Goal: Task Accomplishment & Management: Manage account settings

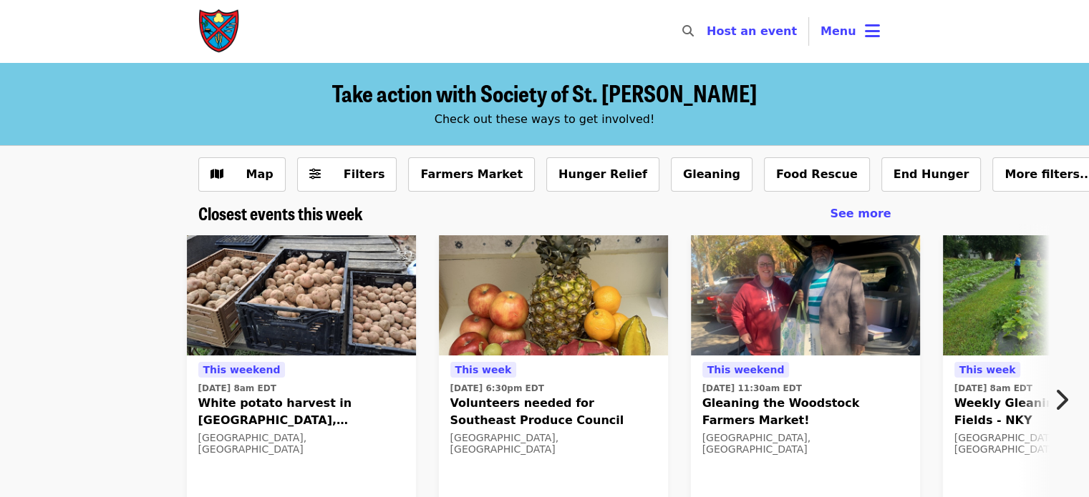
click at [859, 28] on button "Menu" at bounding box center [850, 31] width 82 height 34
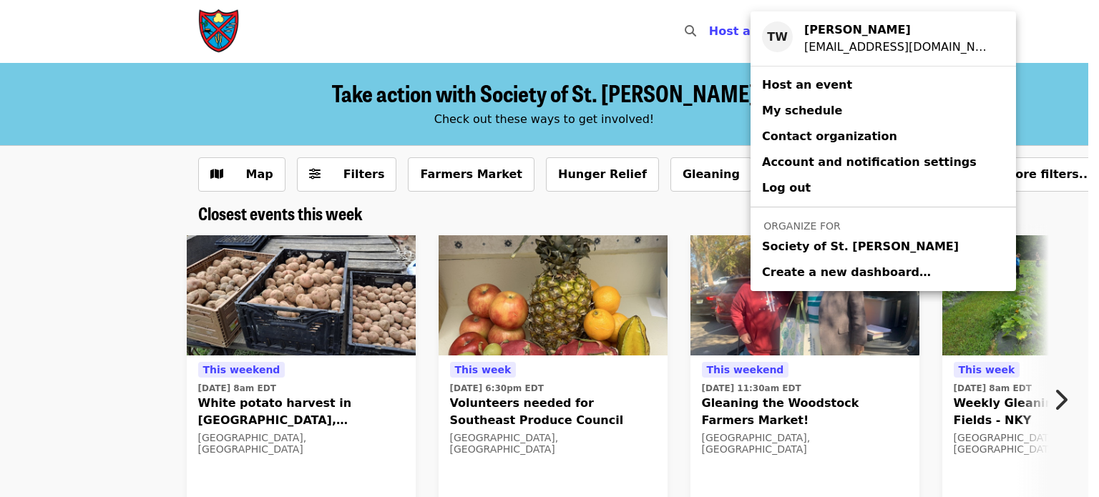
click at [719, 90] on div "Account menu" at bounding box center [549, 248] width 1099 height 497
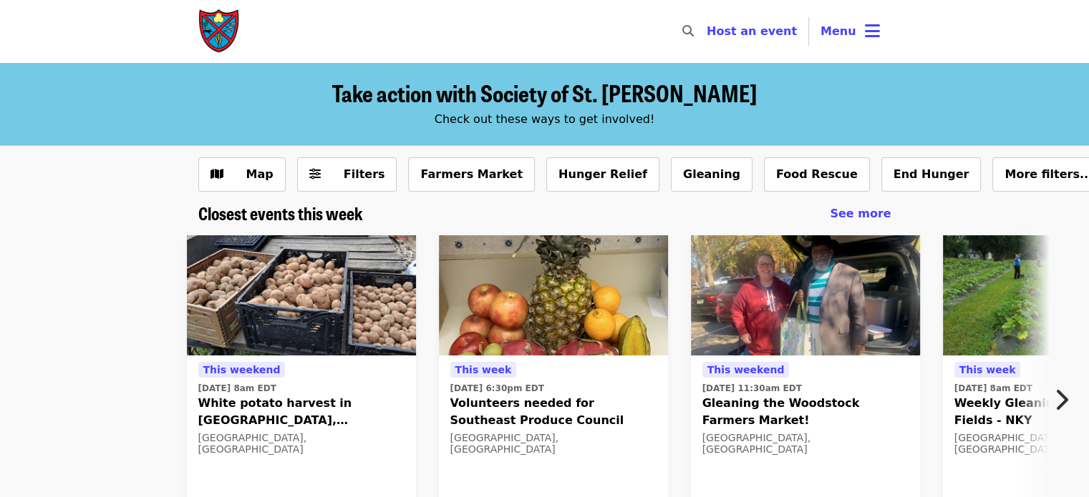
click at [837, 37] on span "Menu" at bounding box center [838, 31] width 36 height 14
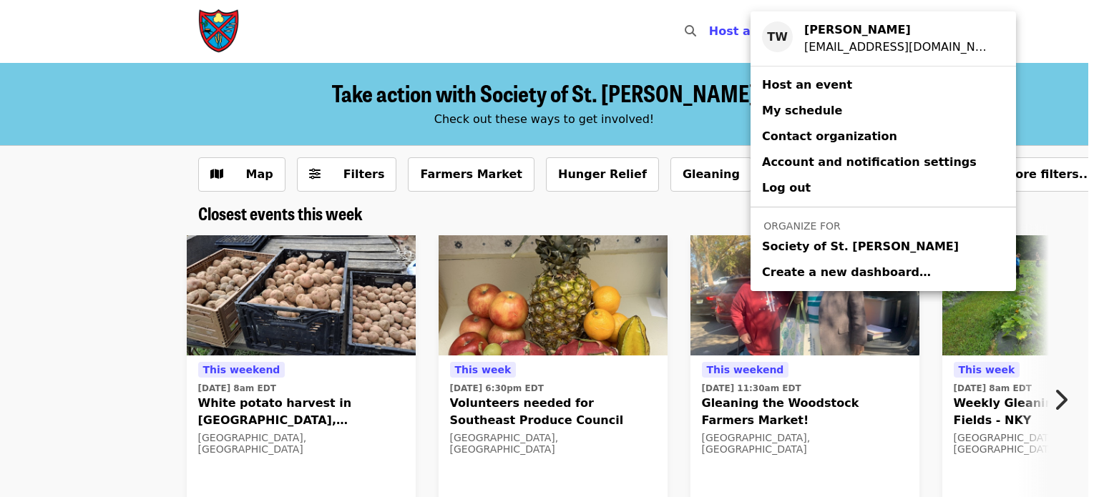
click at [799, 240] on span "Society of St. [PERSON_NAME]" at bounding box center [860, 246] width 197 height 17
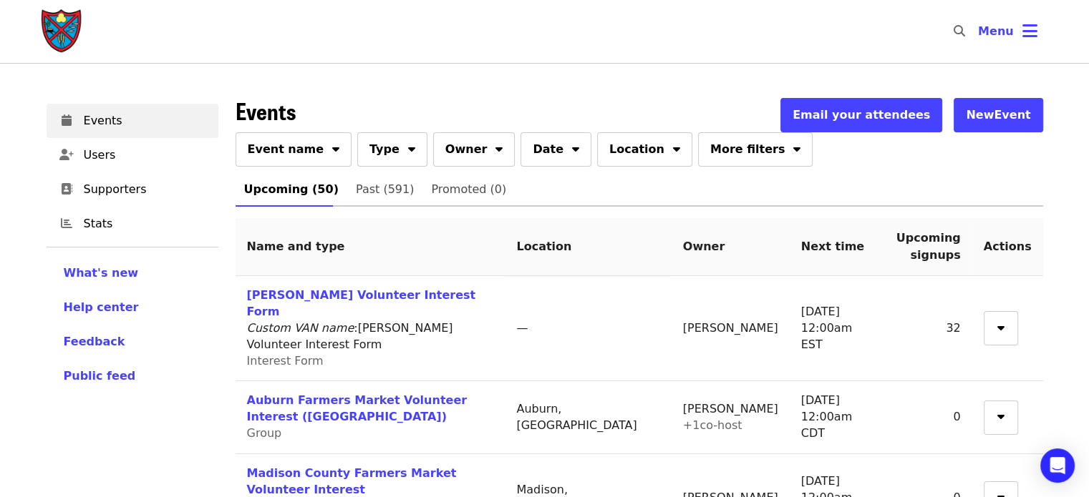
click at [312, 146] on button "Event name" at bounding box center [293, 149] width 117 height 34
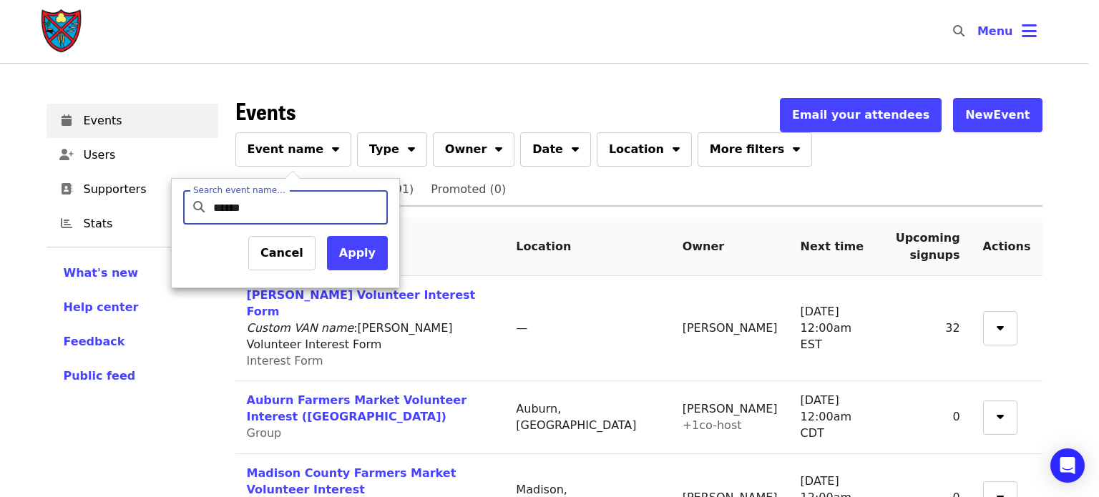
type input "*******"
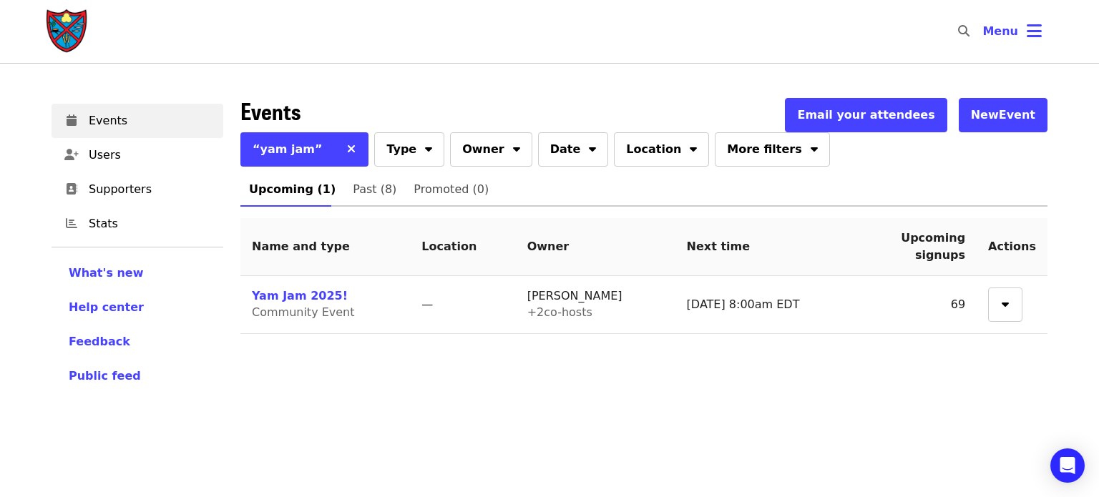
click at [354, 193] on span "Past (8)" at bounding box center [375, 190] width 44 height 20
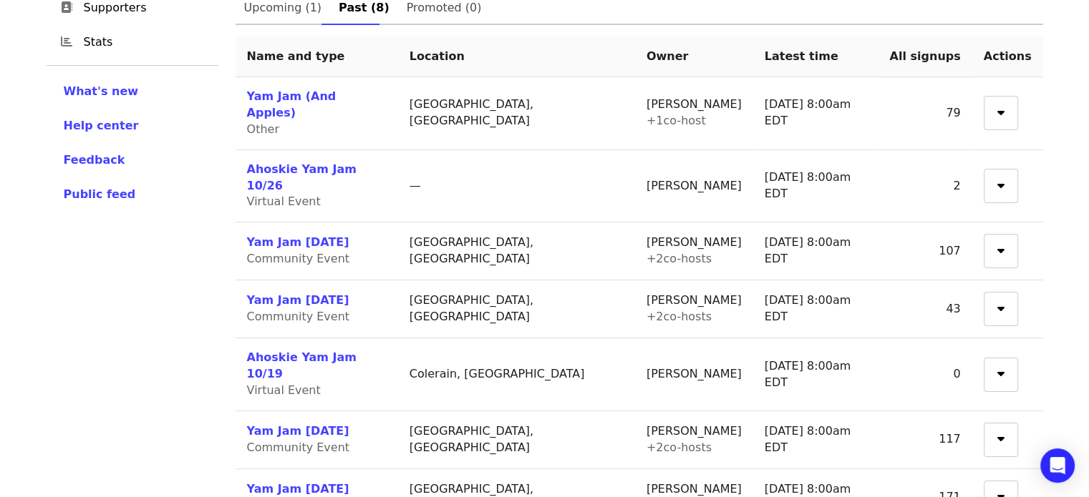
scroll to position [215, 0]
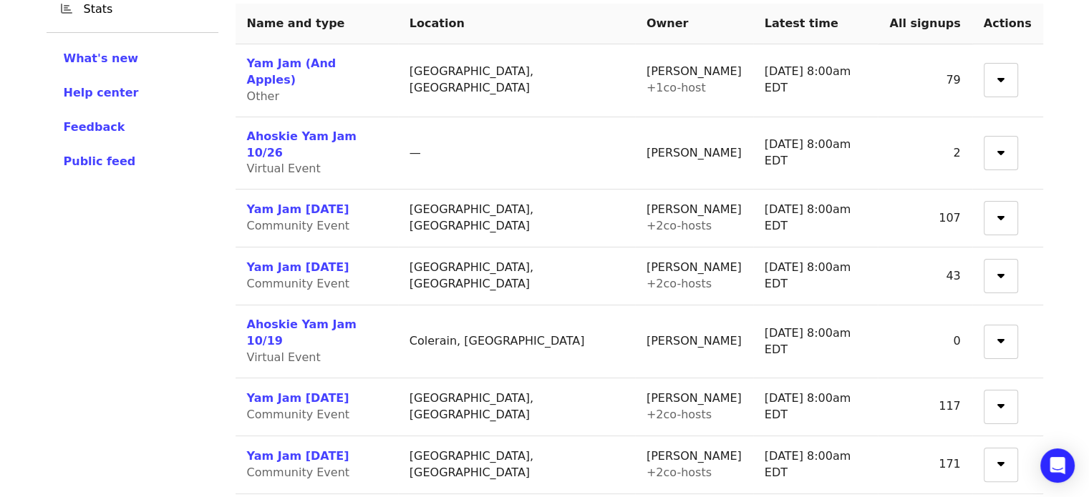
click at [327, 203] on link "Yam Jam October 26th" at bounding box center [298, 210] width 102 height 14
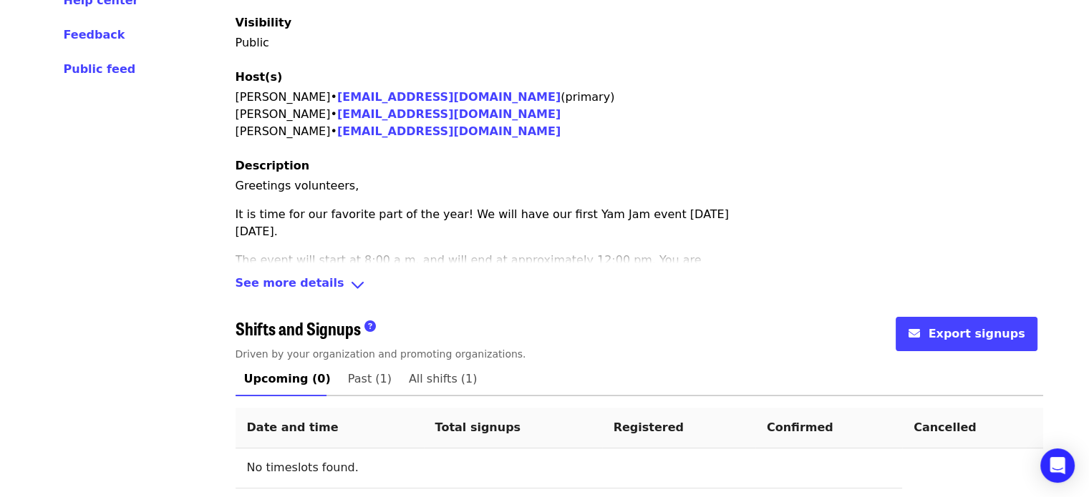
scroll to position [355, 0]
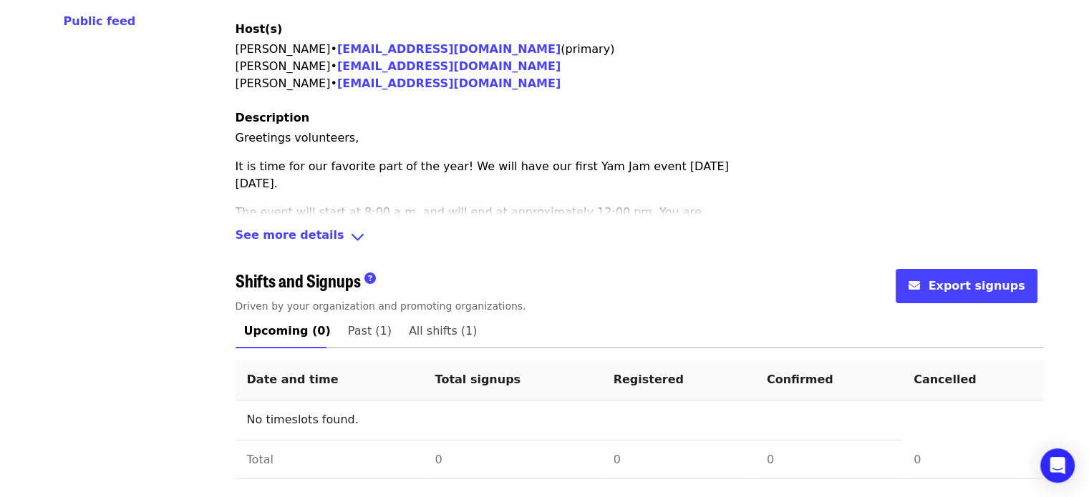
click at [296, 234] on span "See more details" at bounding box center [289, 237] width 109 height 21
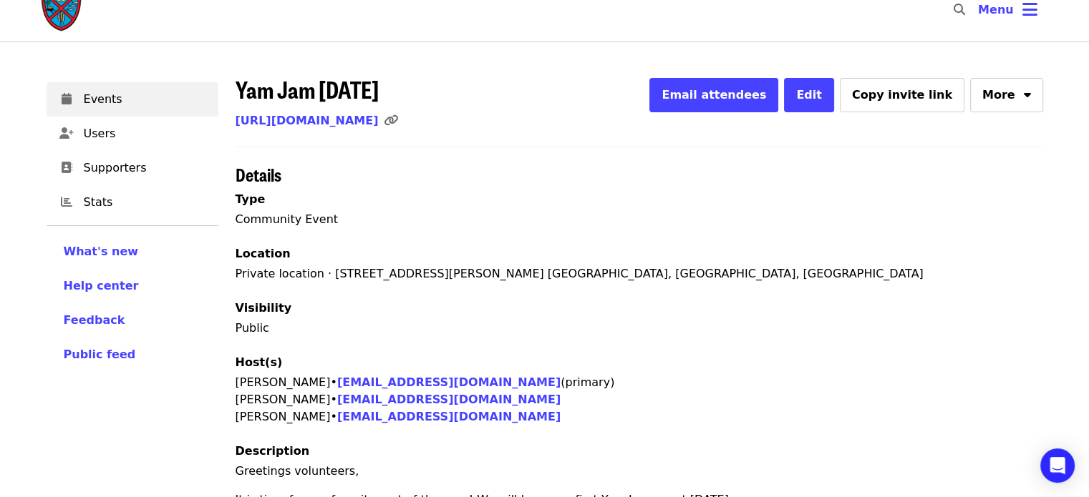
scroll to position [0, 0]
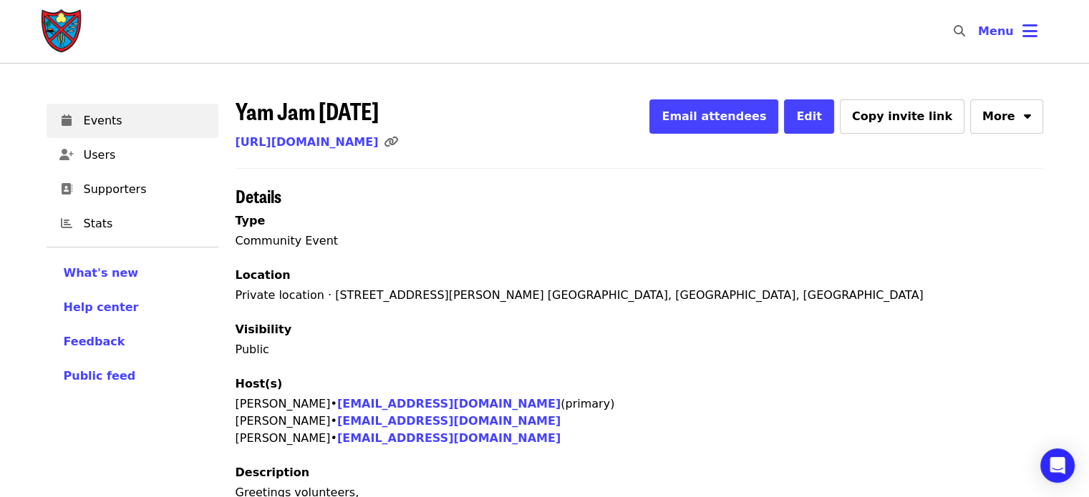
click at [994, 42] on button "Menu" at bounding box center [1007, 31] width 82 height 34
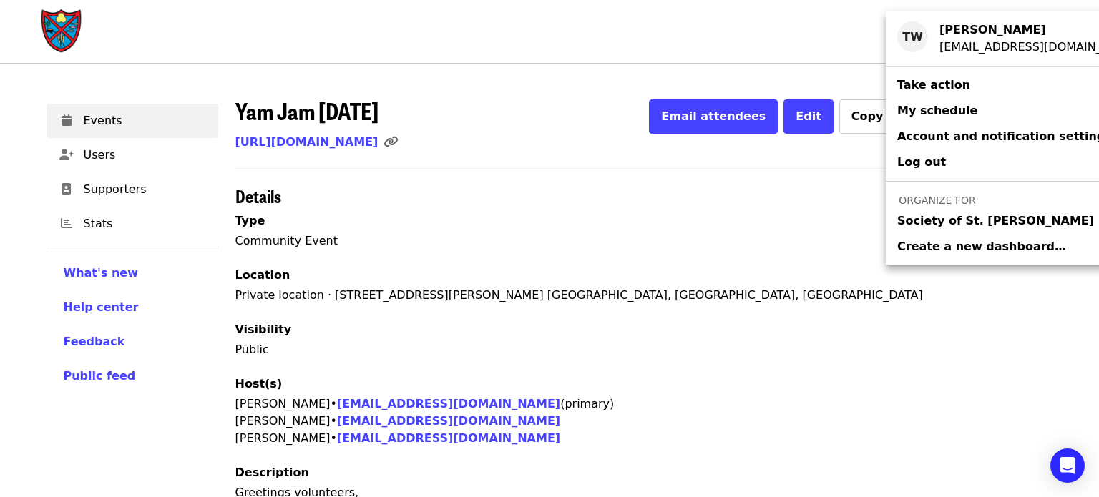
click at [741, 166] on div "Account menu" at bounding box center [549, 248] width 1099 height 497
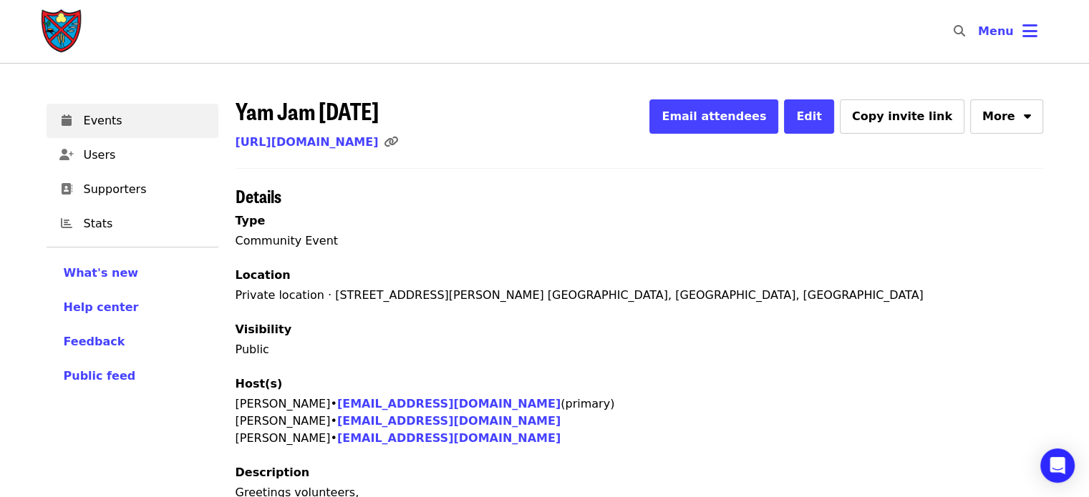
click at [1007, 24] on span "Menu" at bounding box center [996, 31] width 36 height 14
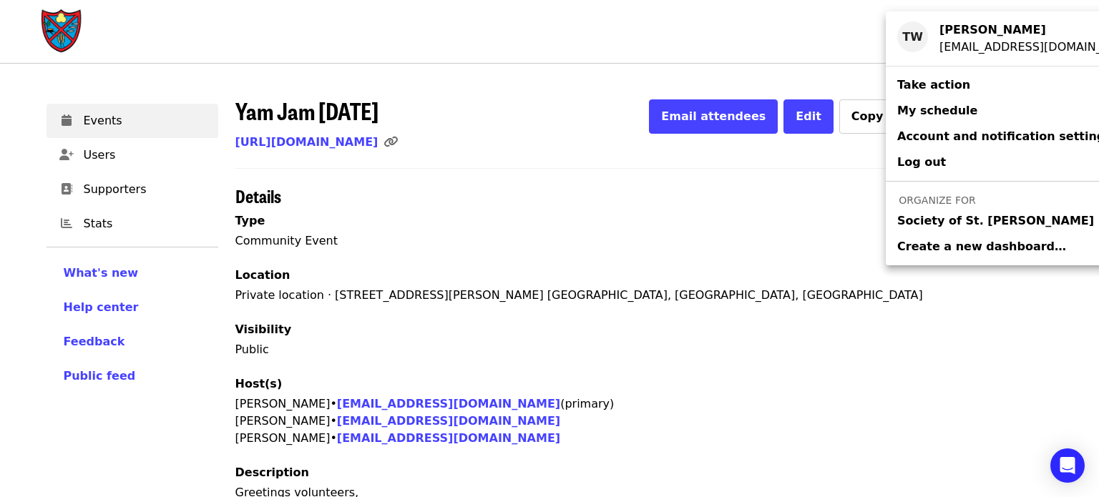
click at [940, 220] on span "Society of St. [PERSON_NAME]" at bounding box center [995, 221] width 197 height 17
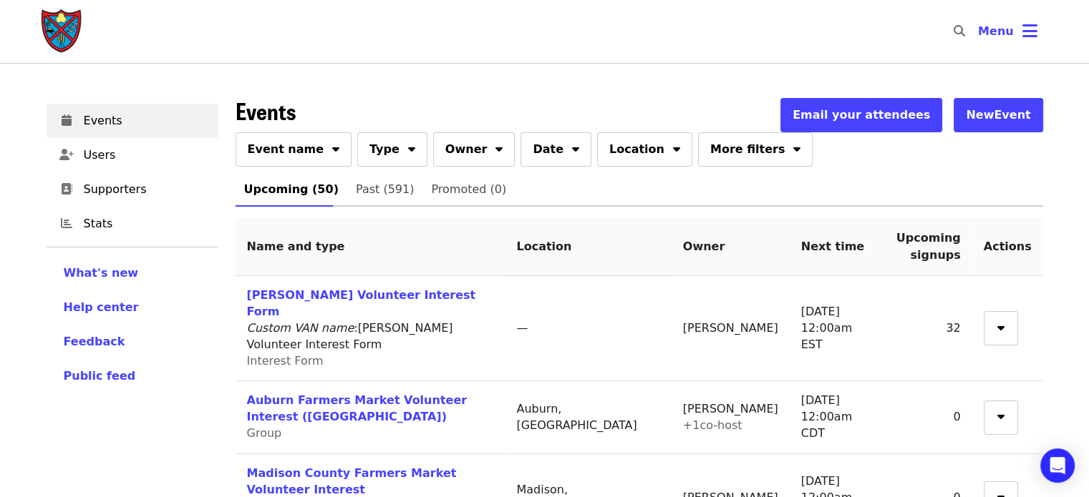
click at [304, 156] on span "Event name" at bounding box center [286, 149] width 77 height 17
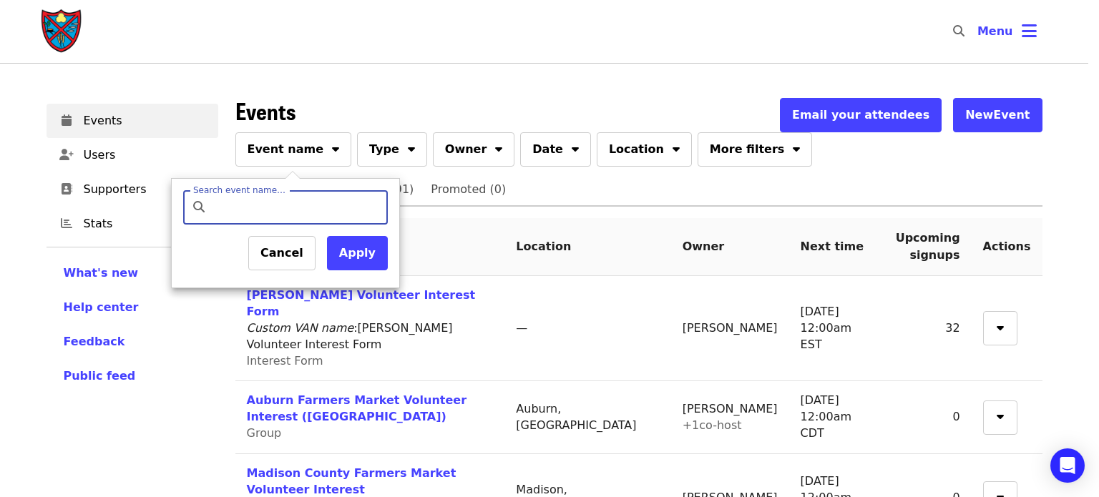
click at [291, 201] on input "Search event name…" at bounding box center [297, 207] width 169 height 34
type input "*******"
click at [364, 266] on button "Apply" at bounding box center [357, 253] width 61 height 34
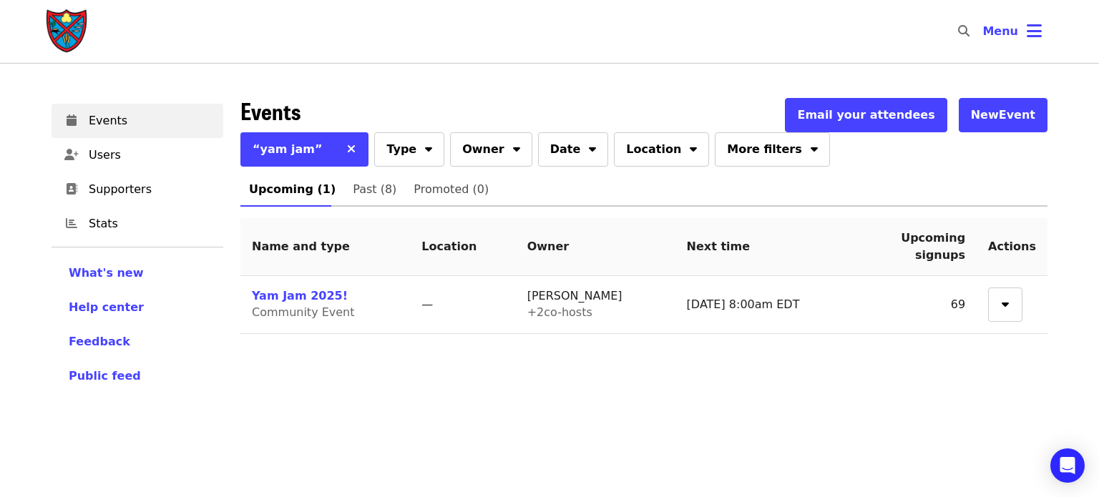
click at [309, 297] on link "Yam Jam 2025!" at bounding box center [300, 296] width 96 height 14
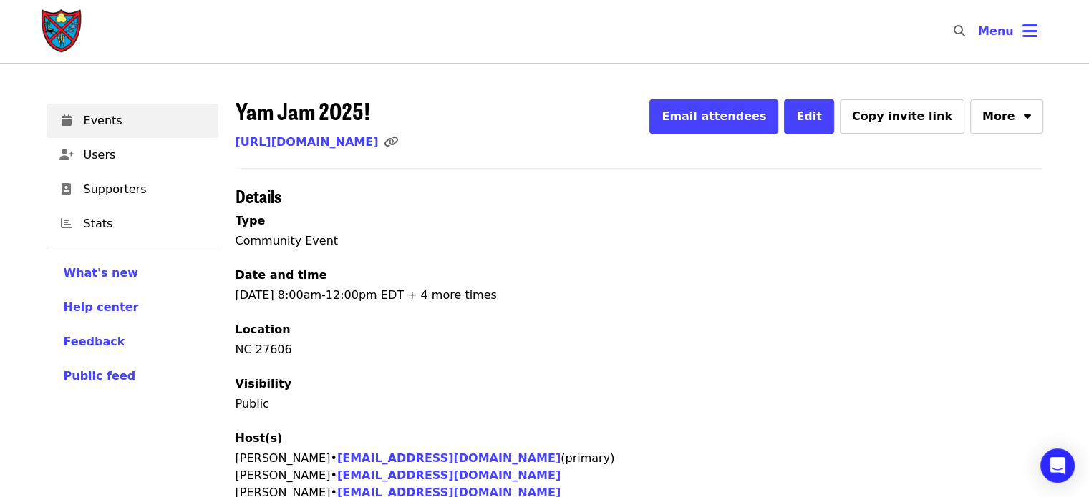
click at [822, 120] on span "Edit" at bounding box center [809, 116] width 26 height 14
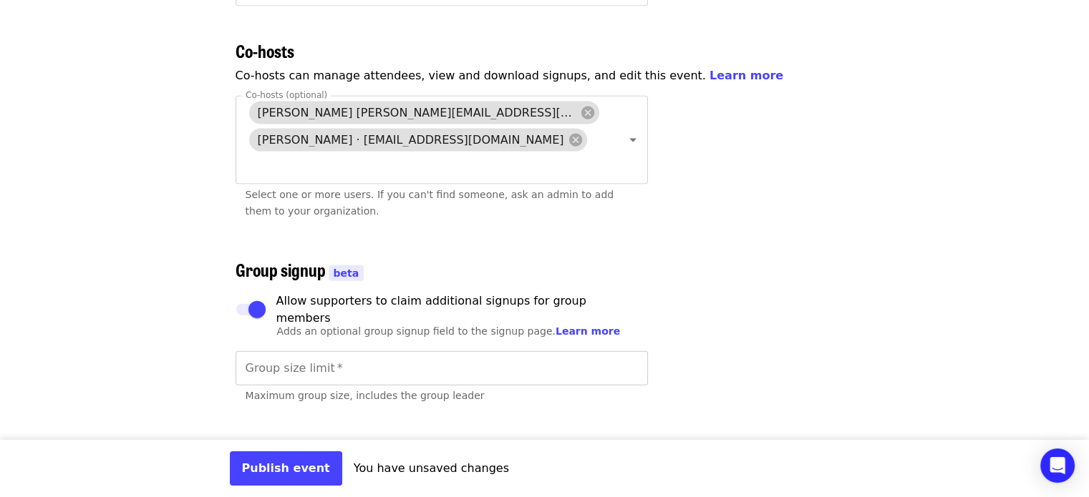
scroll to position [3292, 0]
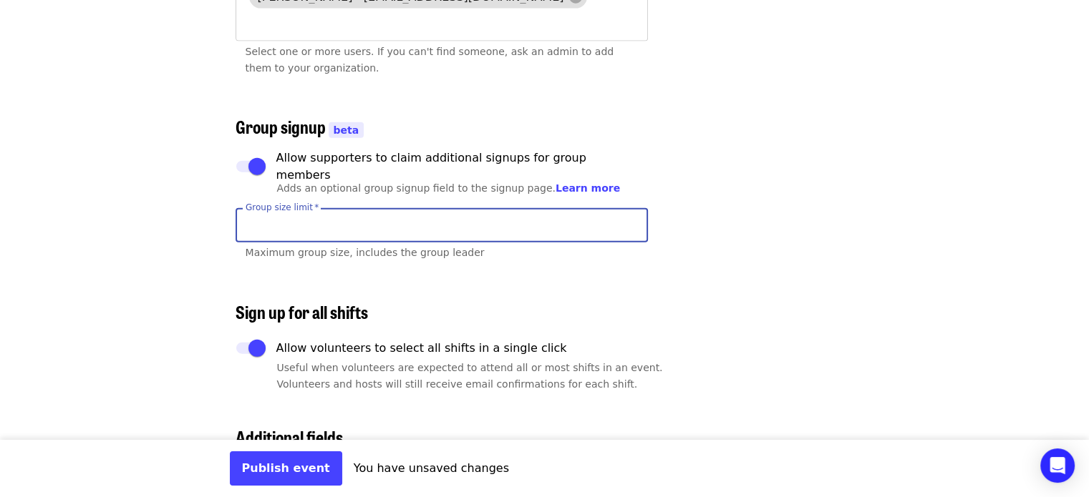
click at [267, 208] on input "Group size limit   *" at bounding box center [441, 225] width 412 height 34
type input "**"
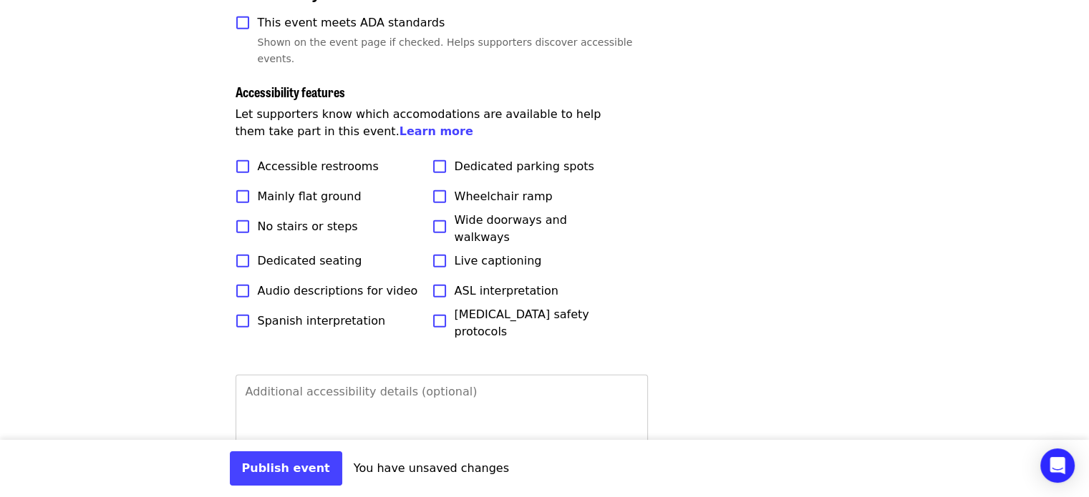
scroll to position [4294, 0]
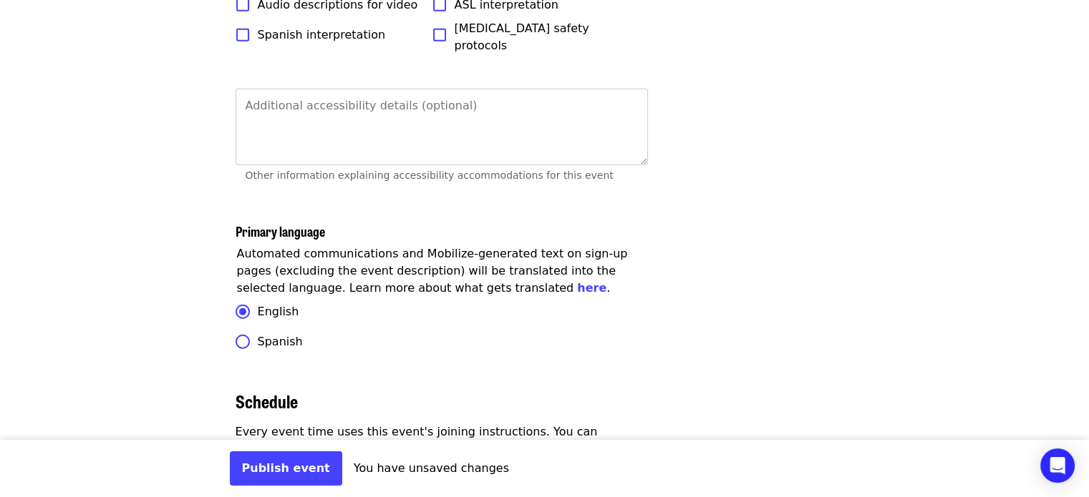
click at [274, 477] on button "Publish event" at bounding box center [286, 469] width 112 height 34
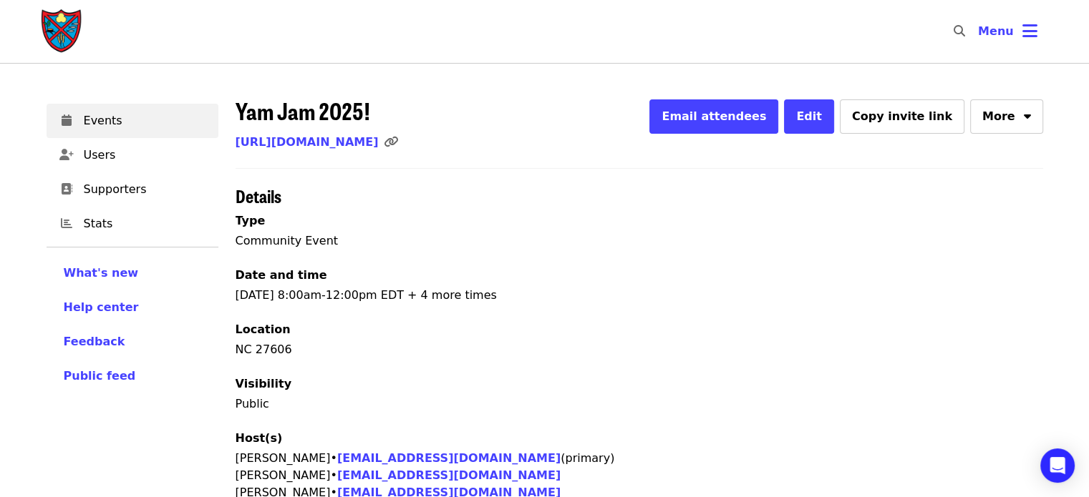
click at [379, 144] on link "[URL][DOMAIN_NAME]" at bounding box center [306, 142] width 143 height 14
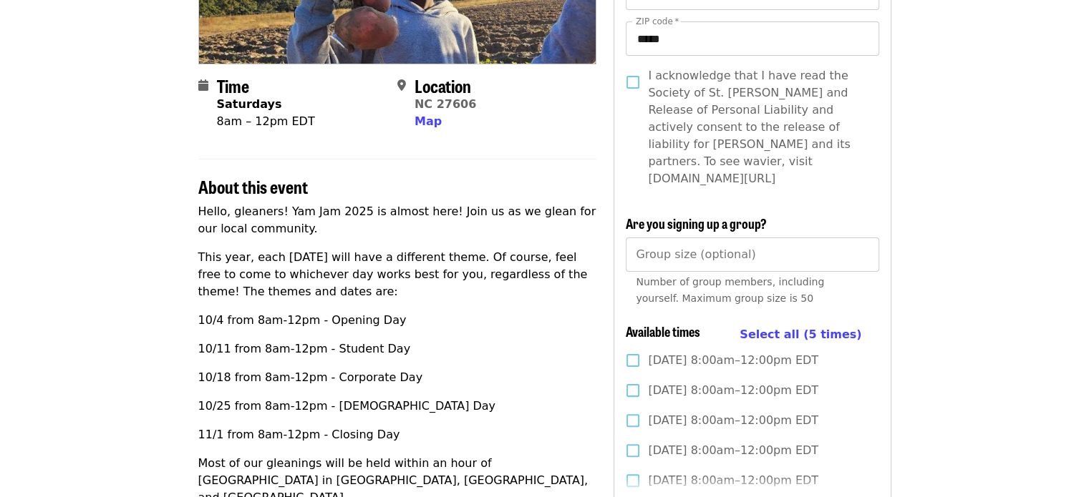
scroll to position [358, 0]
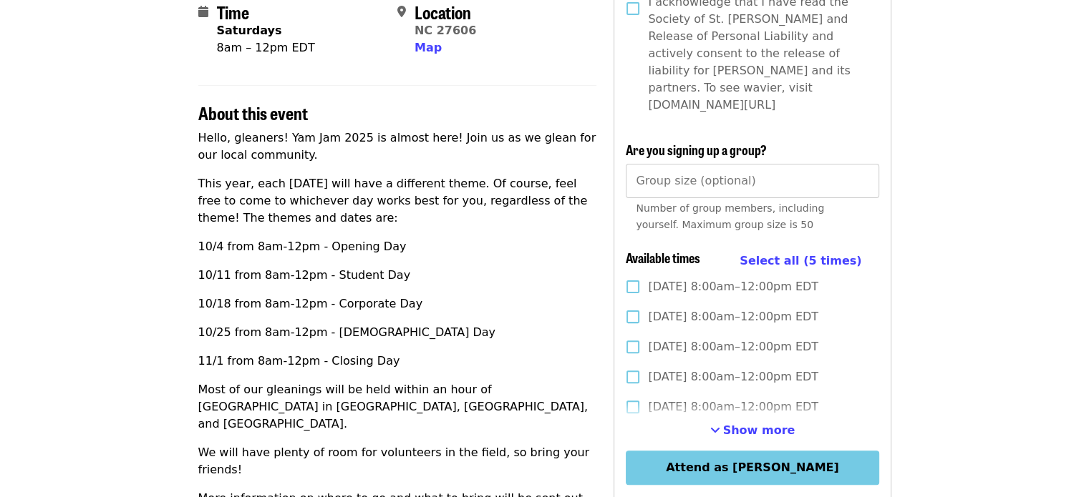
click at [682, 164] on input "Group size (optional)" at bounding box center [751, 181] width 253 height 34
click at [549, 164] on div "Hello, gleaners! Yam Jam 2025 is almost here! Join us as we glean for our local…" at bounding box center [397, 350] width 399 height 441
click at [593, 167] on div "Hello, gleaners! Yam Jam 2025 is almost here! Join us as we glean for our local…" at bounding box center [397, 350] width 399 height 441
click at [605, 169] on div "Time Saturdays 8am – 12pm EDT Location NC 27606 Map About this event Hello, gle…" at bounding box center [544, 388] width 693 height 1214
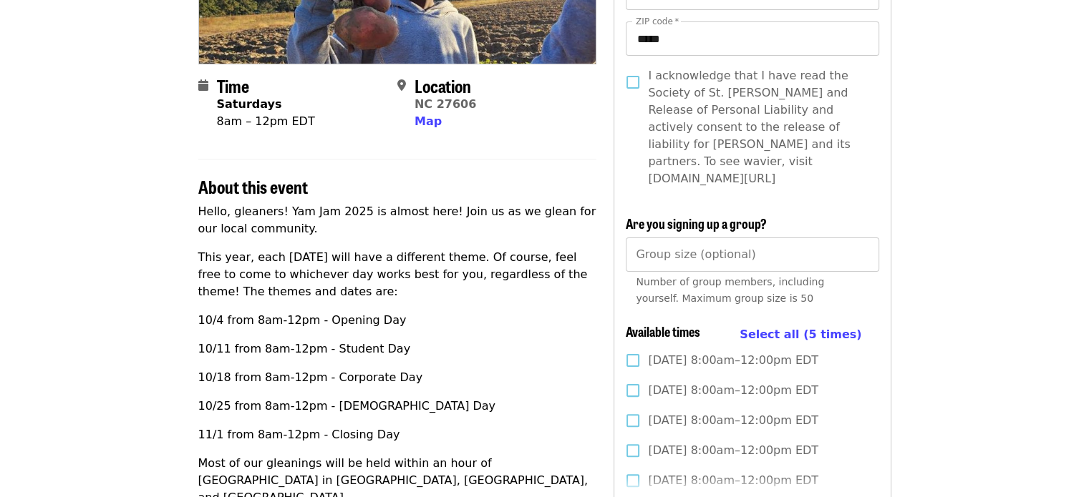
scroll to position [286, 0]
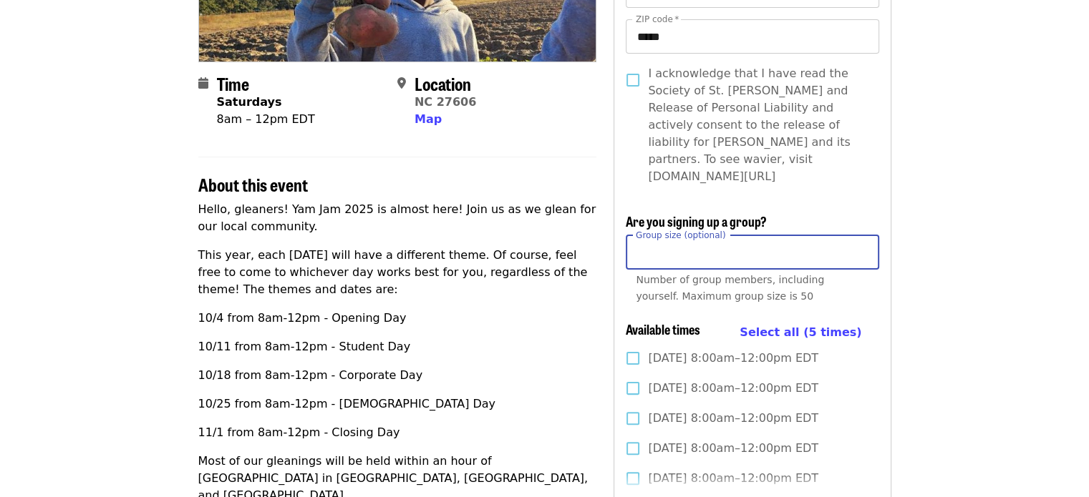
click at [663, 239] on input "Group size (optional)" at bounding box center [751, 252] width 253 height 34
type input "*"
click at [636, 116] on label "I acknowledge that I have read the Society of St. [PERSON_NAME] and Release of …" at bounding box center [742, 125] width 249 height 120
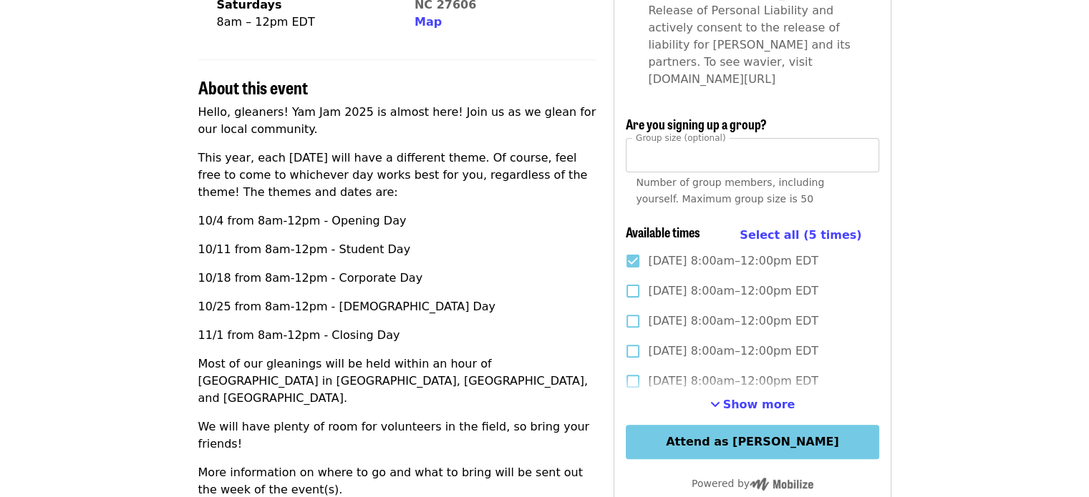
scroll to position [501, 0]
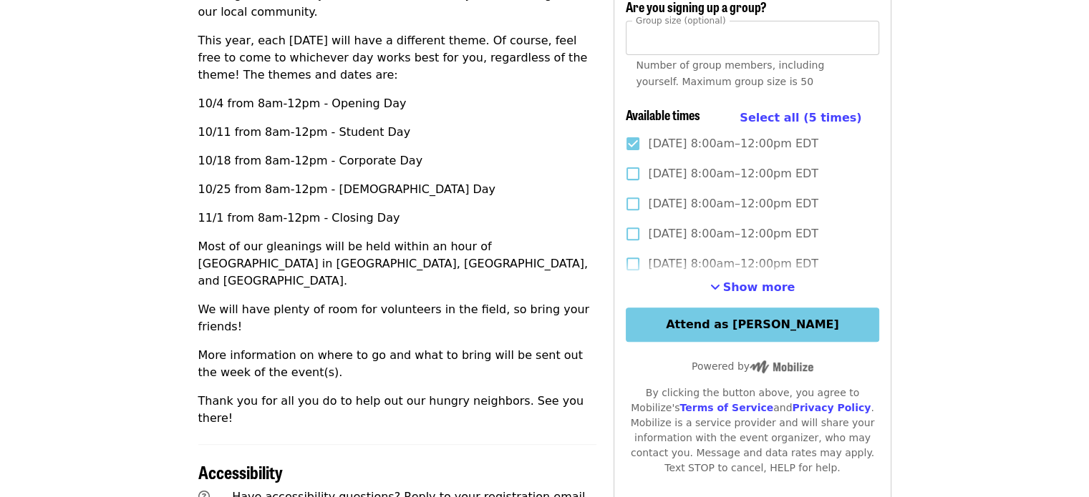
click at [656, 308] on button "Attend as [PERSON_NAME]" at bounding box center [751, 325] width 253 height 34
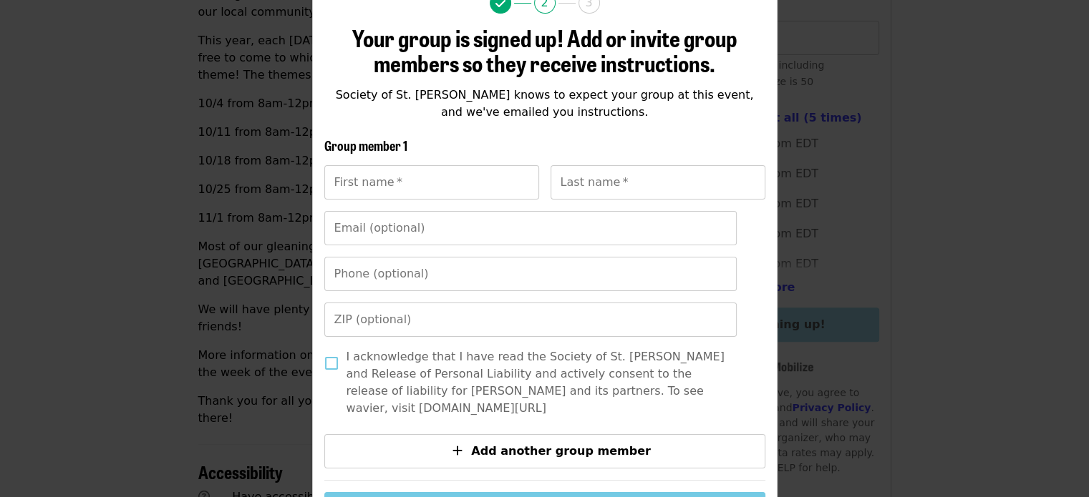
scroll to position [72, 0]
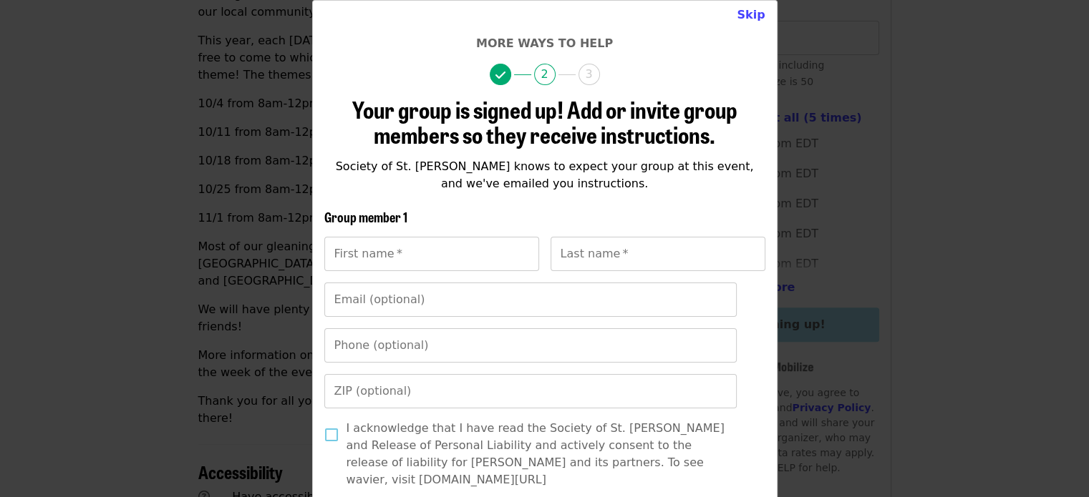
click at [811, 69] on div "Skip More ways to help 2 3 Your group is signed up! Add or invite group members…" at bounding box center [544, 248] width 1089 height 497
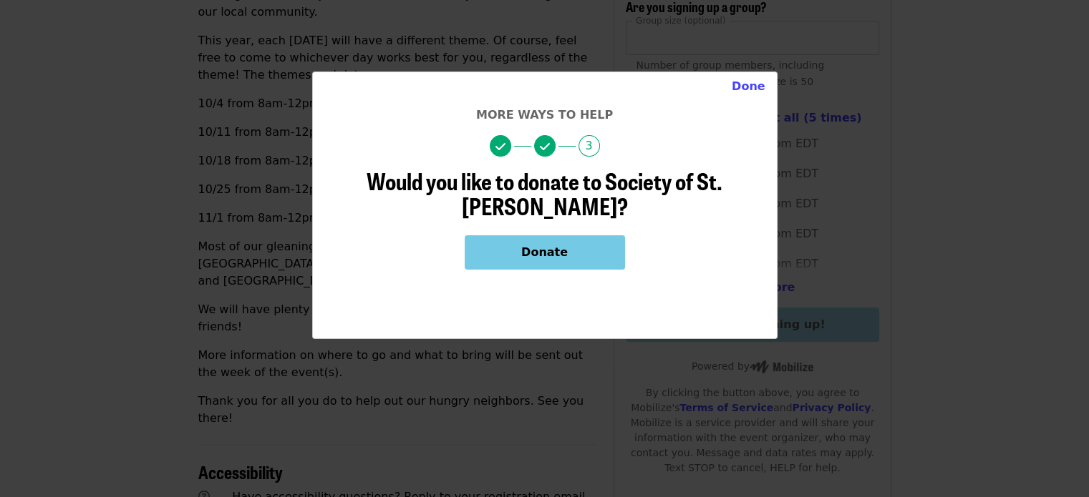
scroll to position [0, 0]
click at [754, 82] on button "Done" at bounding box center [748, 86] width 57 height 29
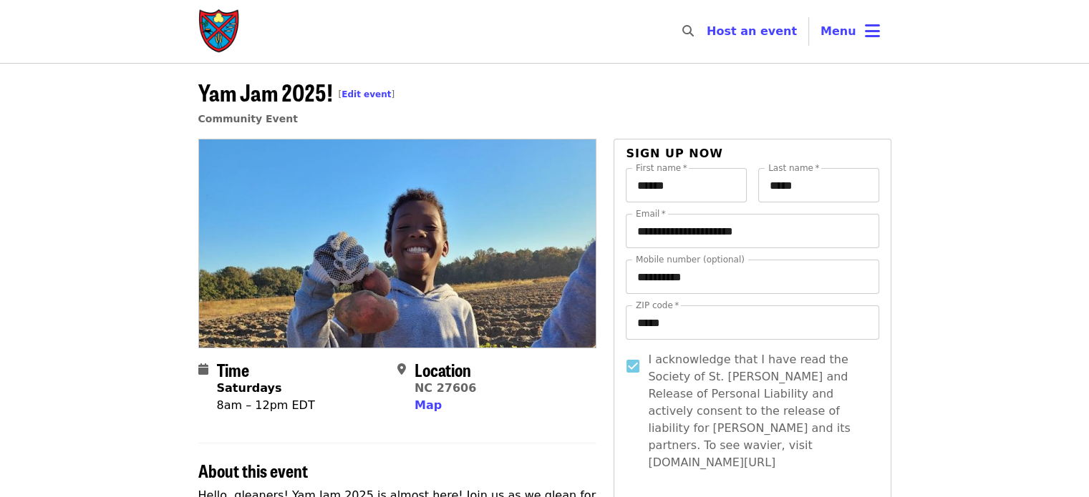
click at [836, 30] on span "Menu" at bounding box center [838, 31] width 36 height 14
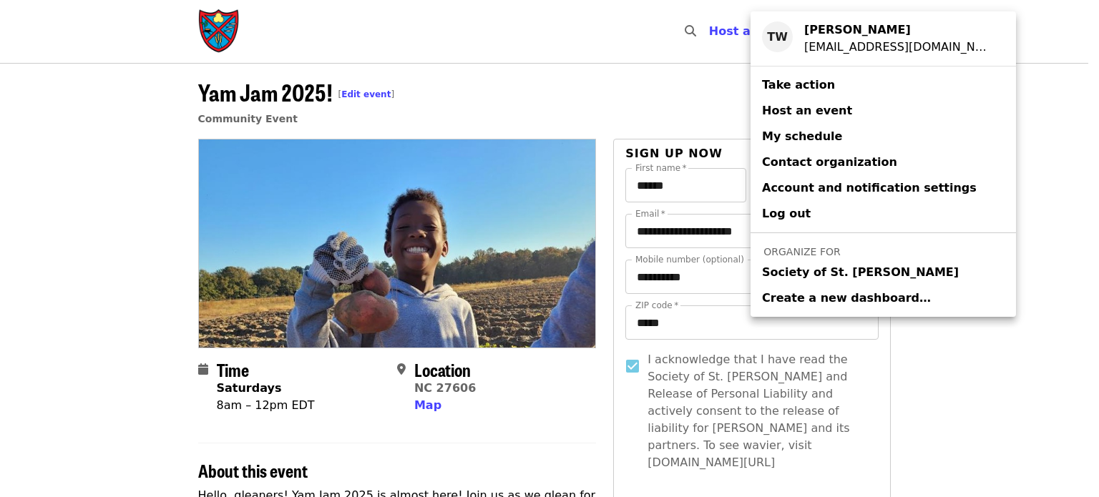
click at [778, 275] on span "Society of St. [PERSON_NAME]" at bounding box center [860, 272] width 197 height 17
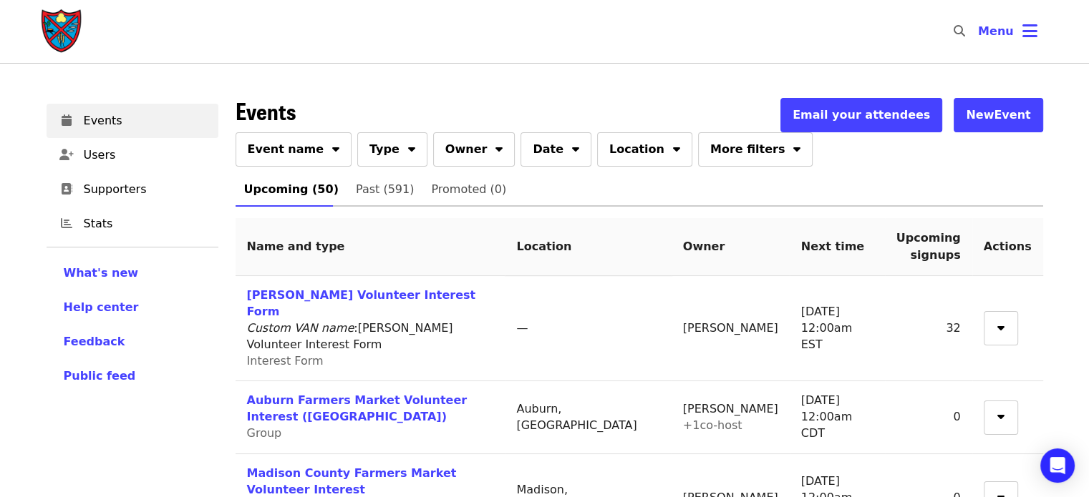
click at [304, 166] on button "Event name" at bounding box center [293, 149] width 117 height 34
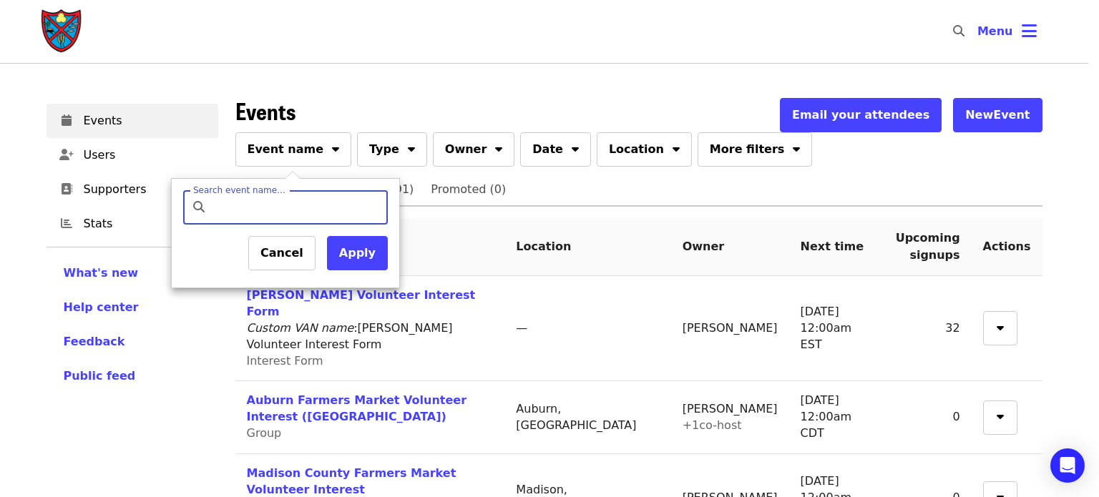
click at [315, 203] on input "Search event name…" at bounding box center [297, 207] width 169 height 34
type input "*******"
click at [355, 257] on button "Apply" at bounding box center [357, 253] width 61 height 34
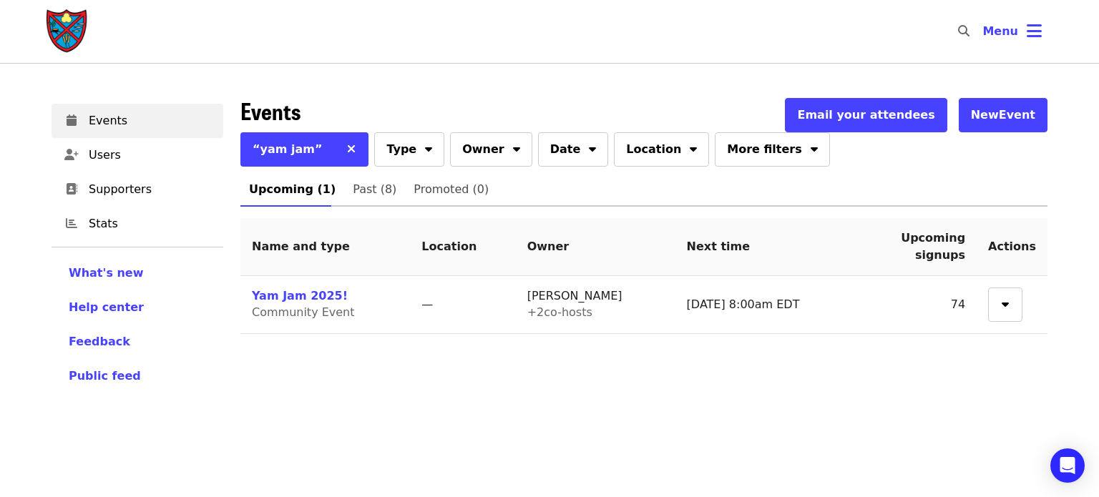
click at [297, 297] on link "Yam Jam 2025!" at bounding box center [300, 296] width 96 height 14
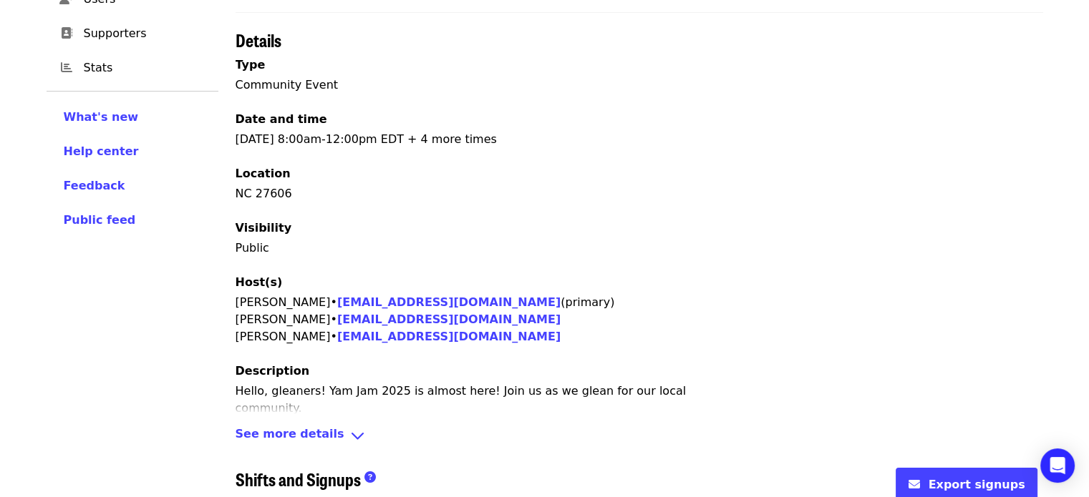
scroll to position [596, 0]
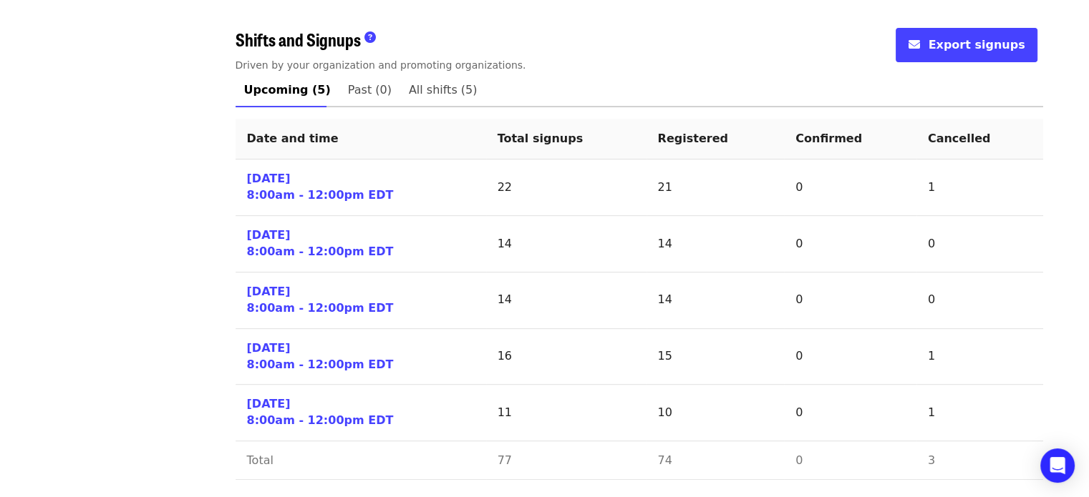
click at [331, 188] on link "[DATE] 8:00am - 12:00pm EDT" at bounding box center [320, 187] width 147 height 33
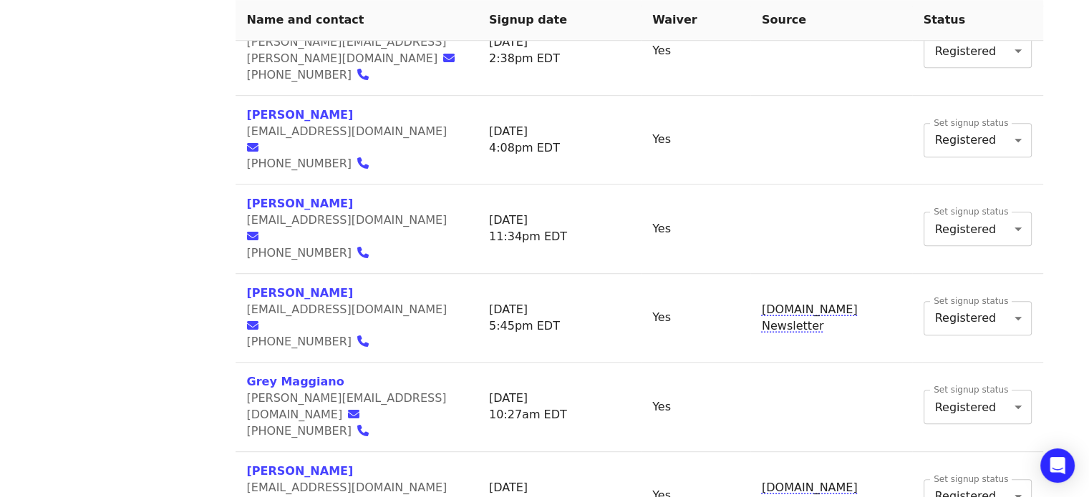
scroll to position [1466, 0]
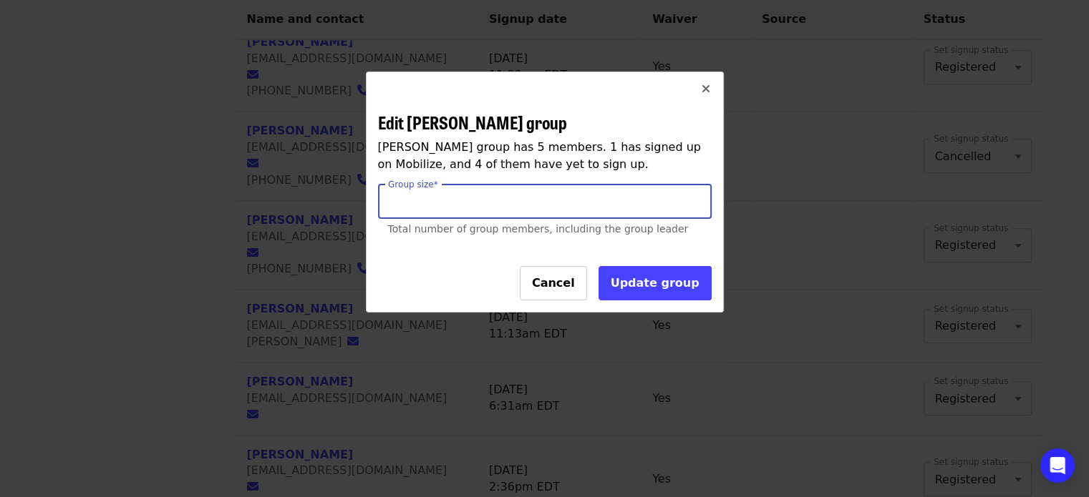
drag, startPoint x: 489, startPoint y: 207, endPoint x: 382, endPoint y: 197, distance: 107.1
click at [382, 197] on input "*" at bounding box center [545, 202] width 334 height 34
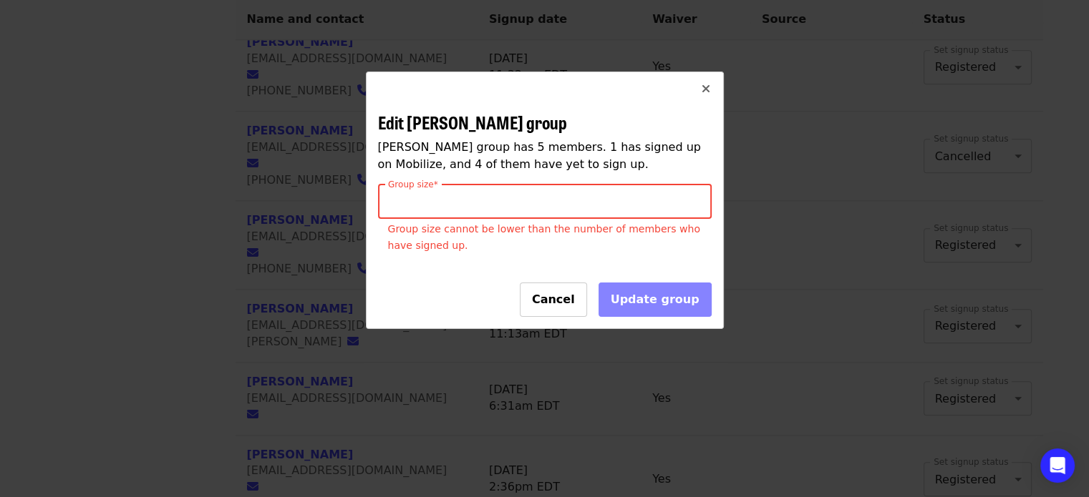
type input "*"
click at [608, 310] on div "Cancel Update group" at bounding box center [545, 303] width 334 height 40
click at [575, 300] on span "Cancel" at bounding box center [553, 300] width 43 height 14
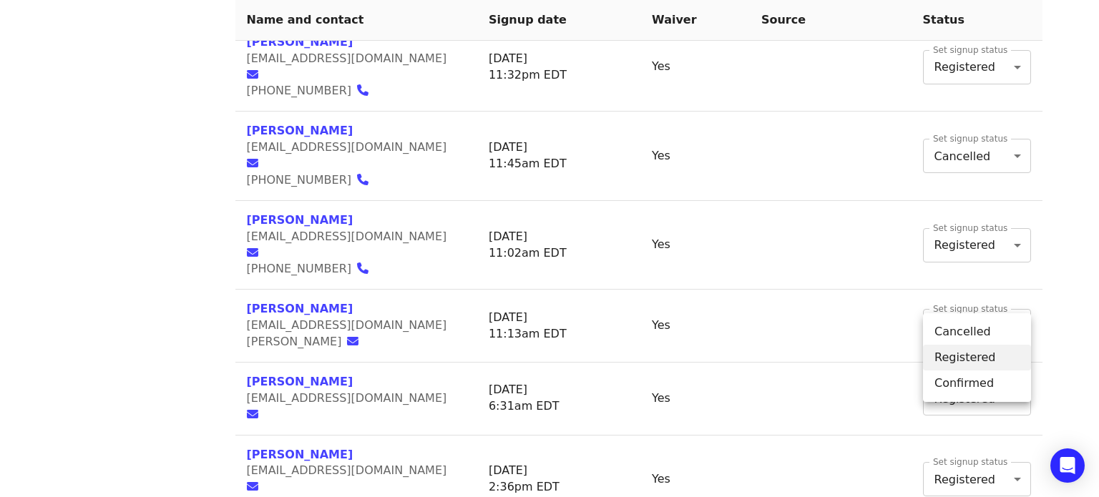
click at [942, 327] on li "Cancelled" at bounding box center [977, 332] width 108 height 26
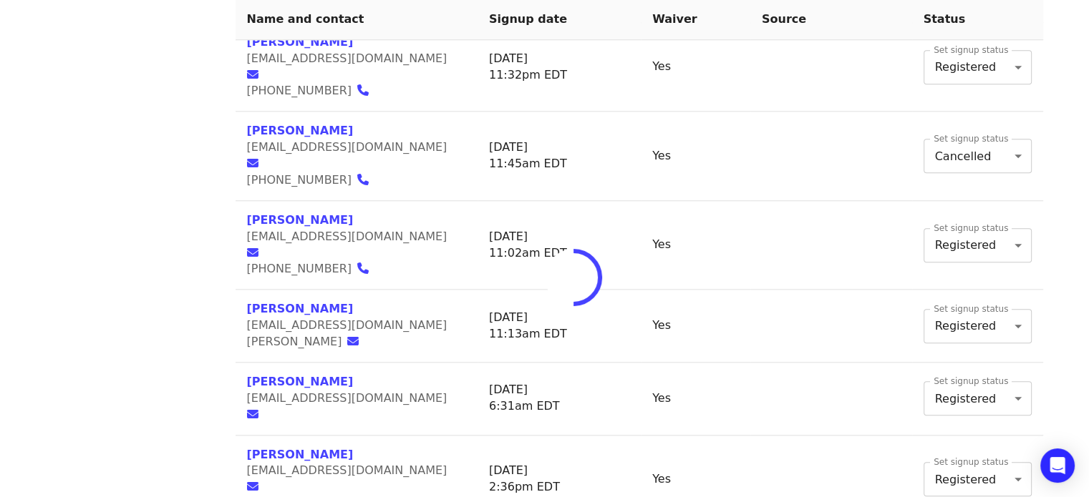
type input "*"
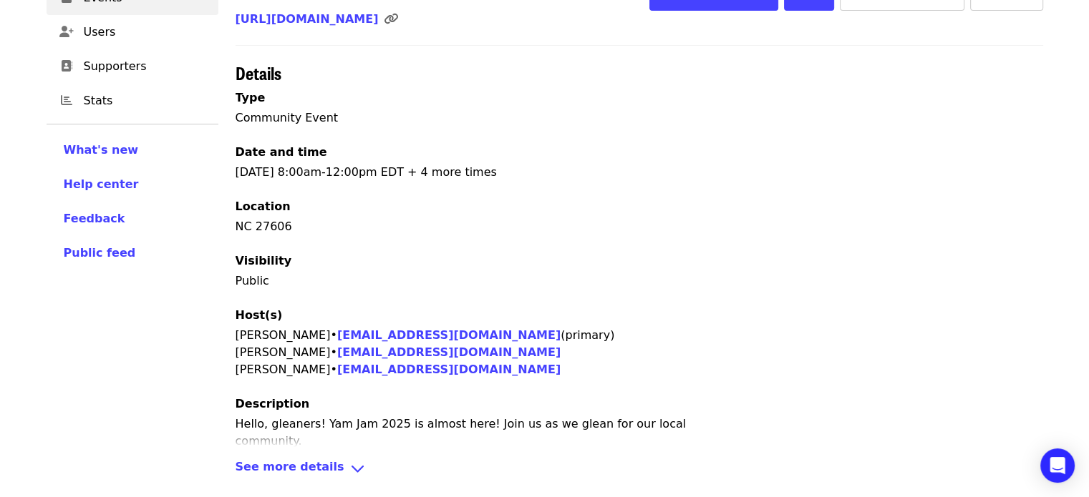
scroll to position [596, 0]
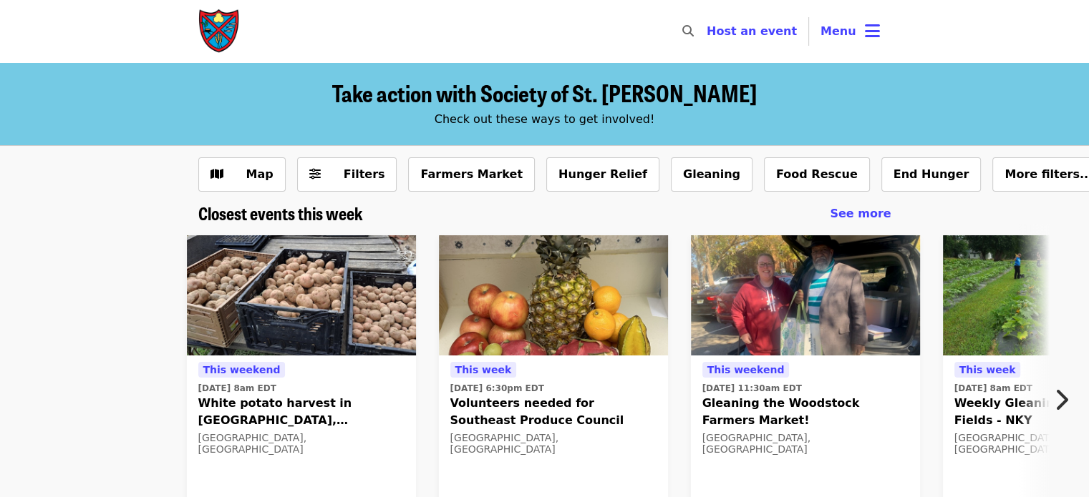
click at [837, 32] on span "Menu" at bounding box center [838, 31] width 36 height 14
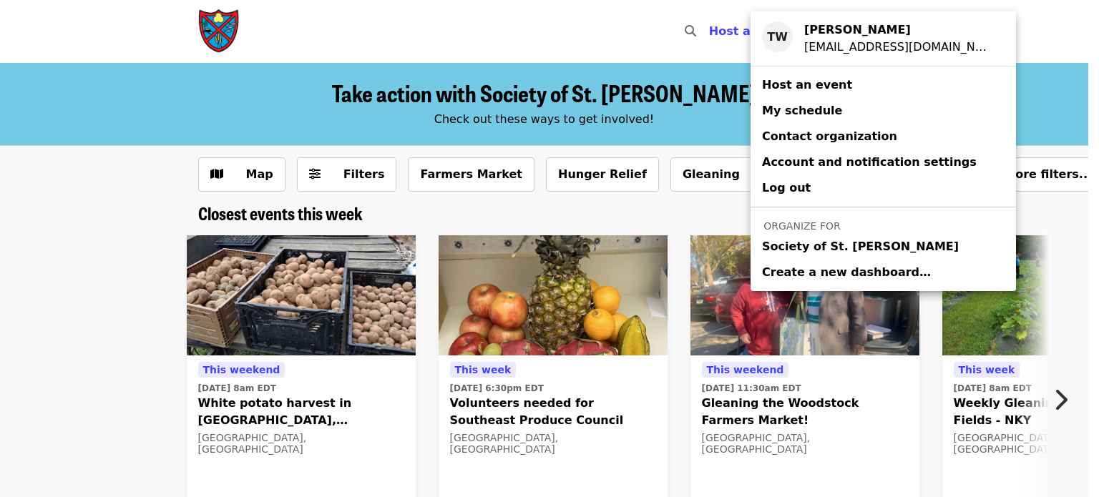
click at [804, 252] on span "Society of St. [PERSON_NAME]" at bounding box center [860, 246] width 197 height 17
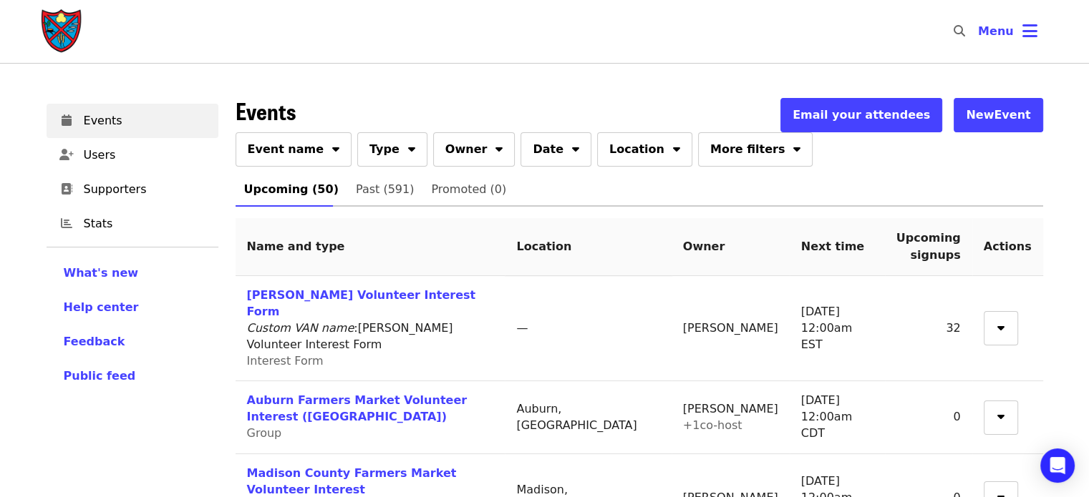
click at [1066, 467] on div "Open Intercom Messenger" at bounding box center [1057, 466] width 34 height 34
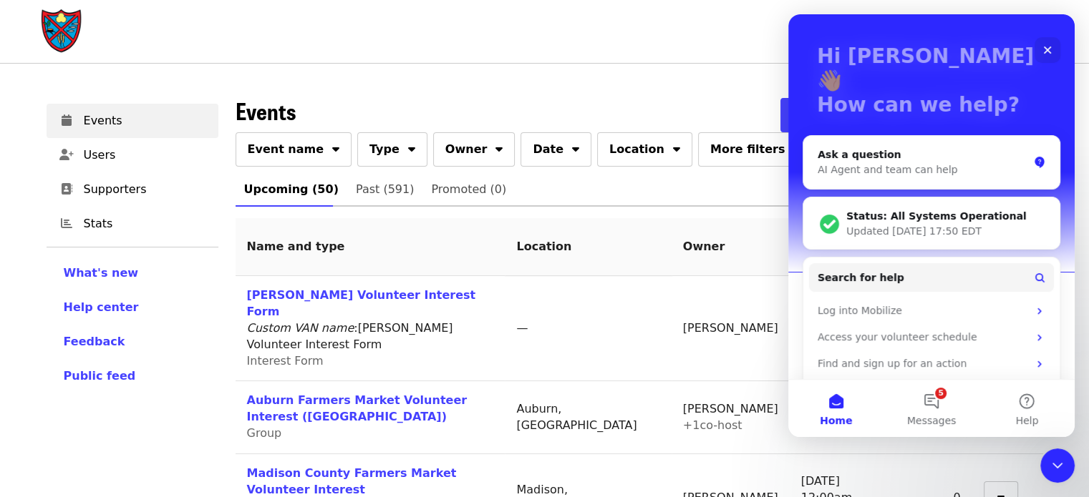
scroll to position [143, 0]
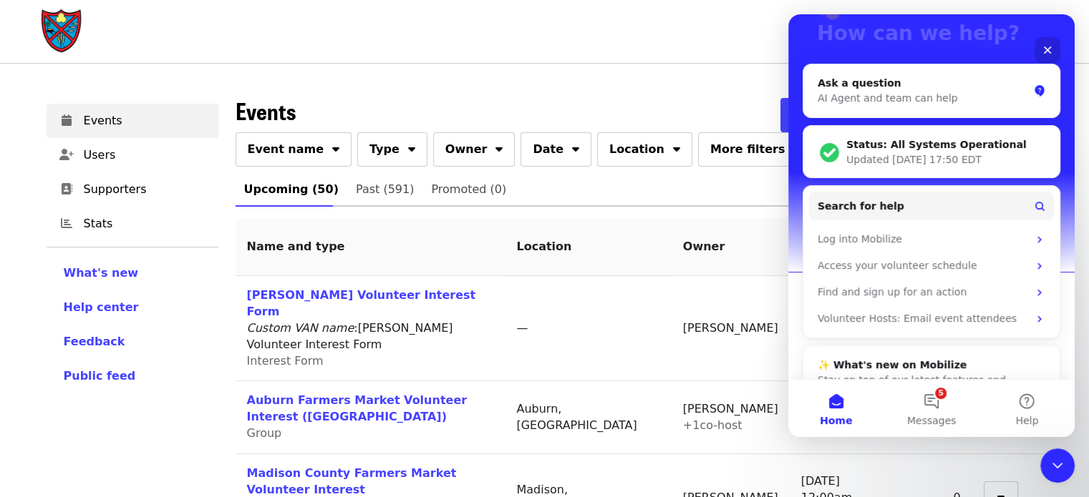
click at [933, 400] on button "5 Messages" at bounding box center [930, 408] width 95 height 57
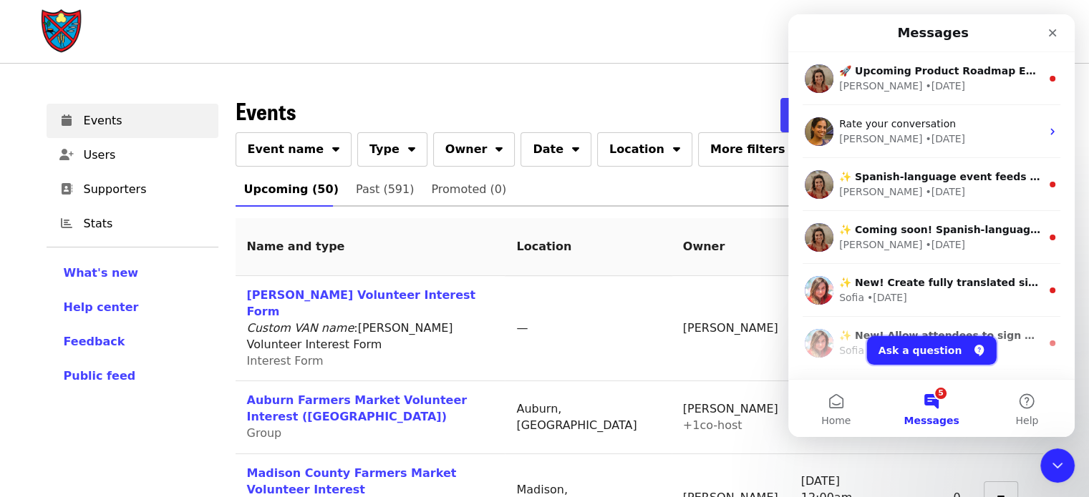
click at [911, 348] on button "Ask a question" at bounding box center [932, 350] width 130 height 29
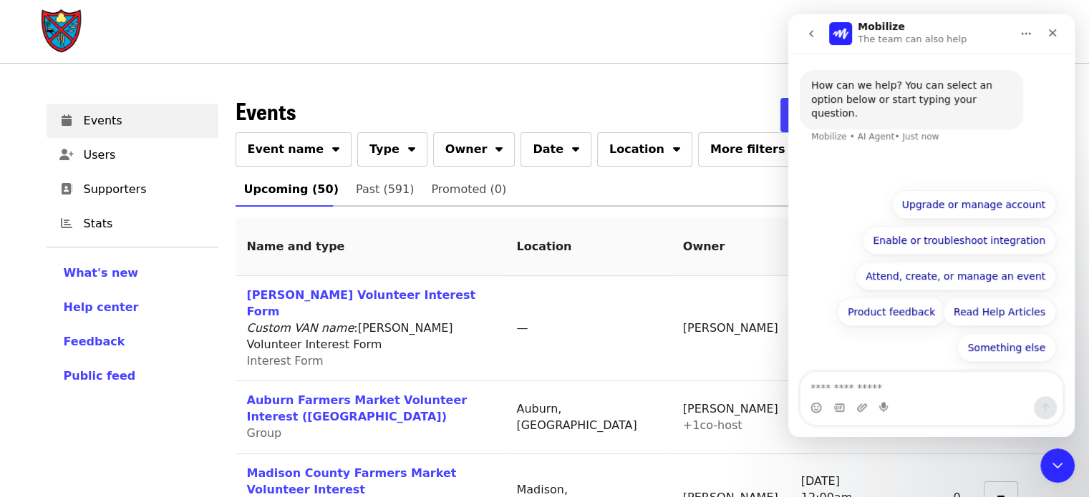
click at [947, 286] on button "Attend, create, or manage an event" at bounding box center [955, 276] width 201 height 29
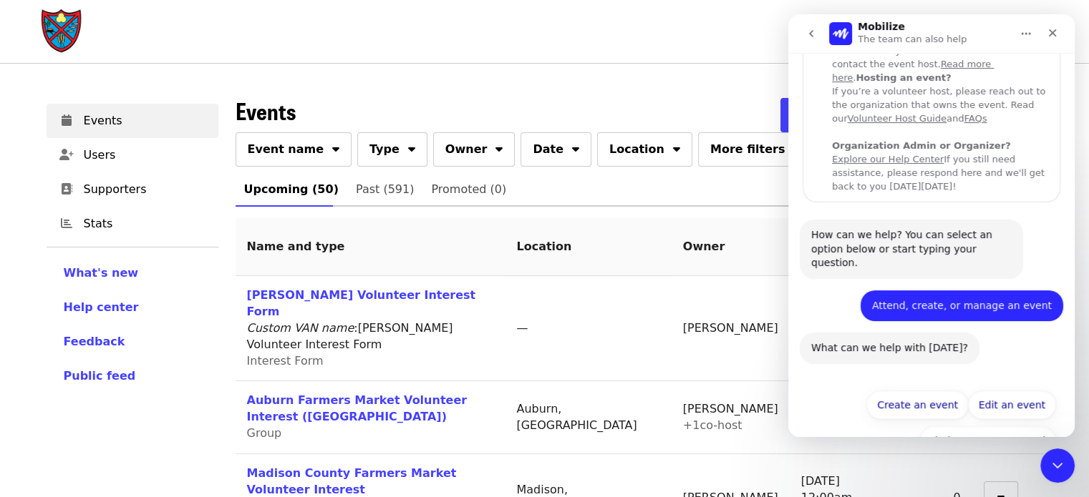
scroll to position [200, 0]
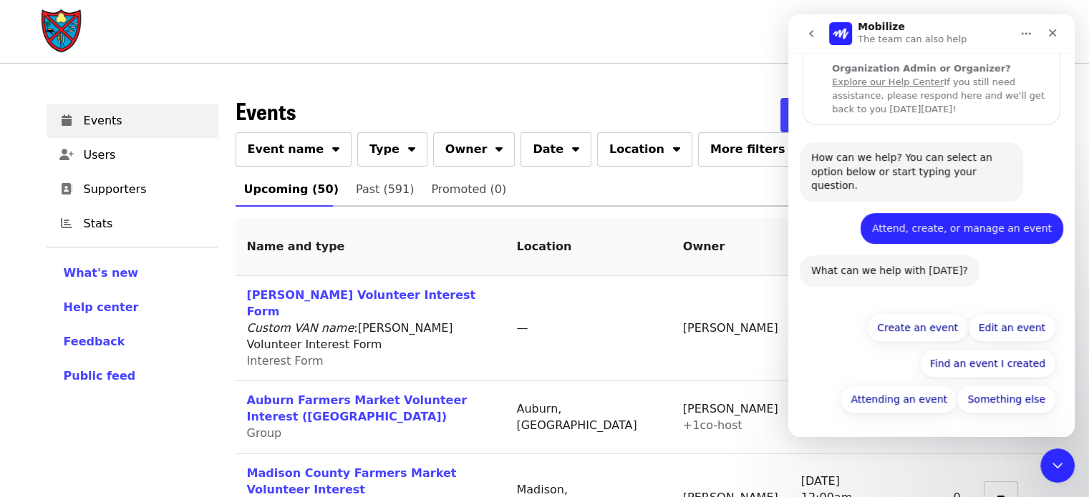
click at [999, 328] on button "Edit an event" at bounding box center [1012, 327] width 88 height 29
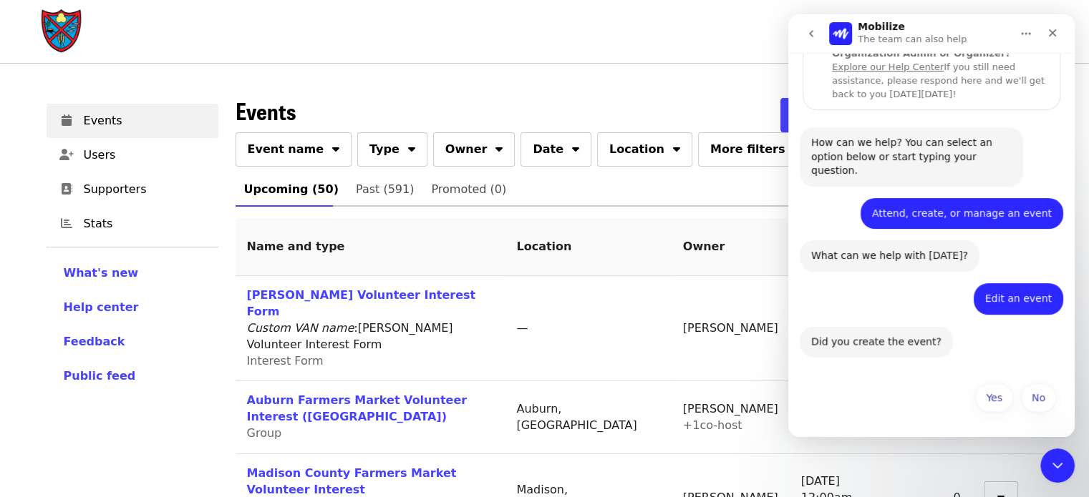
scroll to position [215, 0]
click at [1001, 400] on button "Yes" at bounding box center [994, 398] width 38 height 29
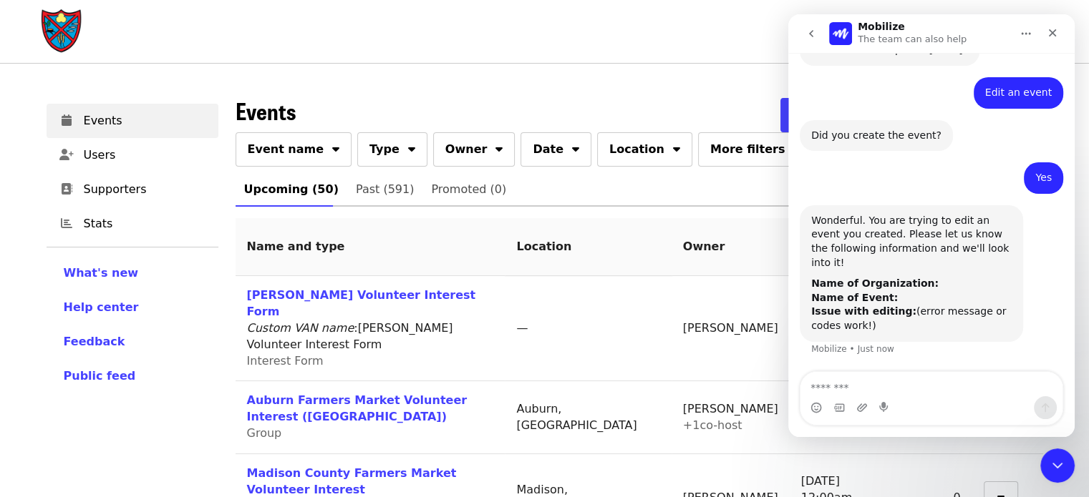
scroll to position [407, 0]
type textarea "**********"
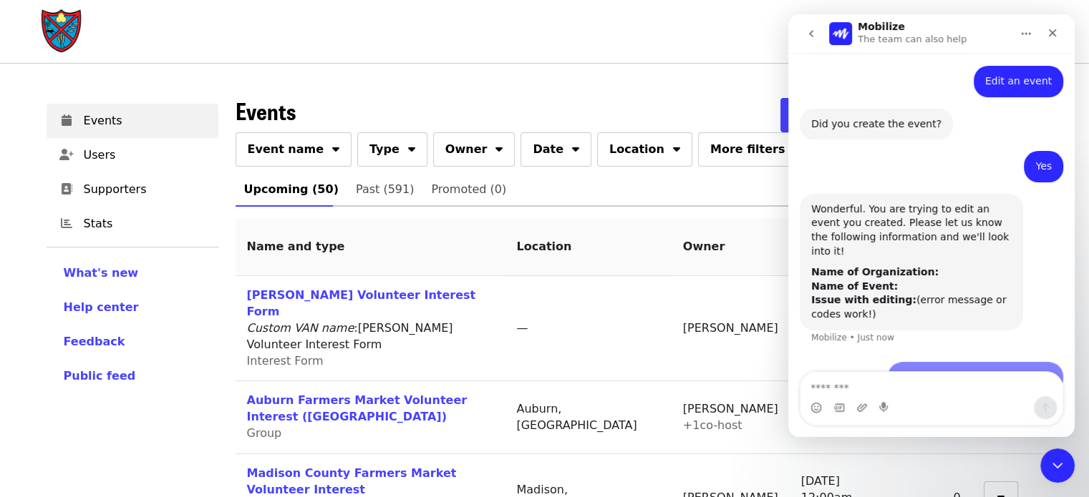
scroll to position [449, 0]
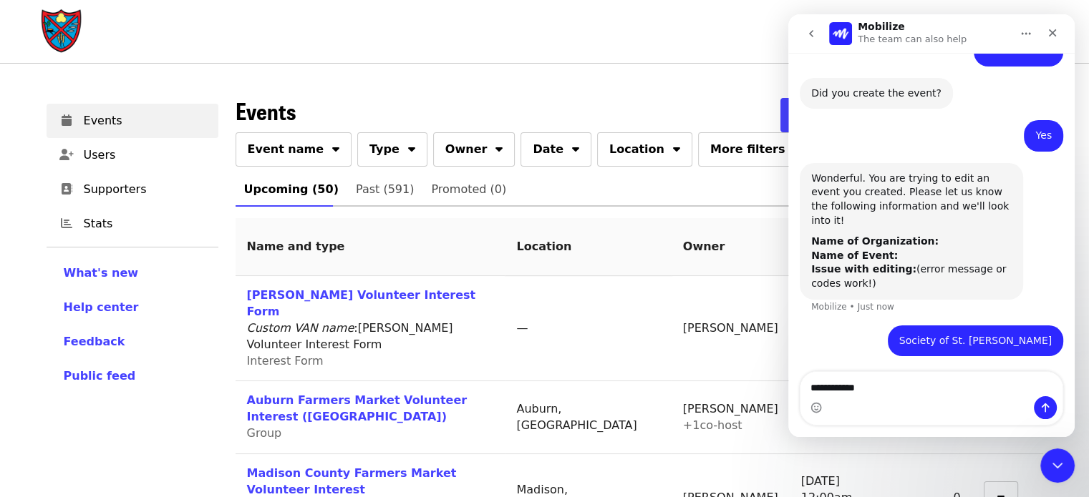
type textarea "**********"
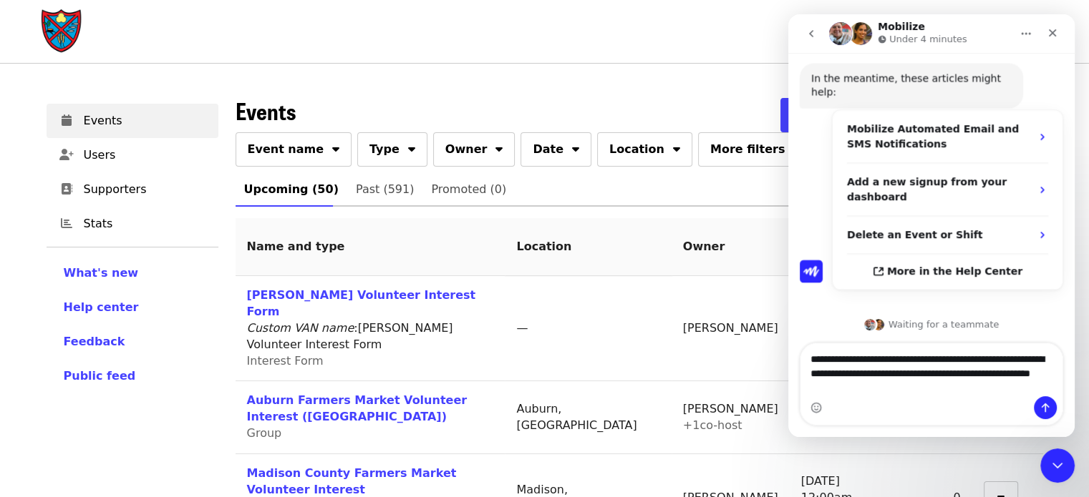
scroll to position [761, 0]
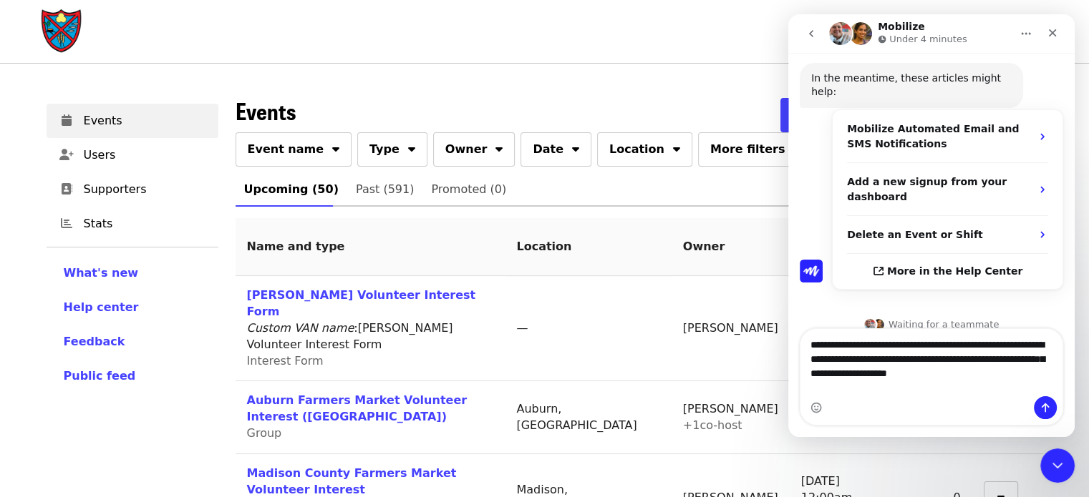
type textarea "**********"
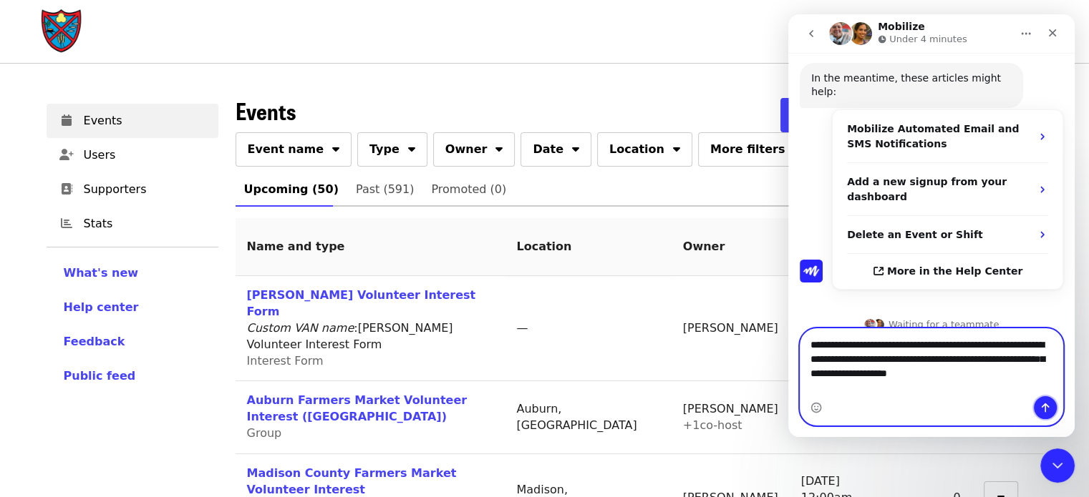
click at [1044, 409] on icon "Send a message…" at bounding box center [1045, 408] width 8 height 9
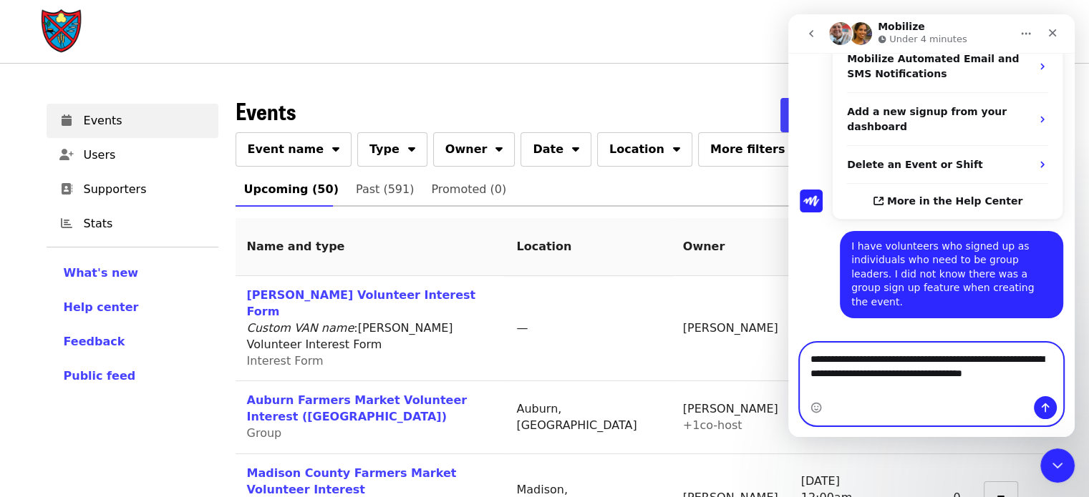
scroll to position [846, 0]
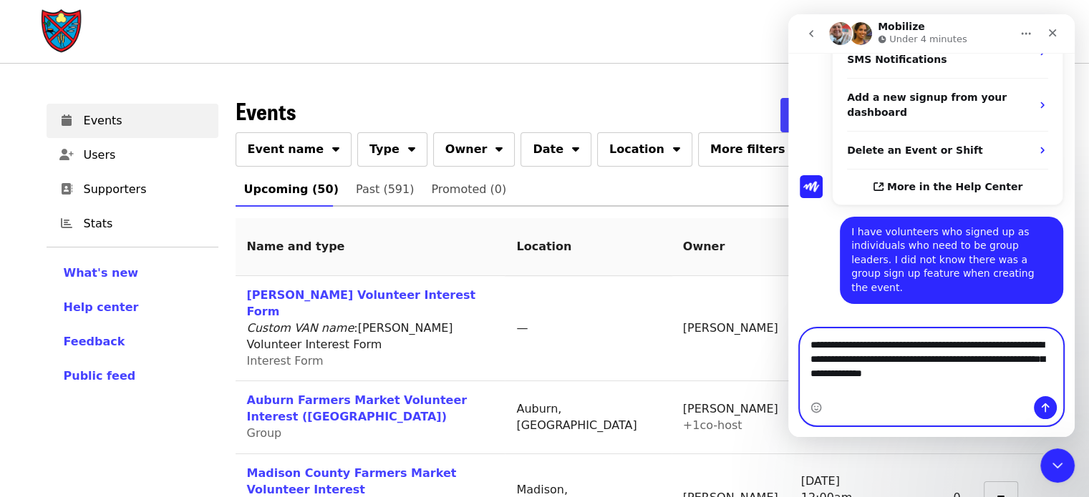
type textarea "**********"
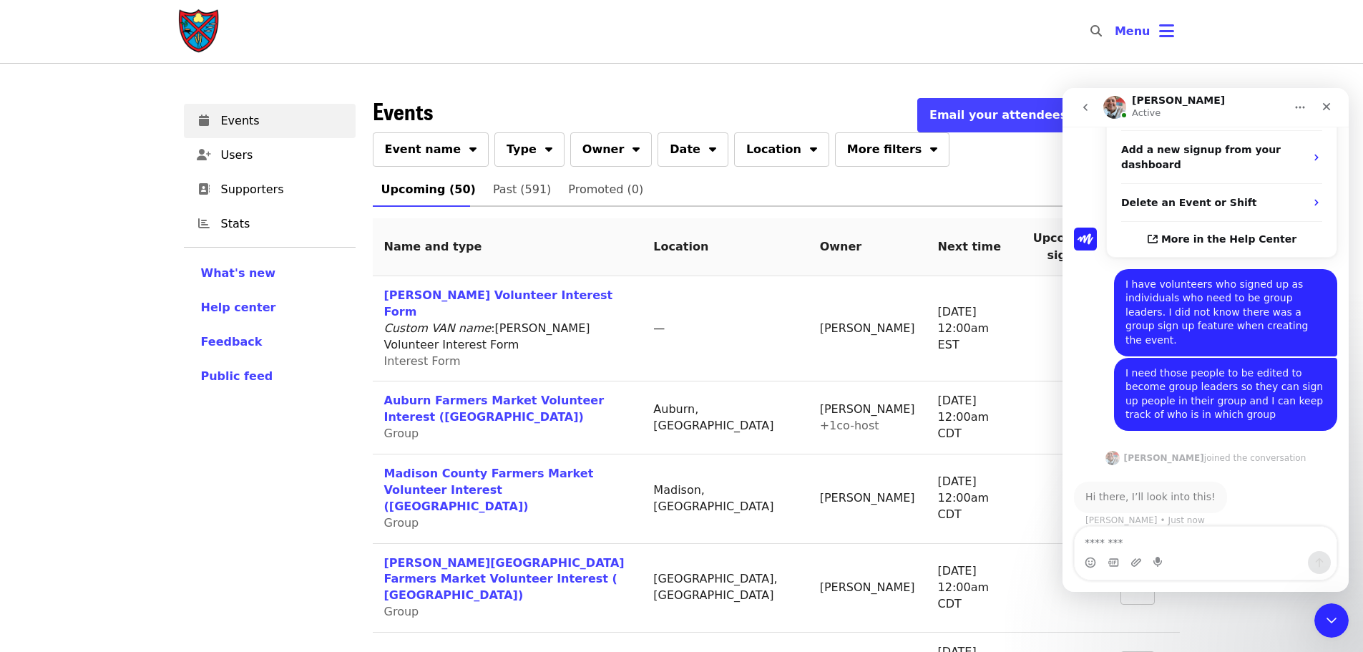
scroll to position [862, 0]
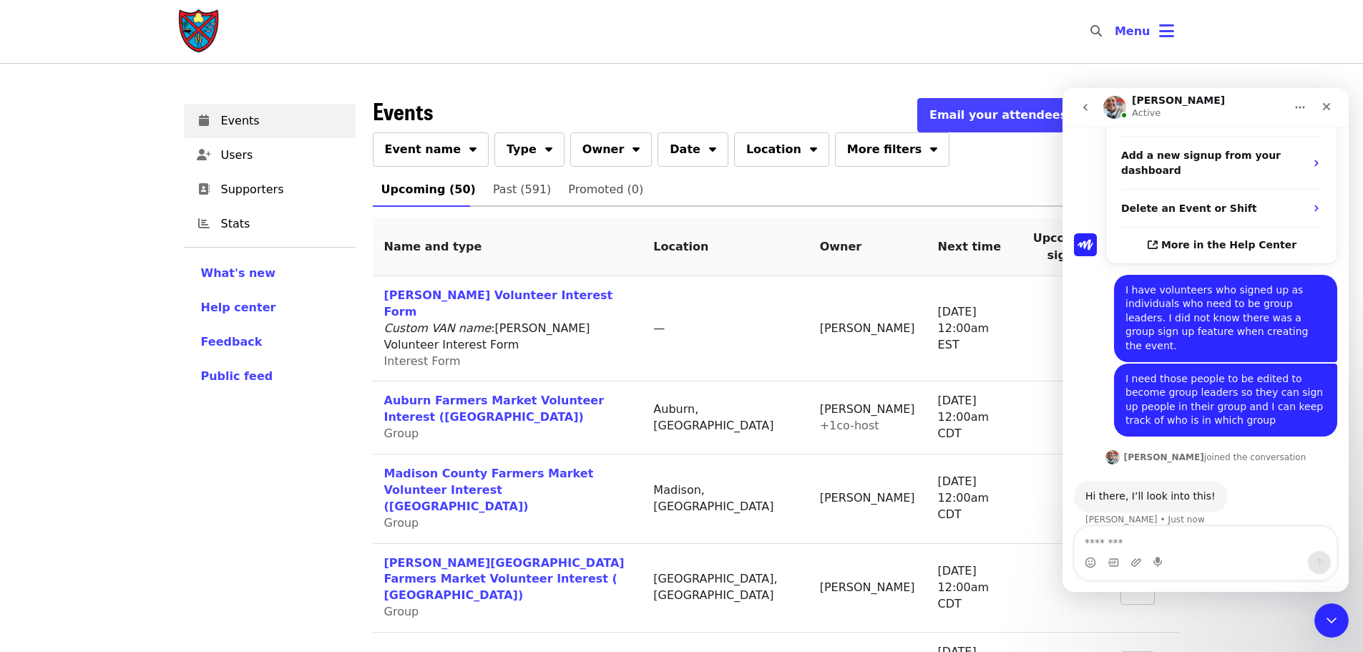
click at [583, 16] on nav "Skip to content ​ Menu" at bounding box center [682, 31] width 1031 height 63
click at [1088, 497] on textarea "Message…" at bounding box center [1206, 539] width 262 height 24
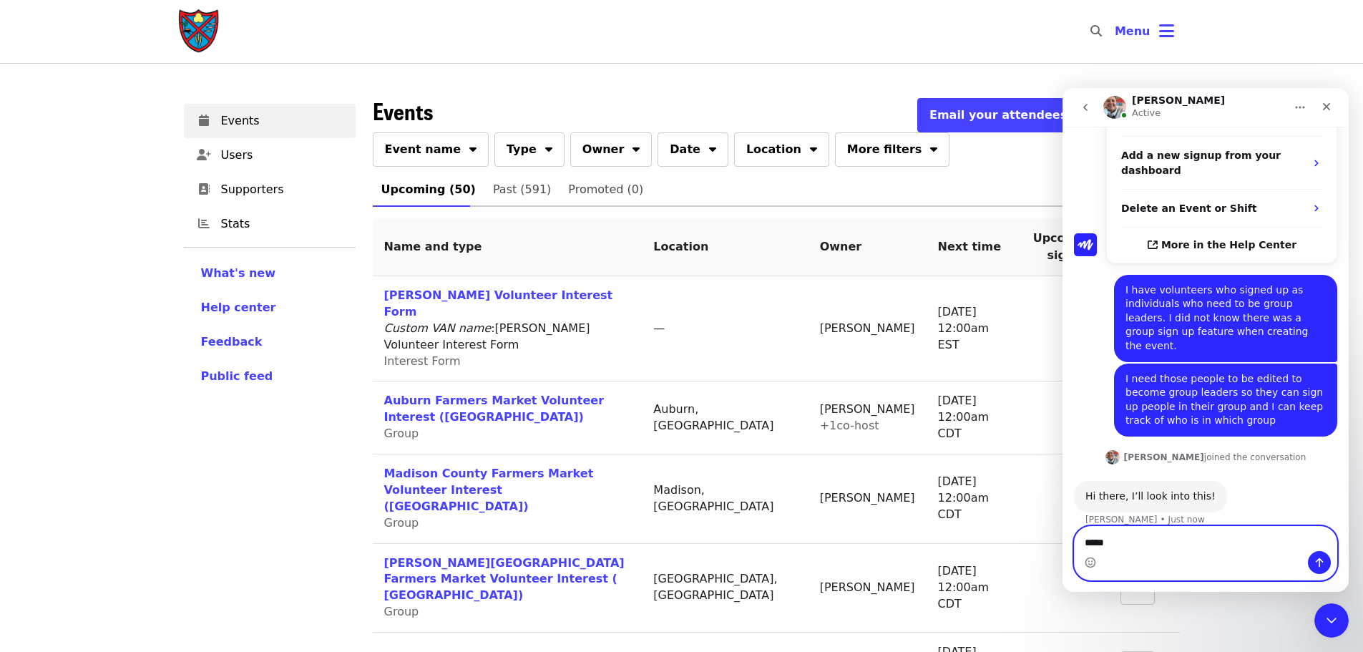
type textarea "******"
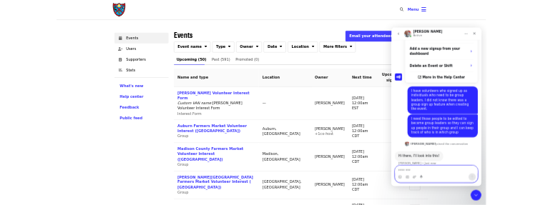
scroll to position [905, 0]
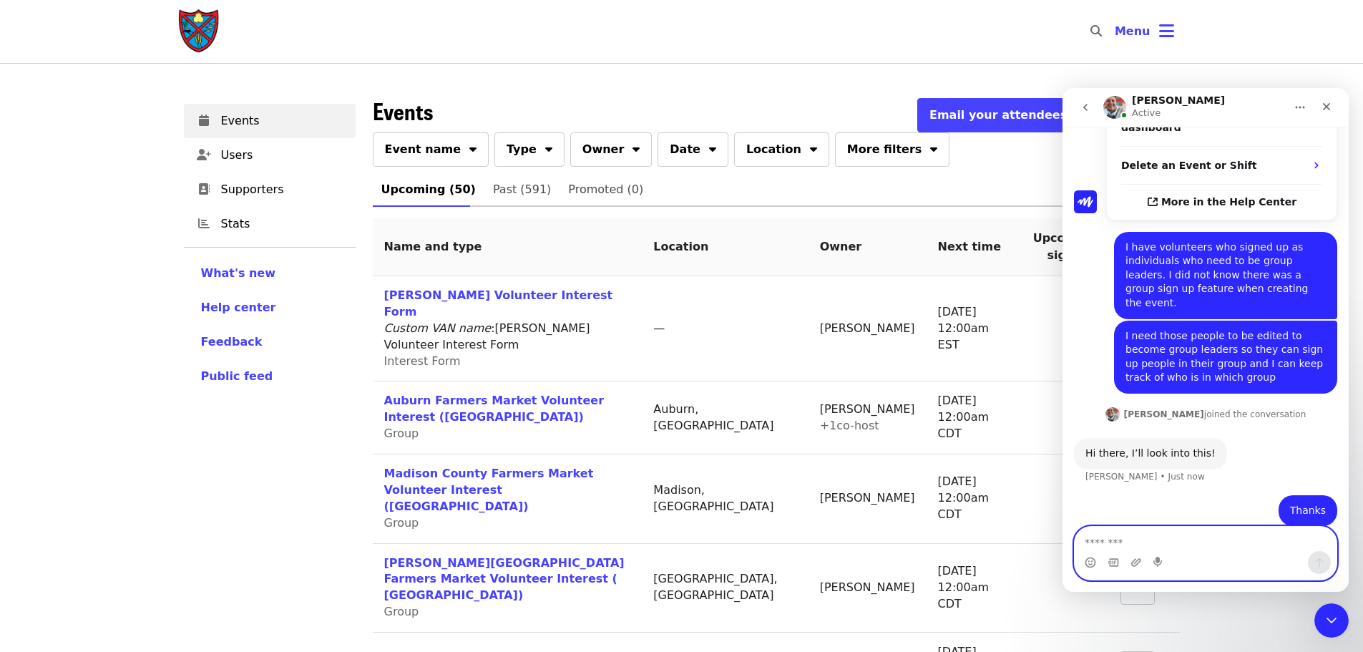
click at [1088, 497] on textarea "Message…" at bounding box center [1206, 539] width 262 height 24
type textarea "*"
click at [1088, 497] on textarea "Message…" at bounding box center [1206, 539] width 262 height 24
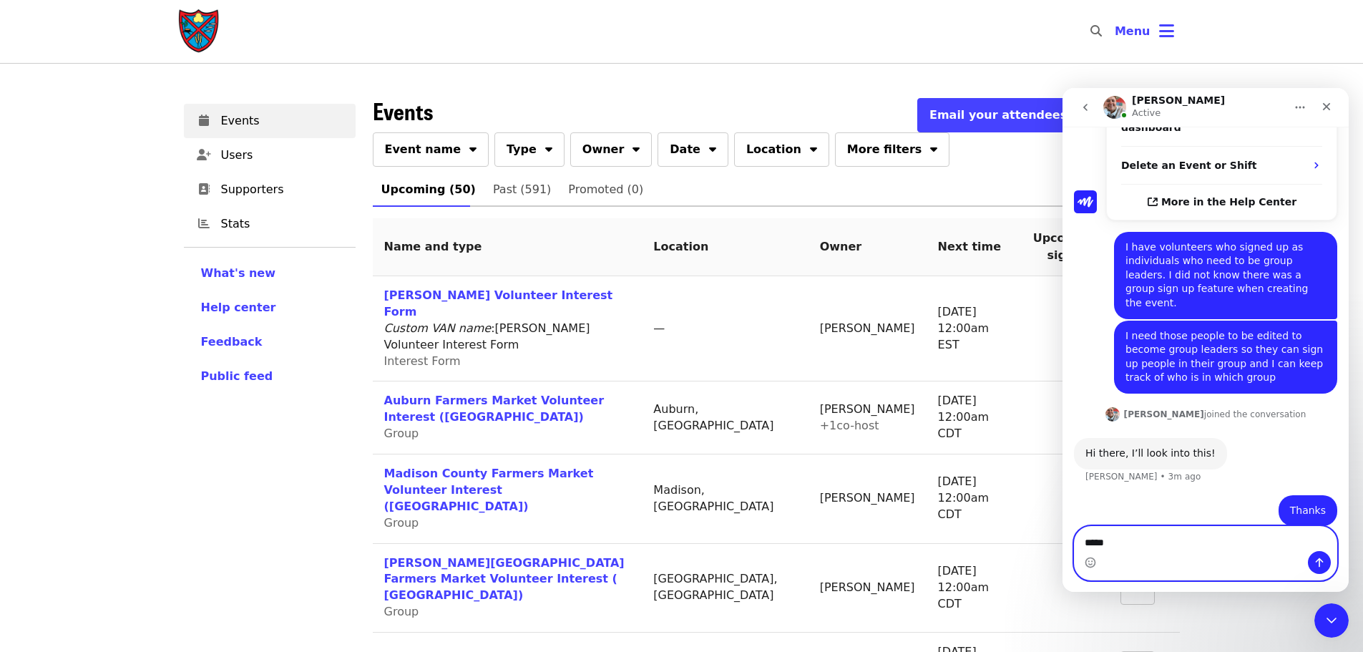
type textarea "******"
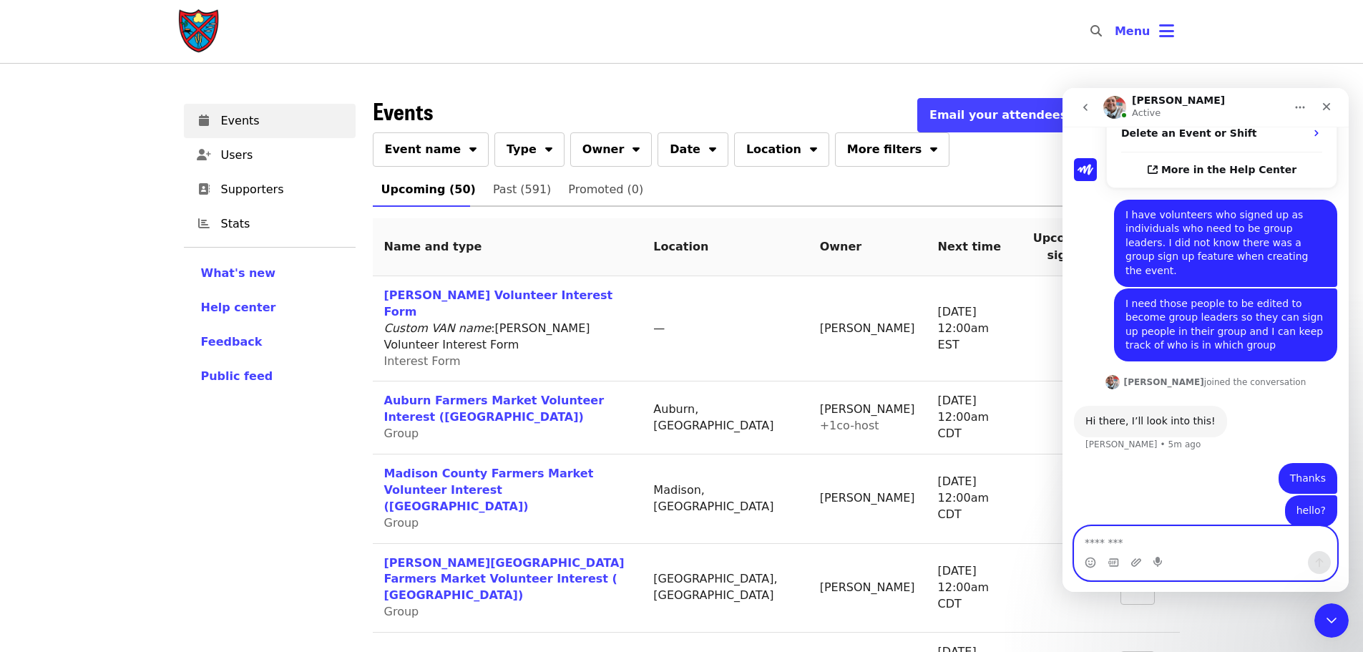
click at [1088, 497] on textarea "Message…" at bounding box center [1206, 539] width 262 height 24
type textarea "**"
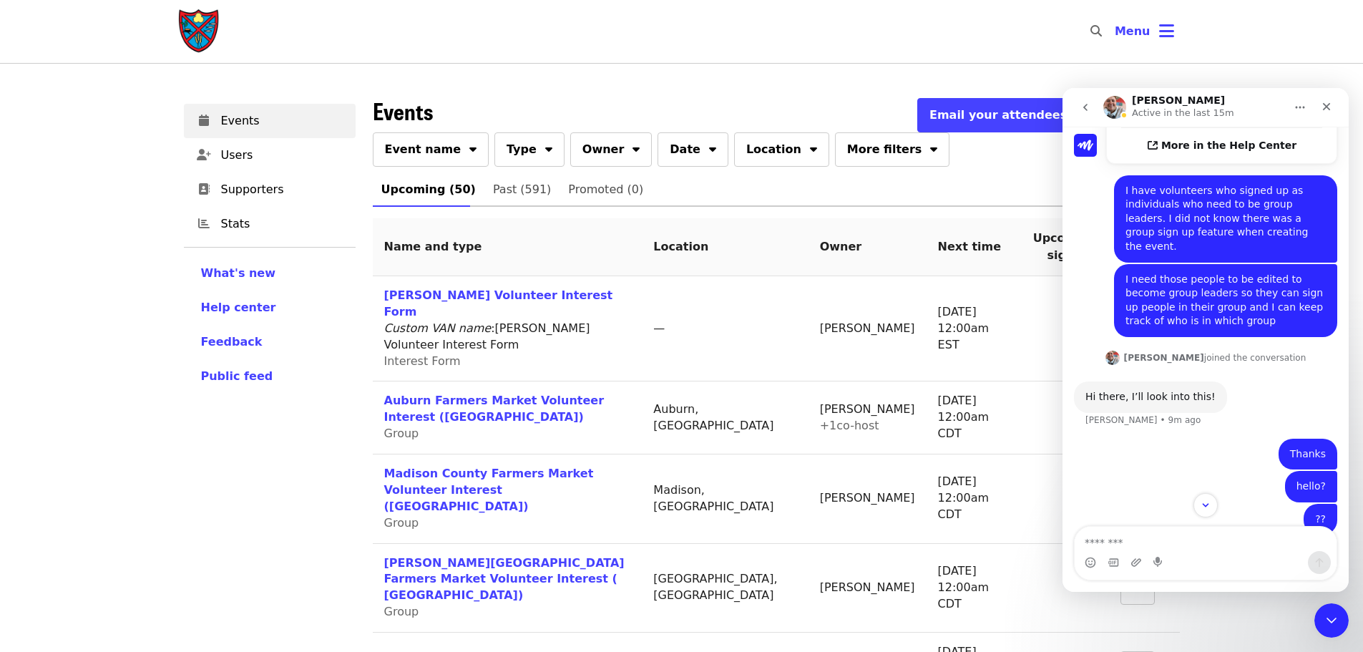
scroll to position [970, 0]
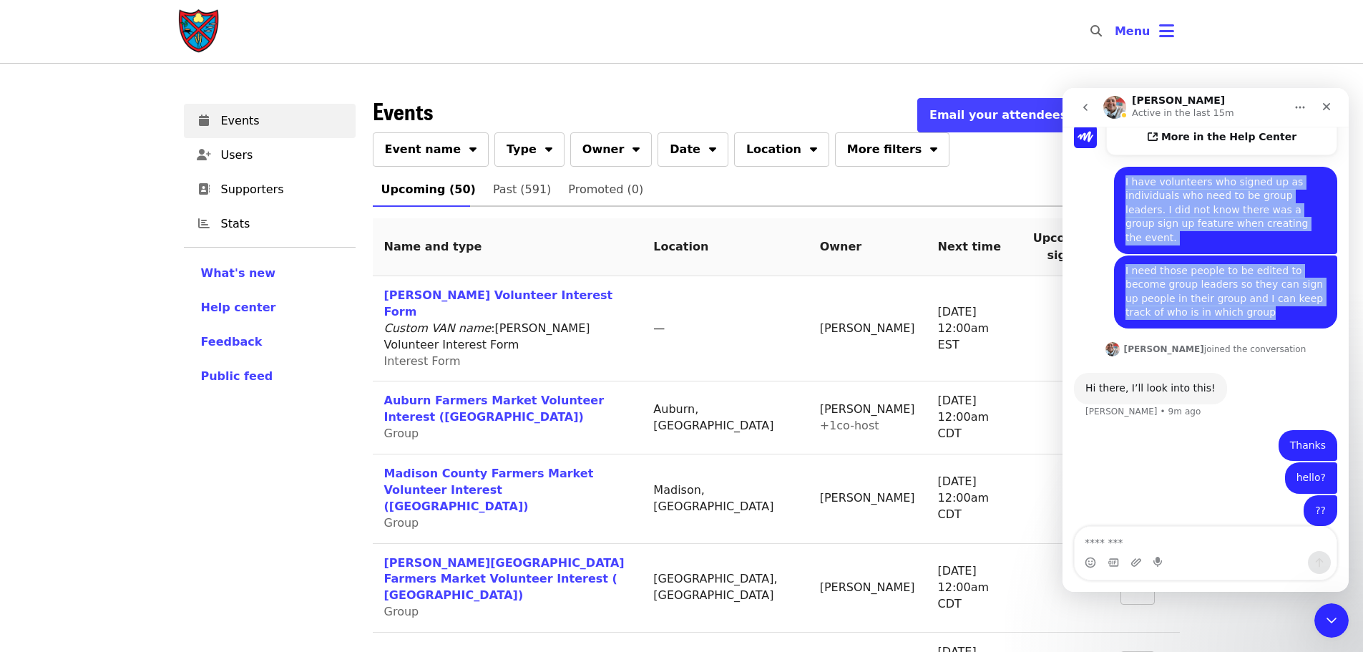
drag, startPoint x: 1118, startPoint y: 178, endPoint x: 1282, endPoint y: 280, distance: 193.4
copy div "I have volunteers who signed up as individuals who need to be group leaders. I …"
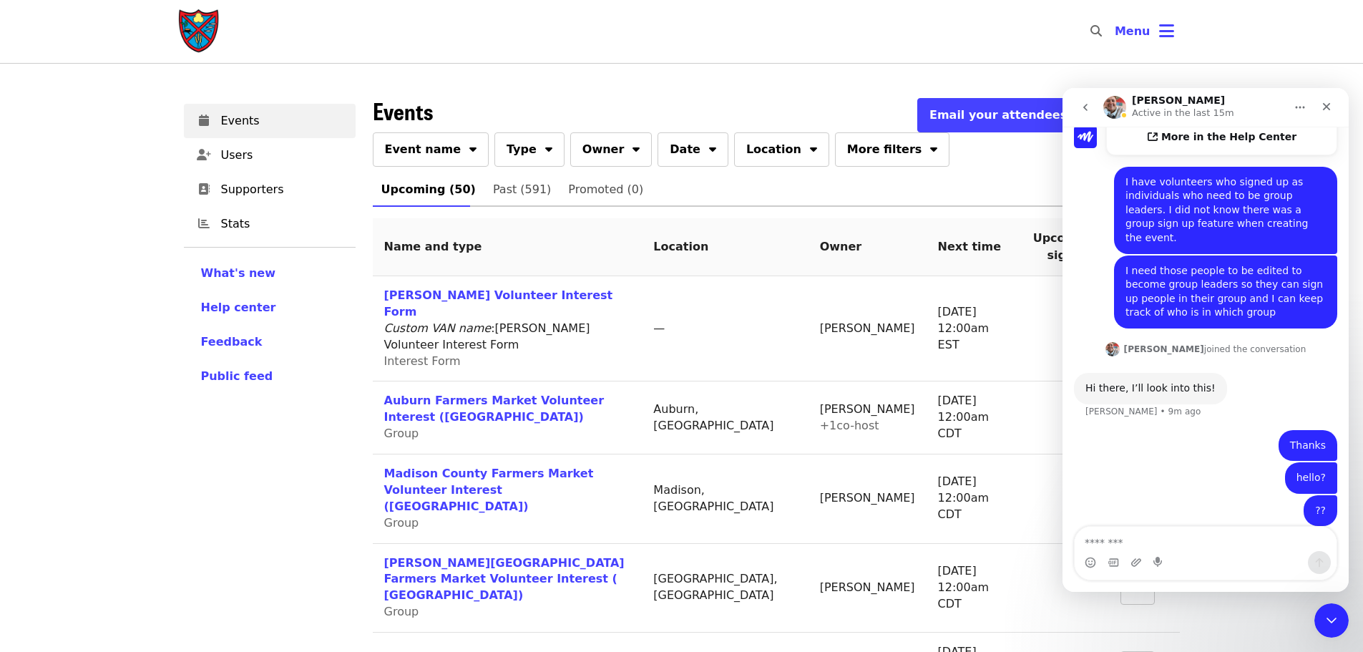
click at [1088, 104] on icon "Close" at bounding box center [1326, 106] width 11 height 11
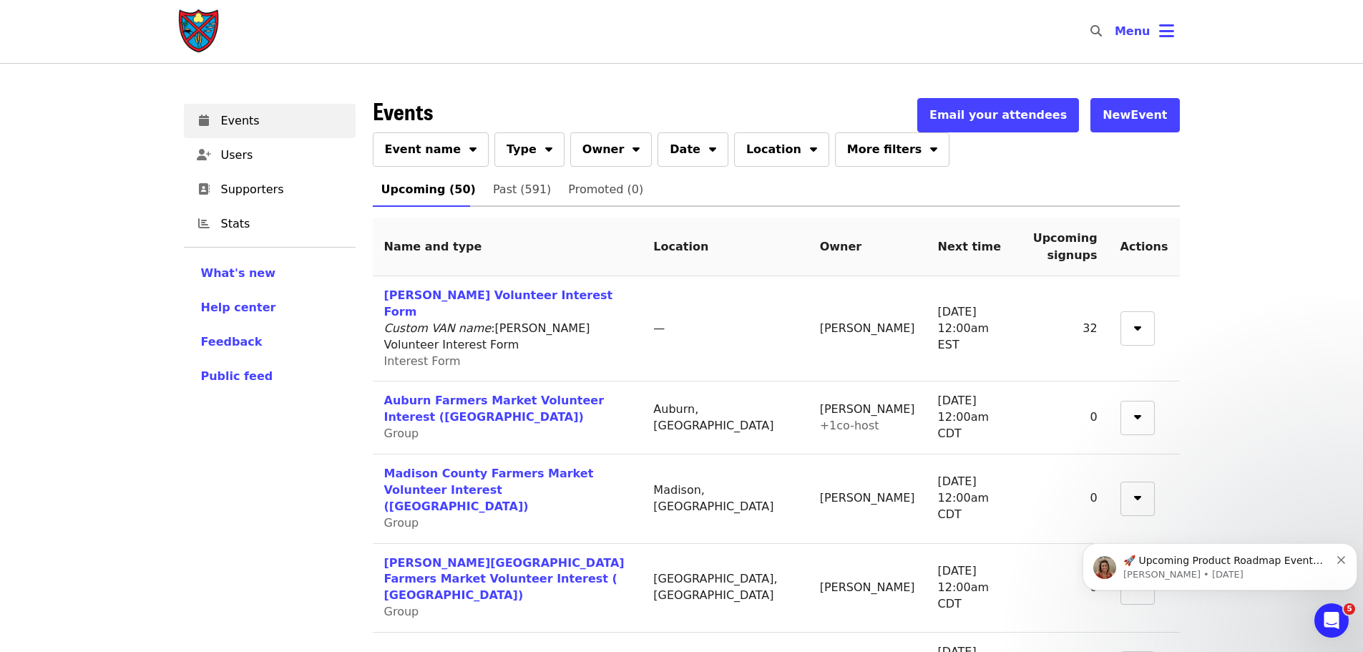
click at [1088, 497] on div "Open Intercom Messenger" at bounding box center [1331, 620] width 47 height 47
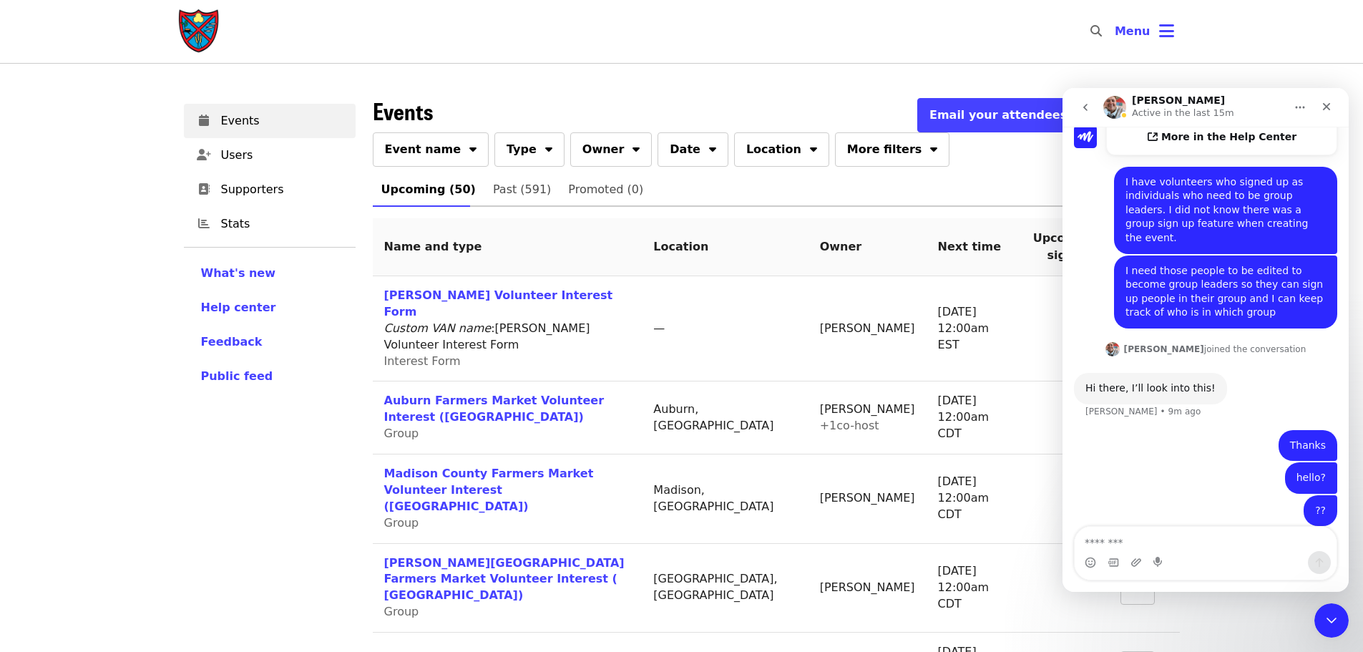
click at [1088, 497] on textarea "Message…" at bounding box center [1206, 539] width 262 height 24
click at [1088, 109] on icon "go back" at bounding box center [1085, 107] width 11 height 11
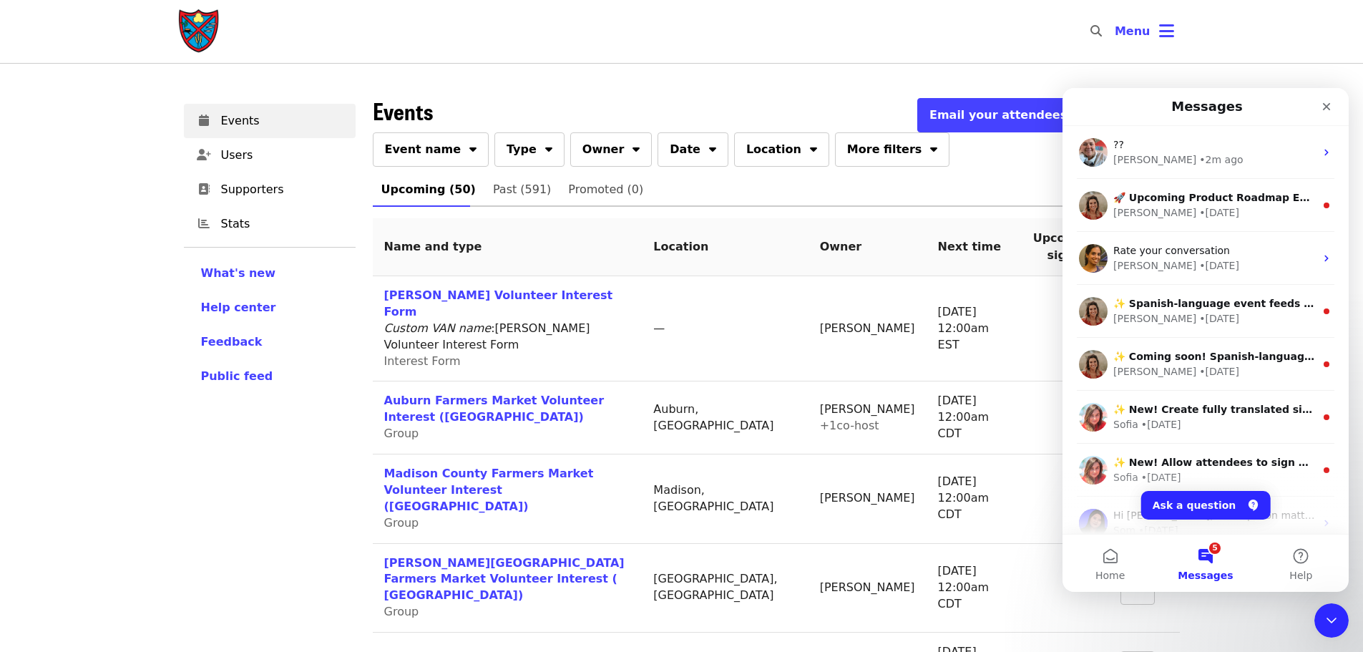
scroll to position [0, 0]
click at [1088, 497] on button "Ask a question" at bounding box center [1206, 505] width 130 height 29
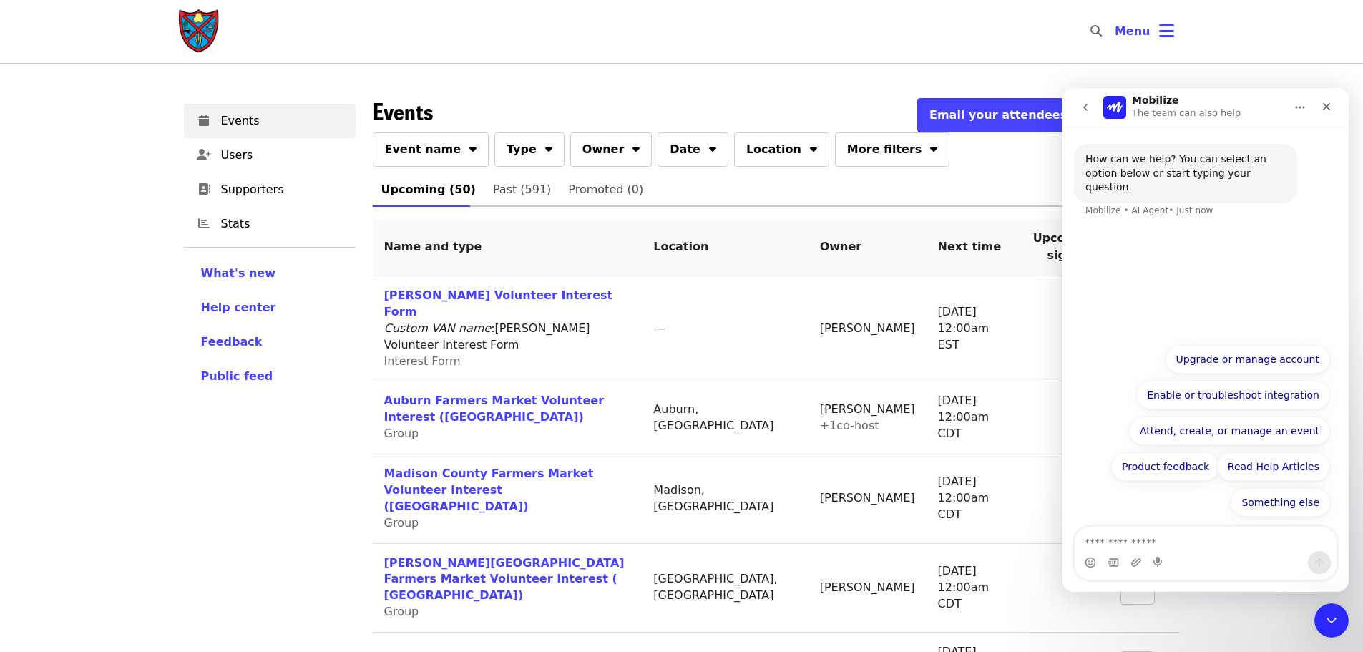
click at [1088, 435] on button "Attend, create, or manage an event" at bounding box center [1229, 431] width 201 height 29
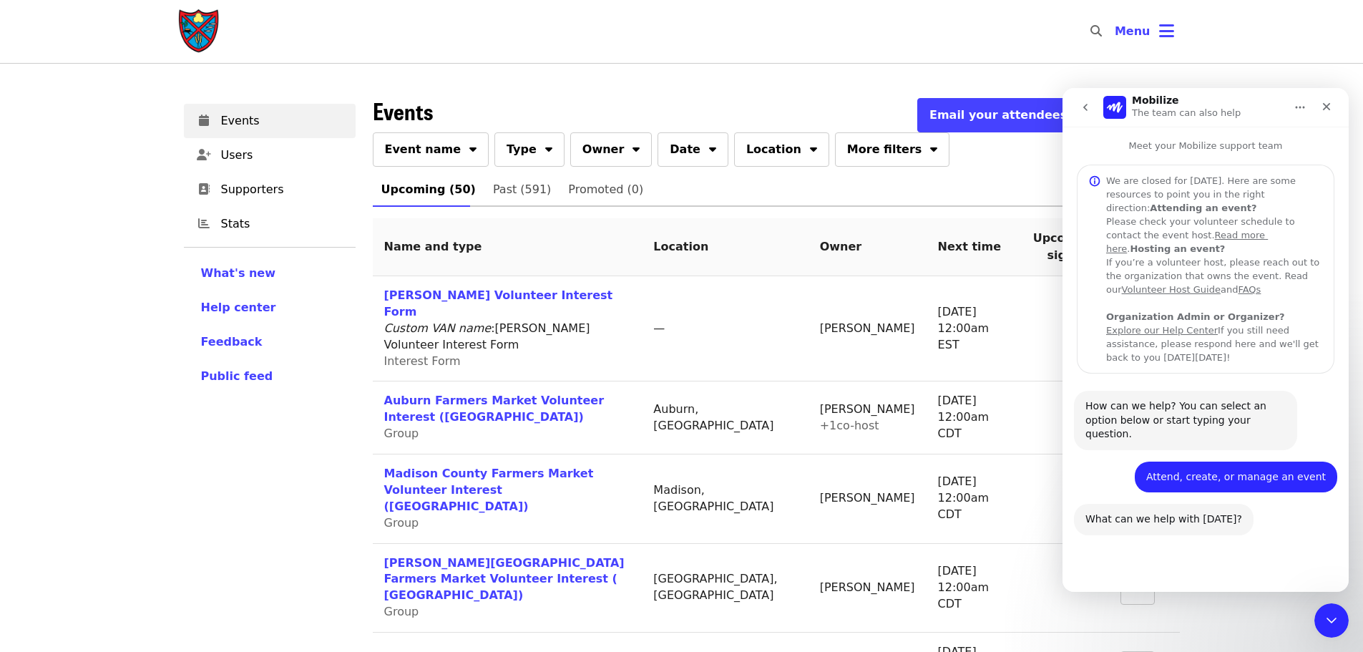
scroll to position [120, 0]
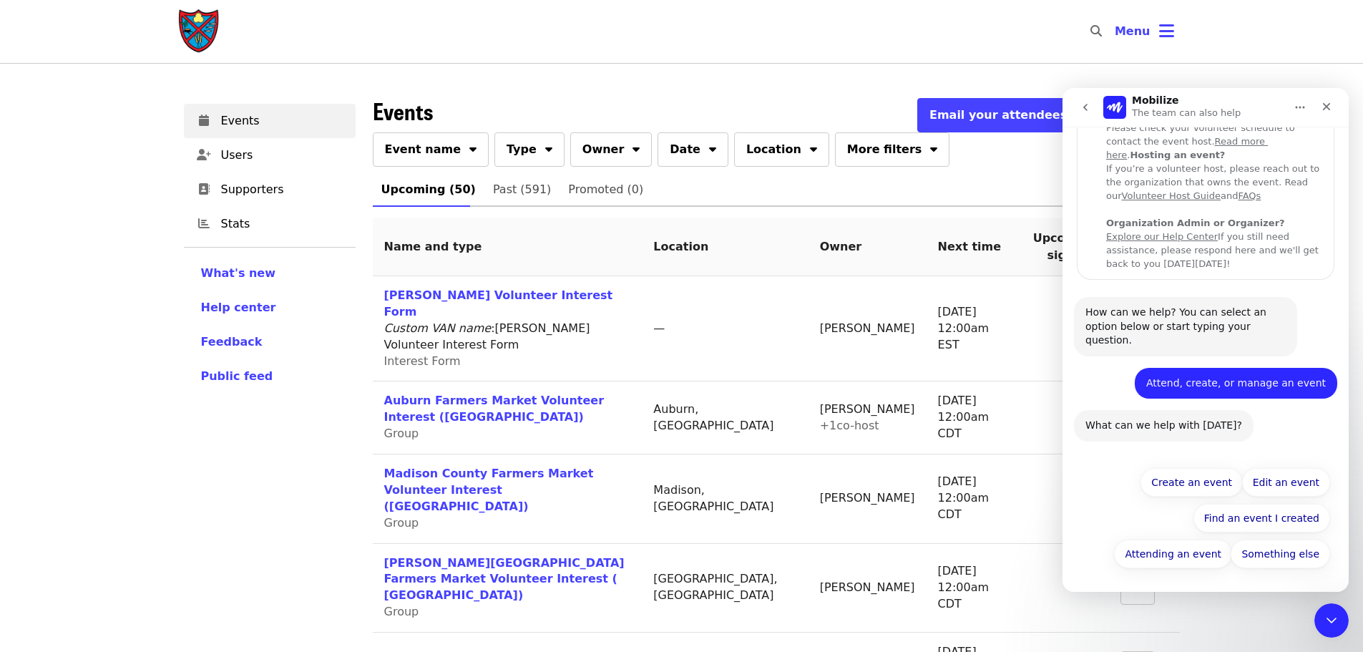
click at [1088, 485] on button "Edit an event" at bounding box center [1286, 482] width 88 height 29
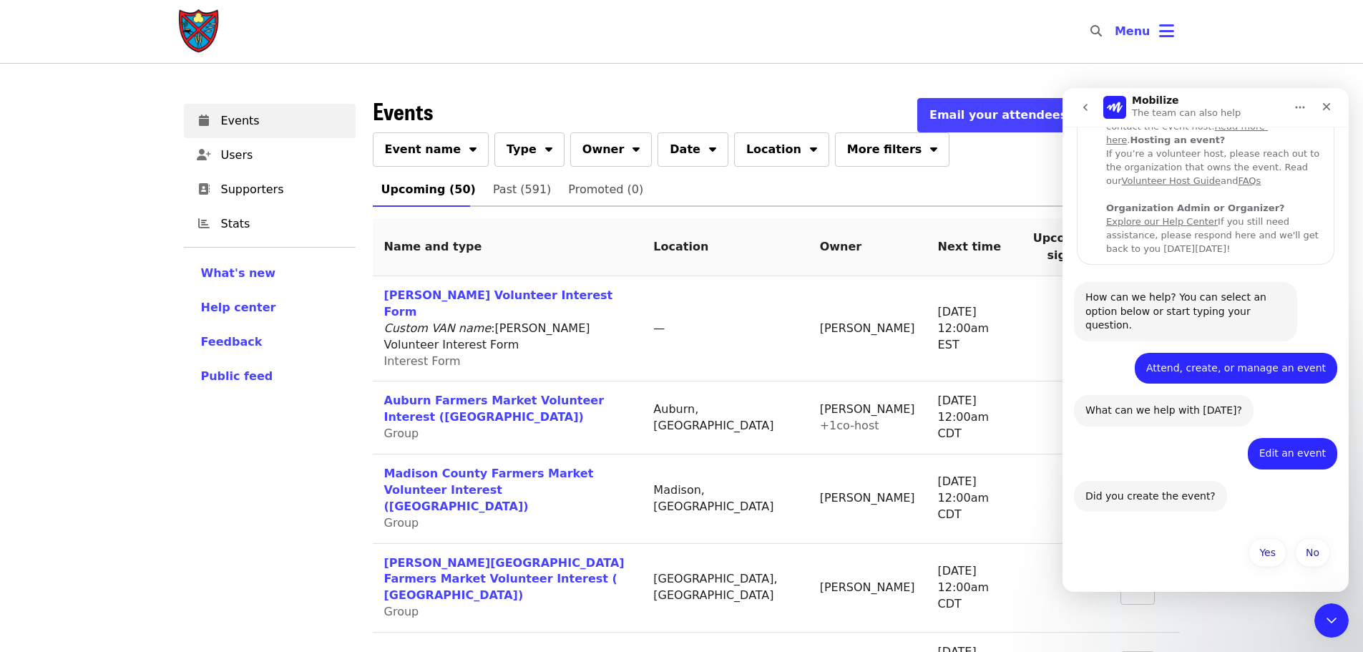
scroll to position [136, 0]
click at [1088, 497] on button "Yes" at bounding box center [1268, 552] width 38 height 29
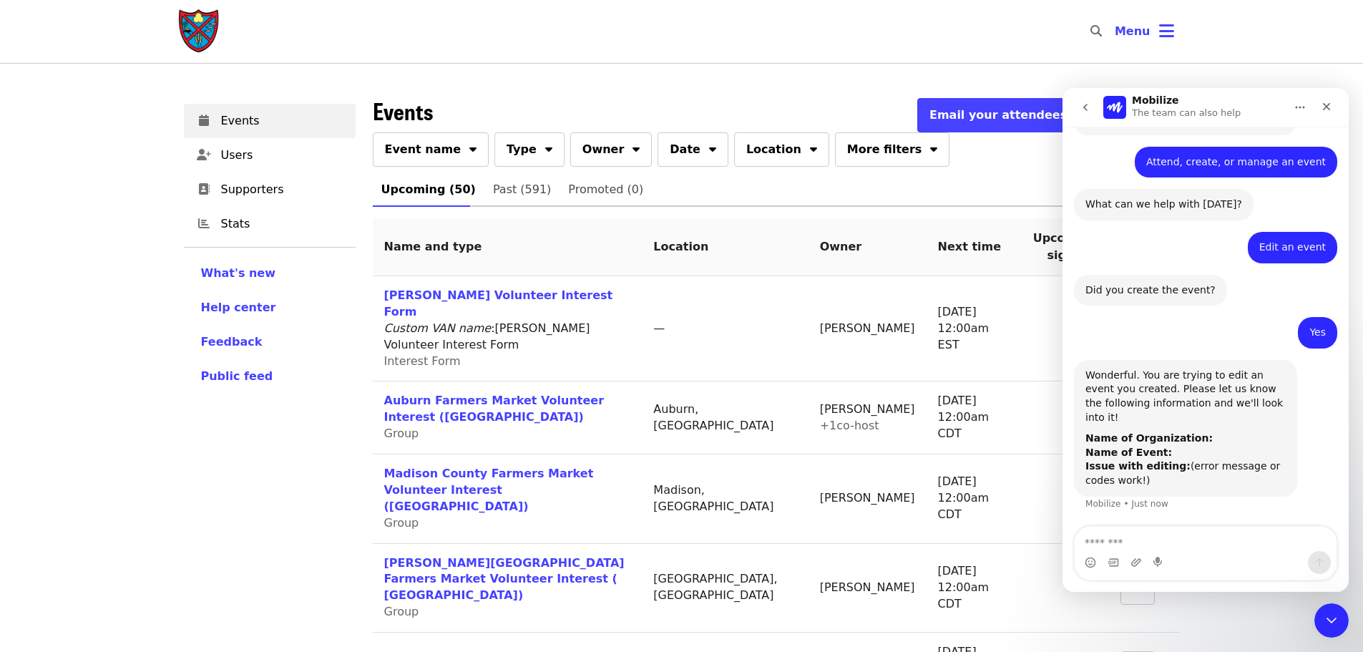
scroll to position [327, 0]
type textarea "*"
type textarea "**********"
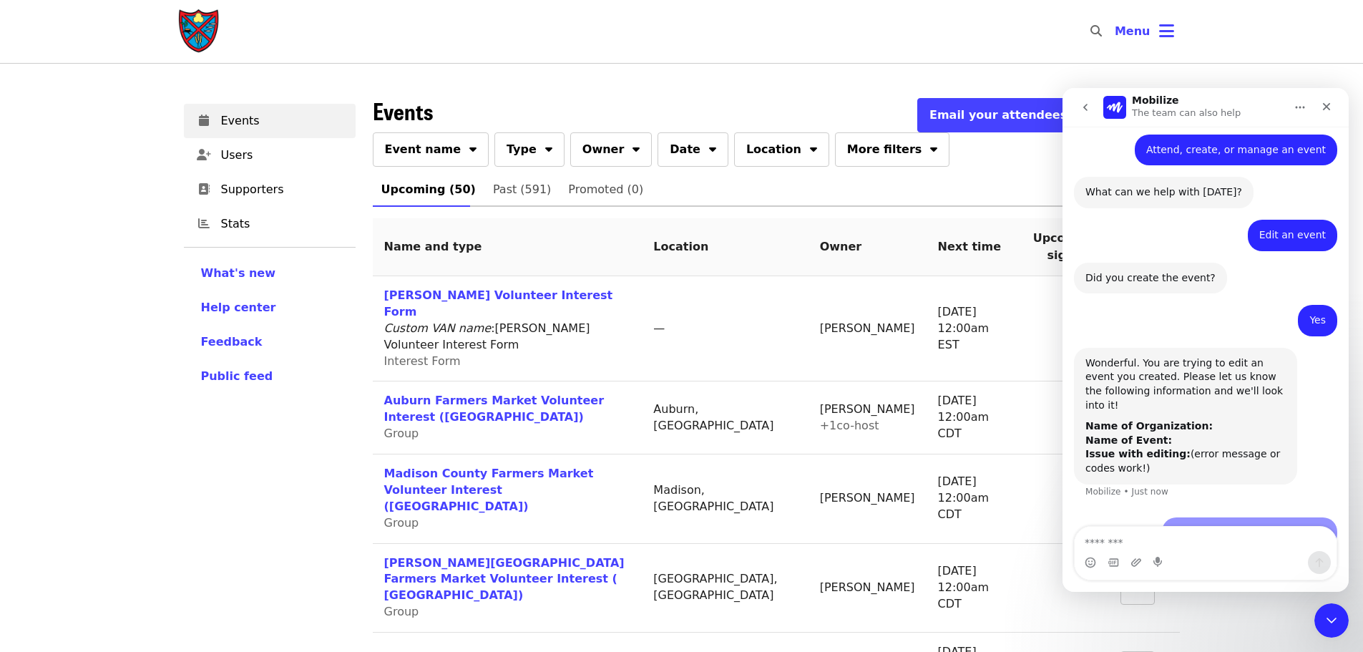
scroll to position [370, 0]
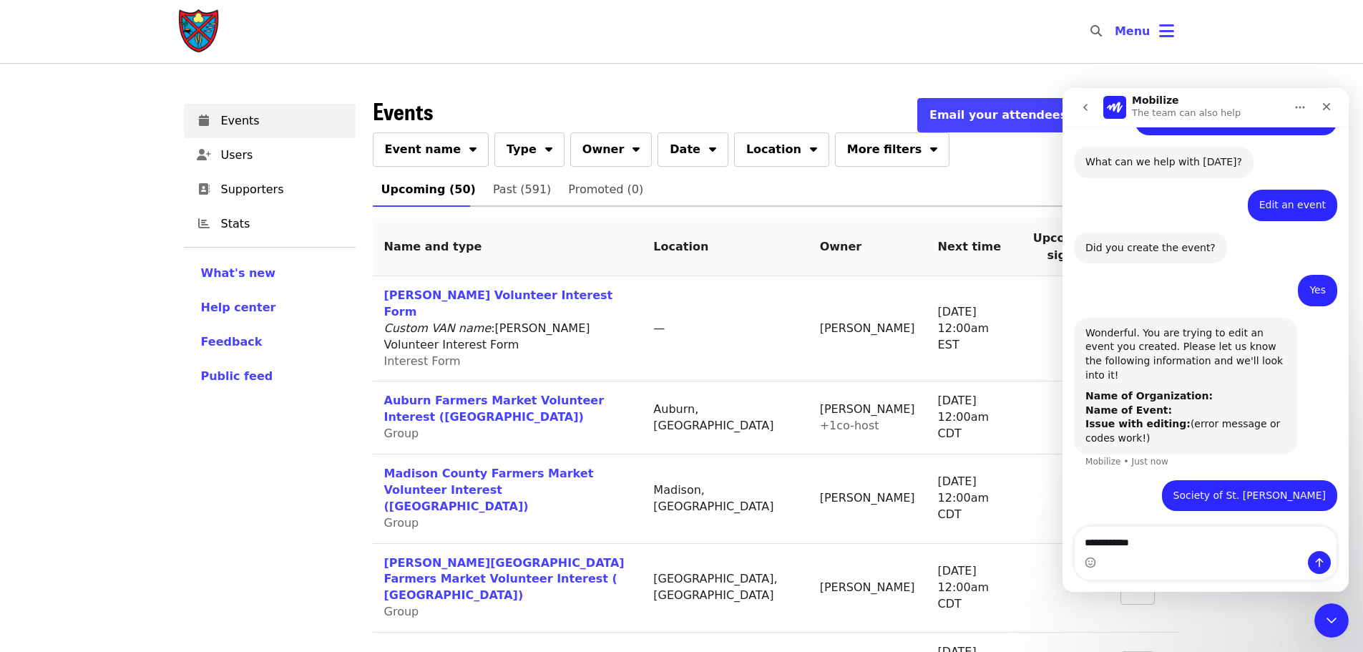
type textarea "**********"
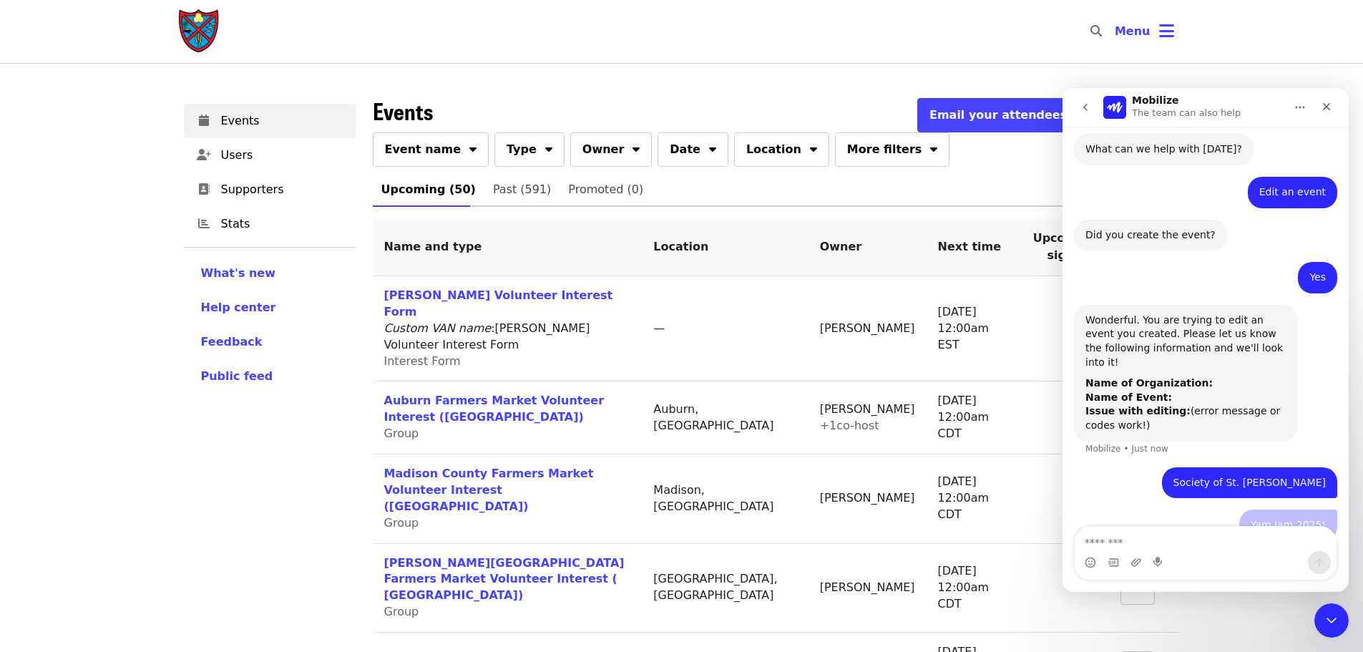
scroll to position [403, 0]
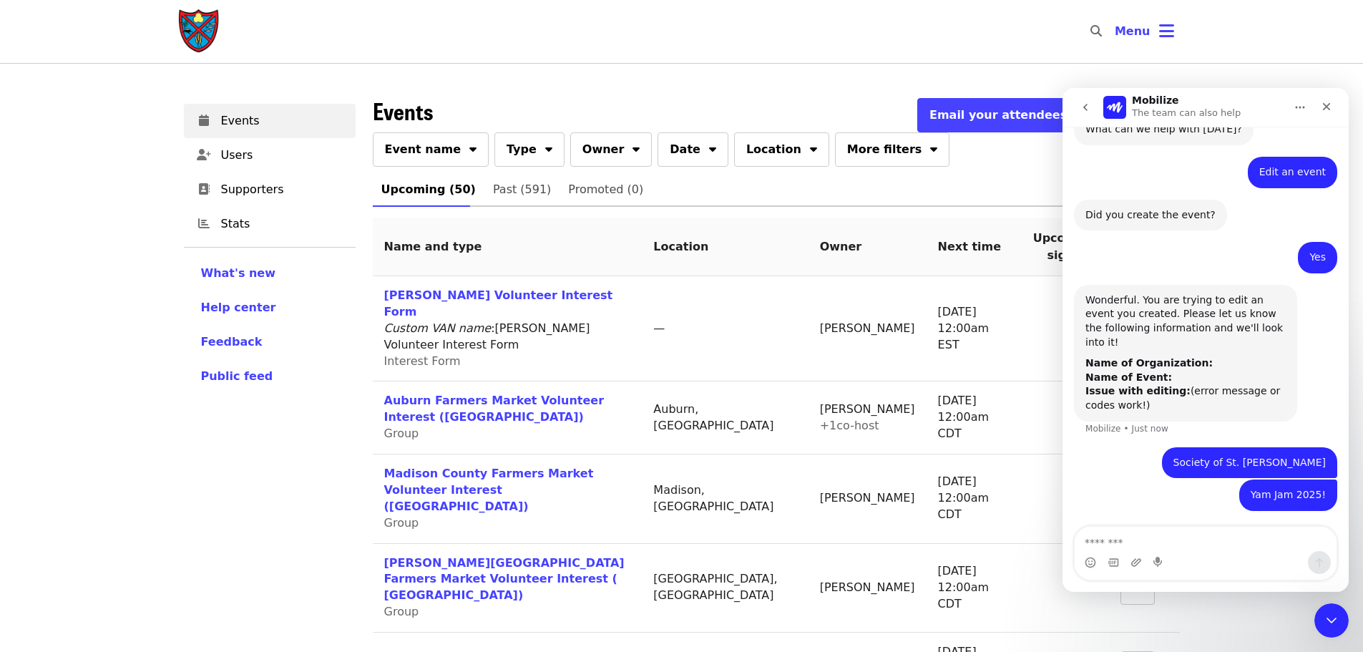
type textarea "**********"
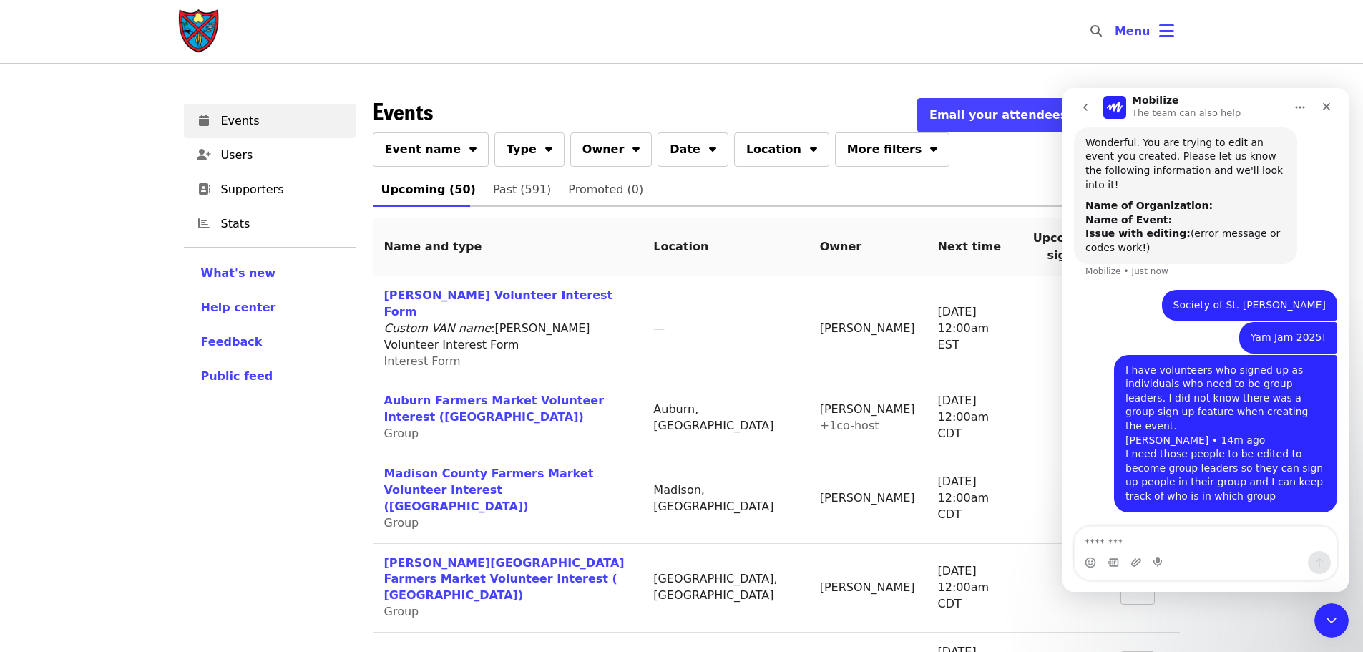
scroll to position [588, 0]
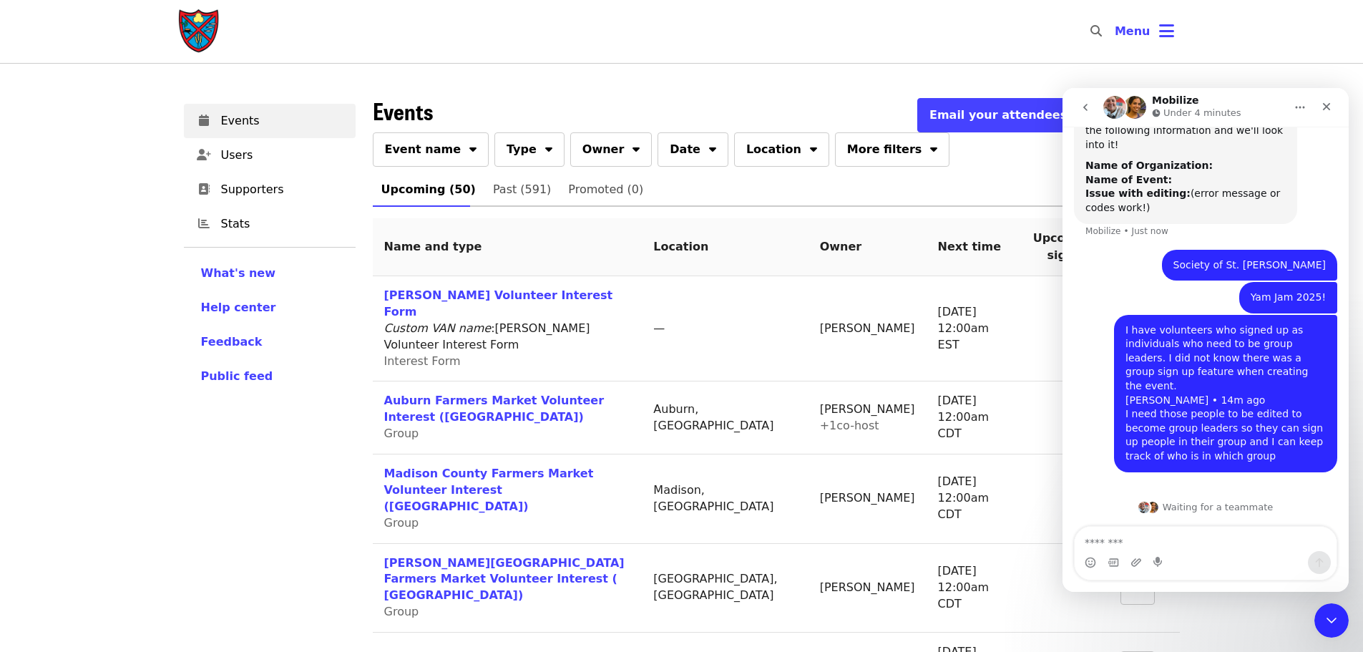
click at [1088, 423] on div "I have volunteers who signed up as individuals who need to be group leaders. I …" at bounding box center [1226, 393] width 200 height 140
click at [1088, 497] on textarea "Message…" at bounding box center [1206, 539] width 262 height 24
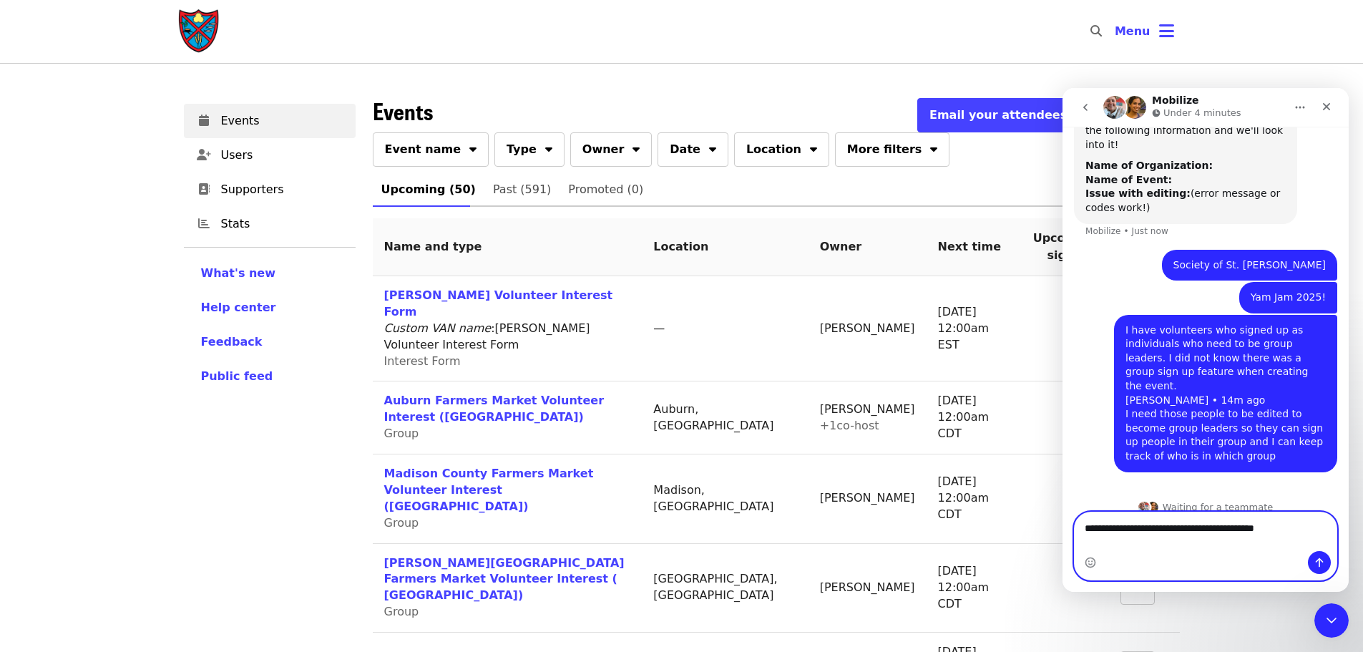
type textarea "**********"
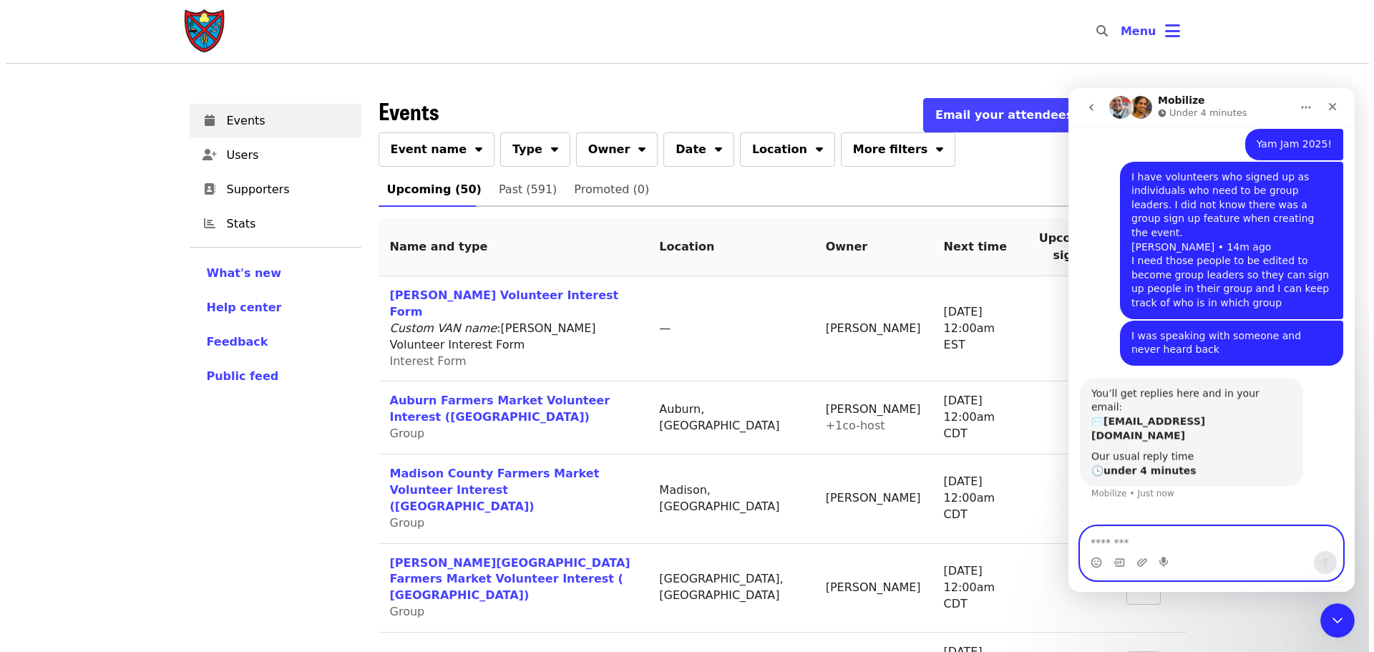
scroll to position [726, 0]
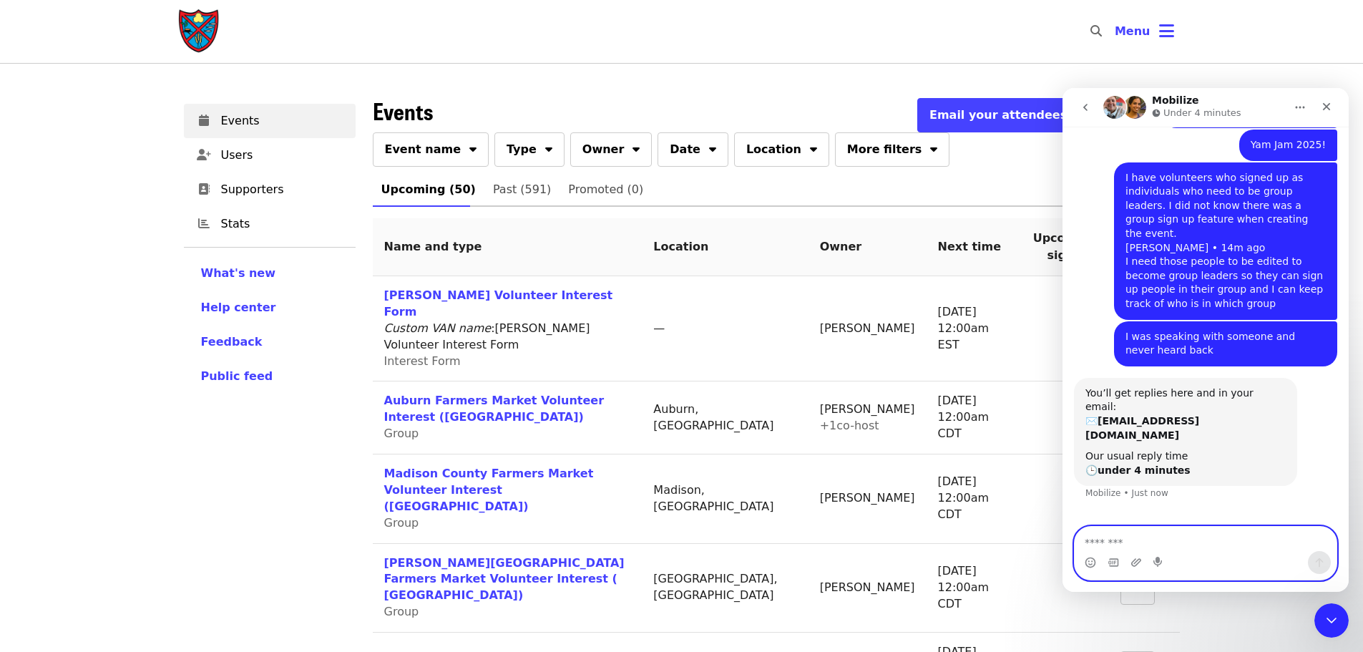
click at [1088, 497] on textarea "Message…" at bounding box center [1206, 539] width 262 height 24
click at [1088, 104] on img "Intercom messenger" at bounding box center [1115, 107] width 23 height 23
click at [1088, 112] on div "Mobilize Under 4 minutes" at bounding box center [1195, 107] width 182 height 25
click at [1088, 113] on button "Home" at bounding box center [1300, 107] width 27 height 27
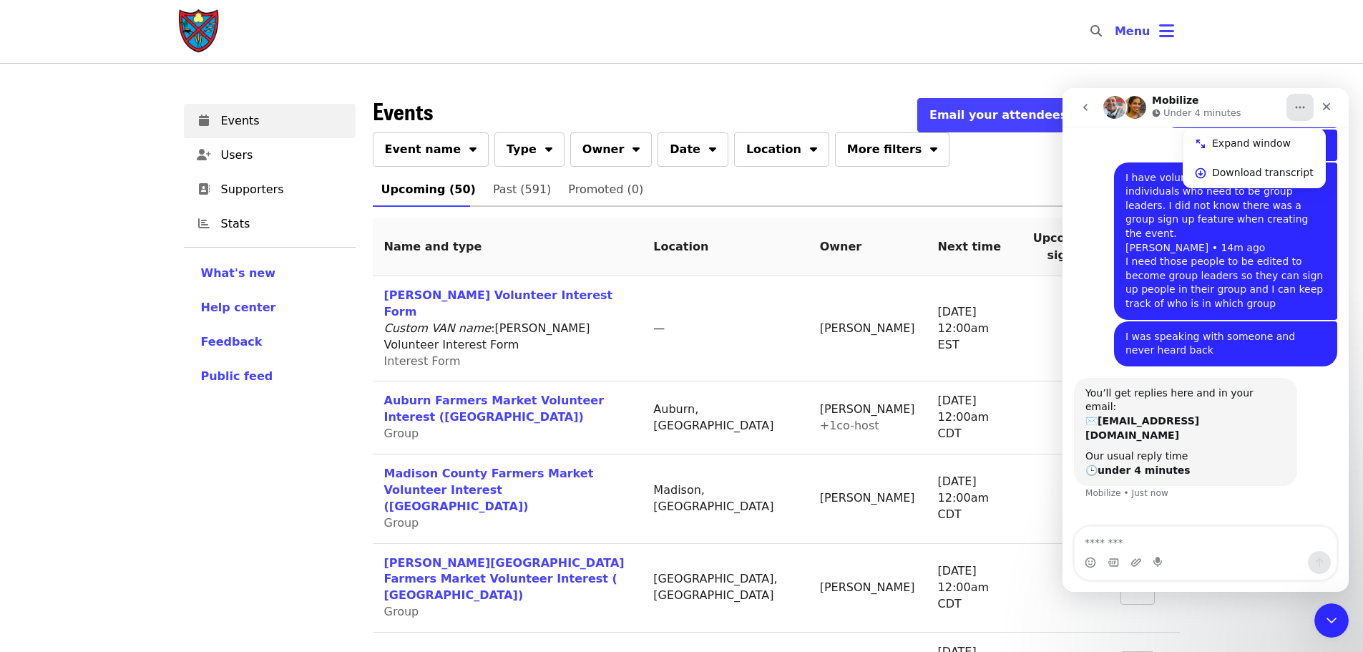
click at [1088, 113] on button "Home" at bounding box center [1300, 107] width 27 height 27
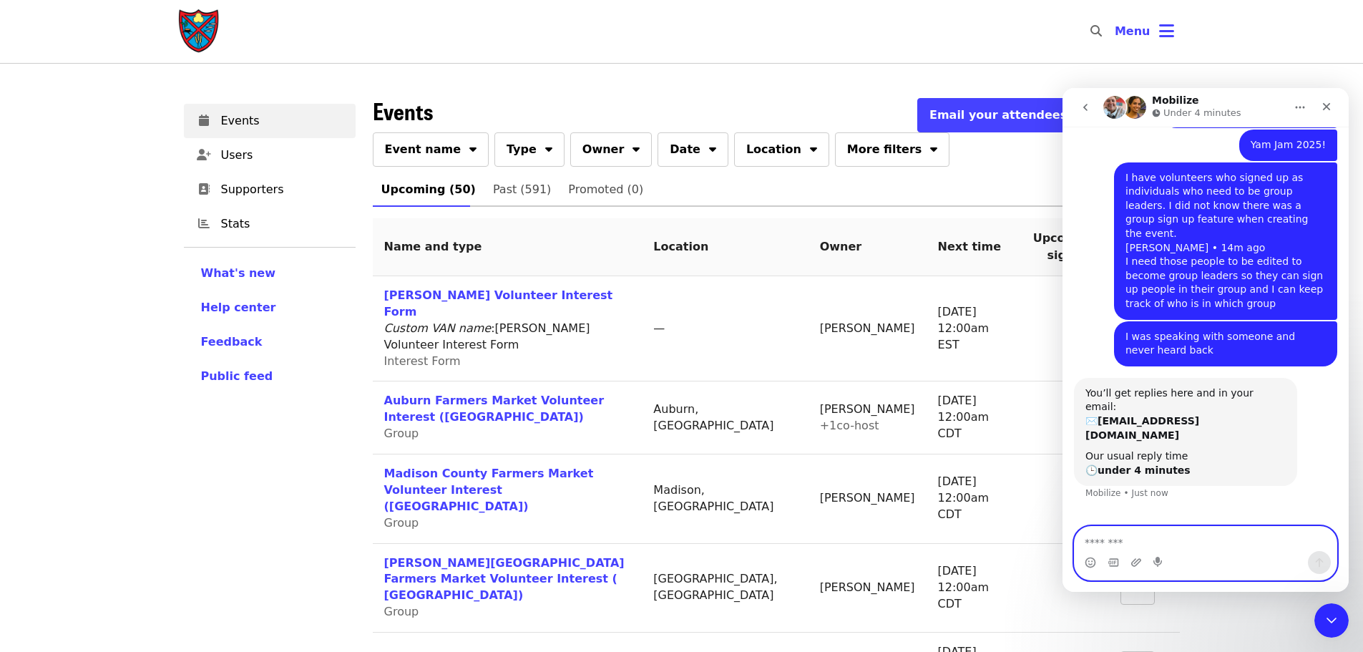
click at [1088, 497] on textarea "Message…" at bounding box center [1206, 539] width 262 height 24
click at [1087, 497] on div "Waiting for a teammate" at bounding box center [1206, 535] width 258 height 11
click at [1088, 497] on textarea "Message…" at bounding box center [1206, 539] width 262 height 24
click at [1081, 441] on div "You’ll get replies here and in your email: ✉️ nc-glean@endhunger.org Our usual …" at bounding box center [1185, 432] width 223 height 109
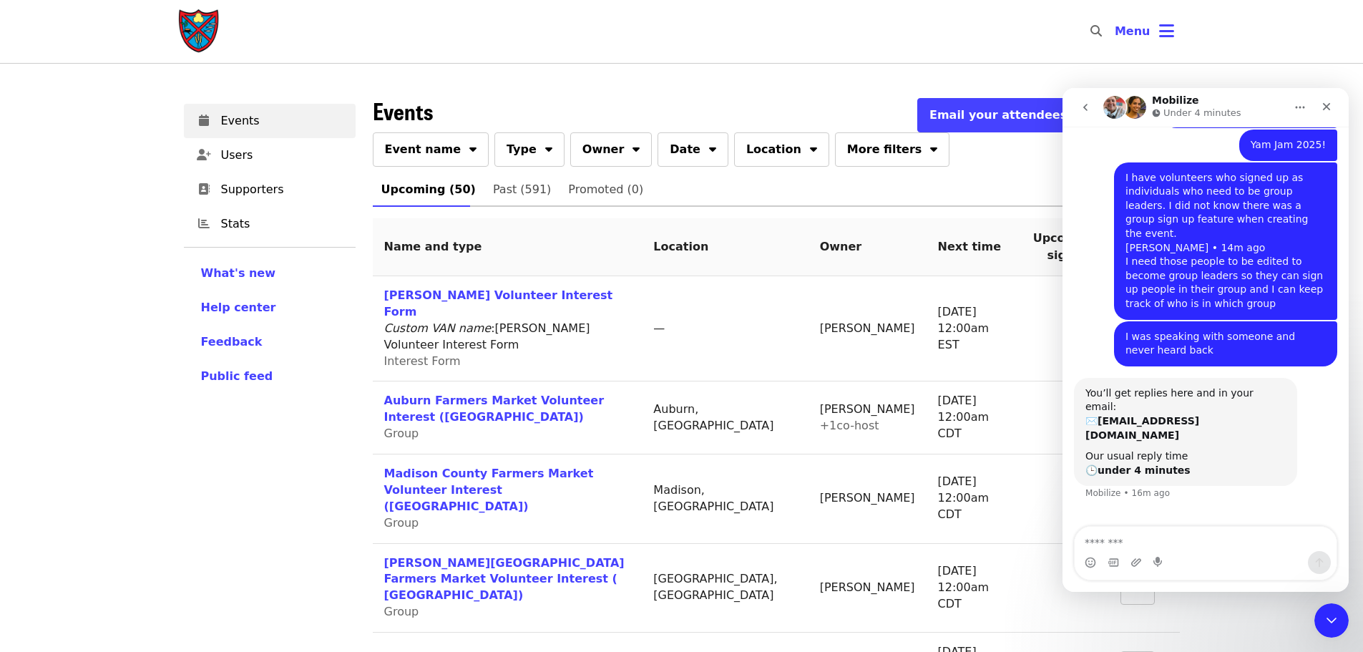
click at [394, 149] on span "Event name" at bounding box center [423, 149] width 77 height 17
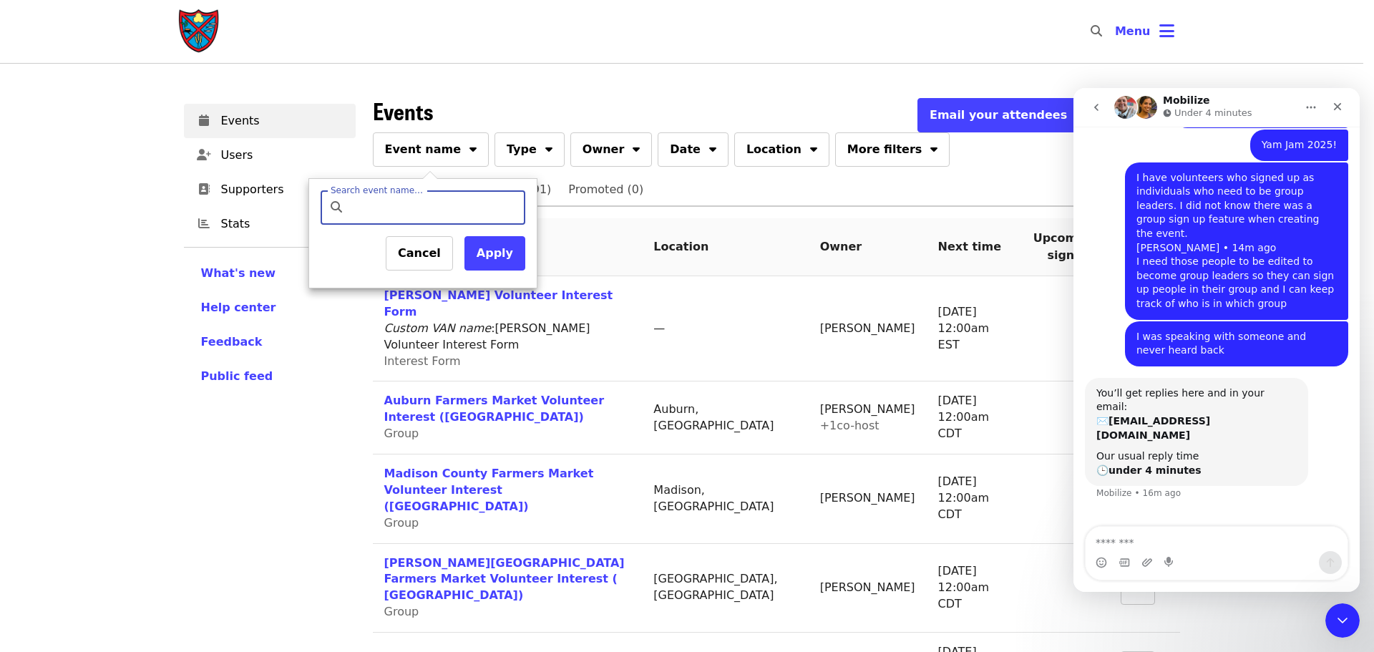
click at [408, 217] on input "Search event name…" at bounding box center [435, 207] width 169 height 34
type input "*******"
click at [480, 255] on button "Apply" at bounding box center [494, 253] width 61 height 34
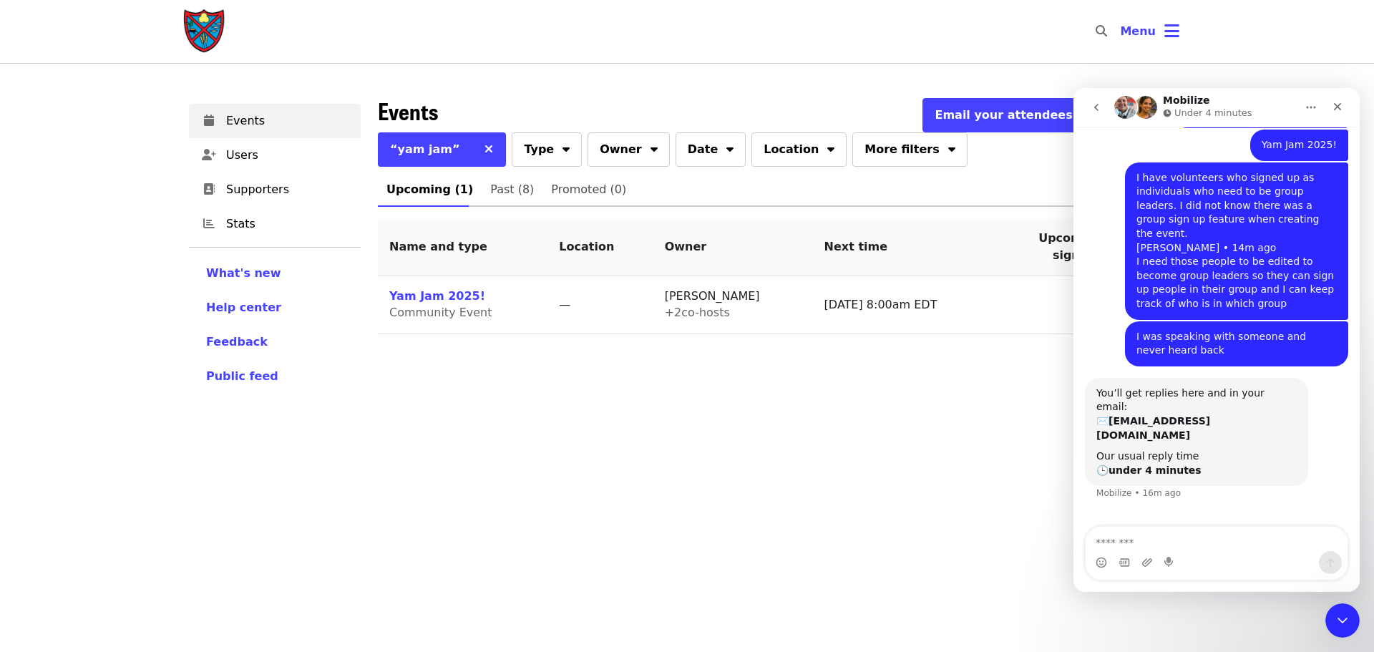
click at [1088, 111] on icon "Close" at bounding box center [1337, 106] width 11 height 11
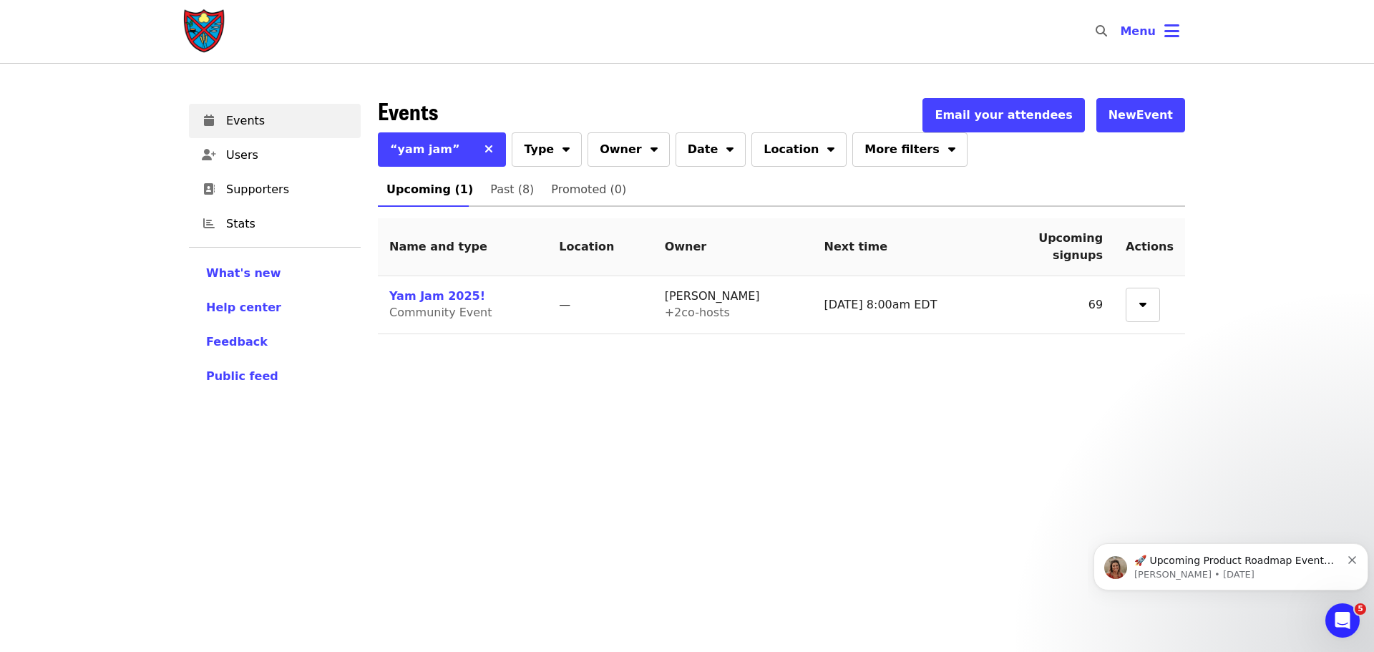
click at [437, 287] on td "Yam Jam 2025! Community Event" at bounding box center [463, 305] width 170 height 58
click at [439, 296] on link "Yam Jam 2025!" at bounding box center [437, 296] width 96 height 14
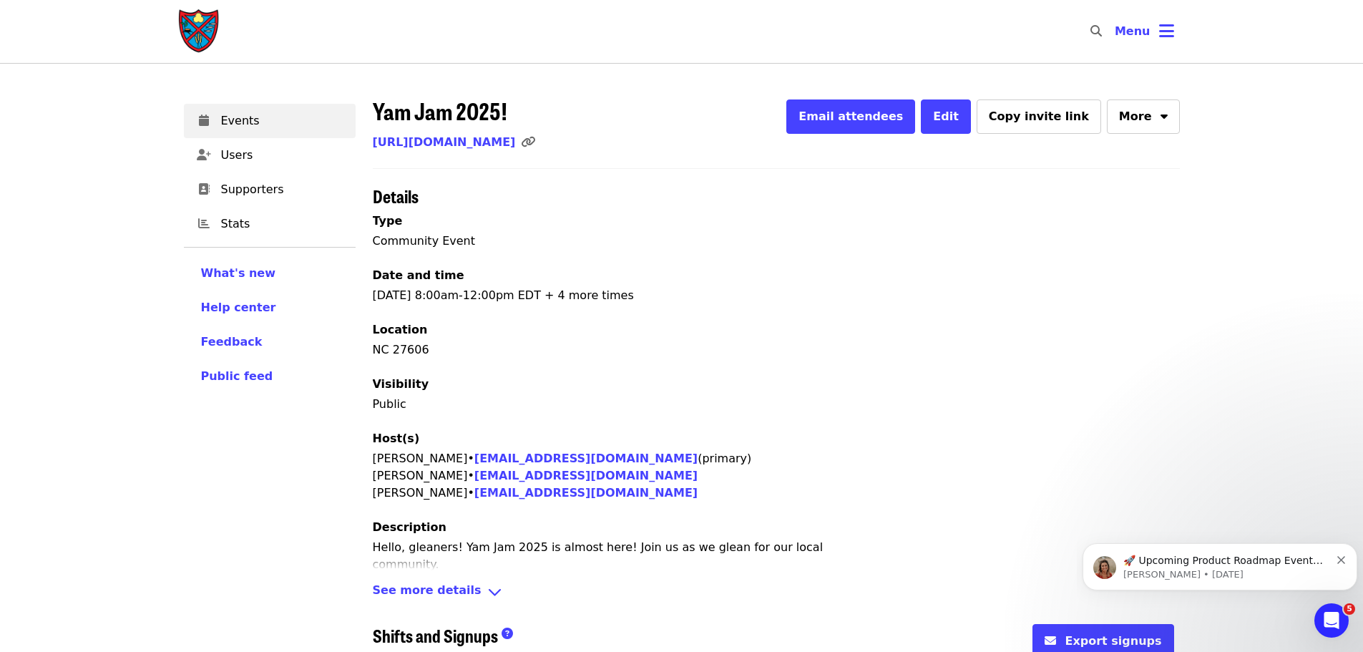
click at [516, 140] on link "[URL][DOMAIN_NAME]" at bounding box center [444, 142] width 143 height 14
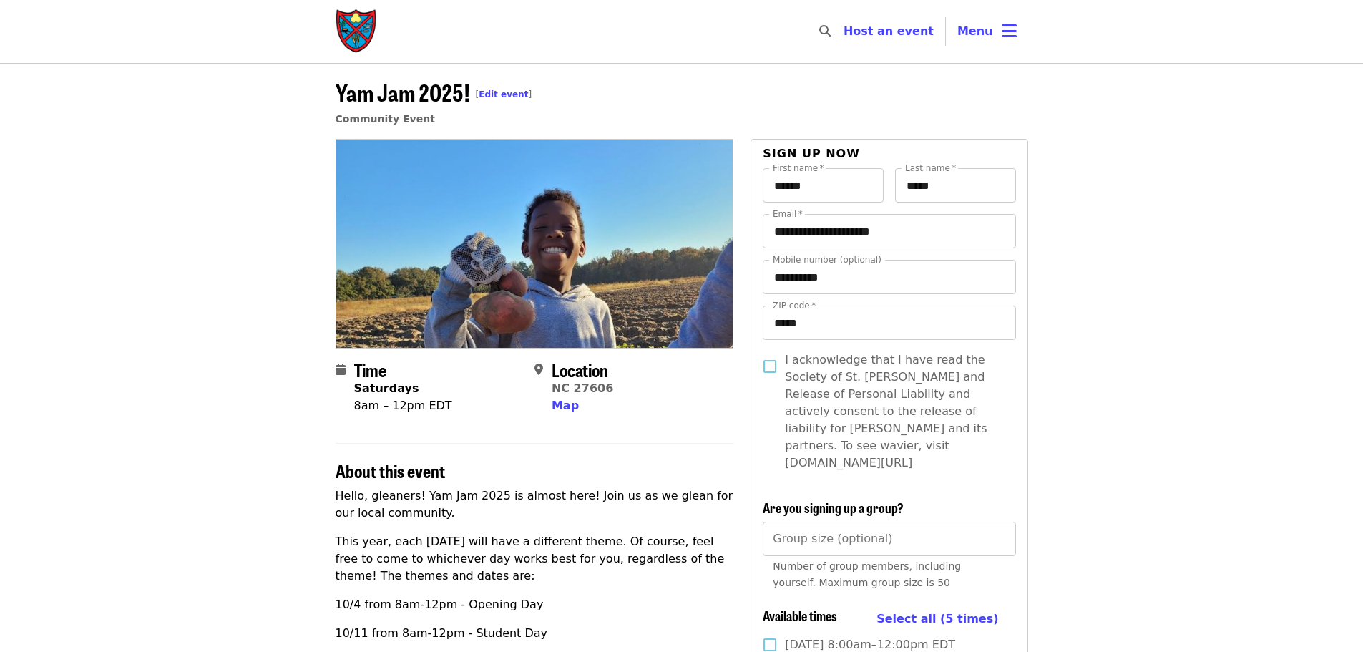
click at [491, 91] on link "Edit event" at bounding box center [503, 94] width 49 height 10
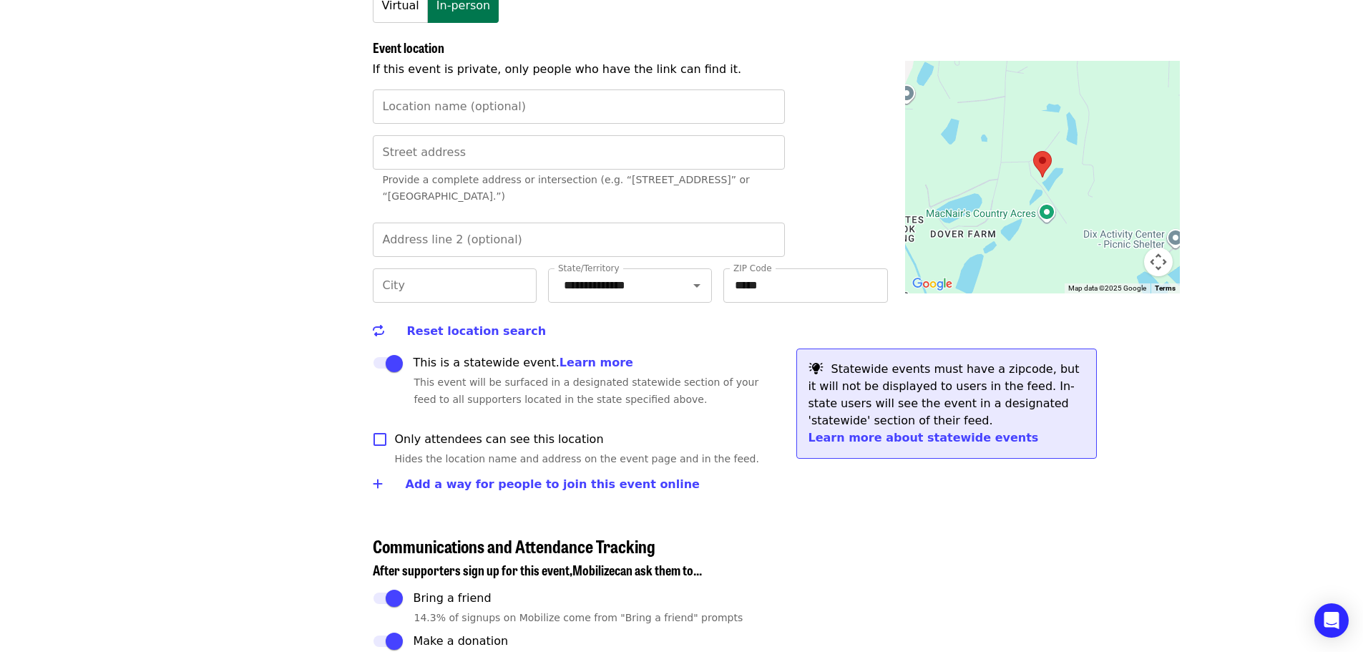
scroll to position [1574, 0]
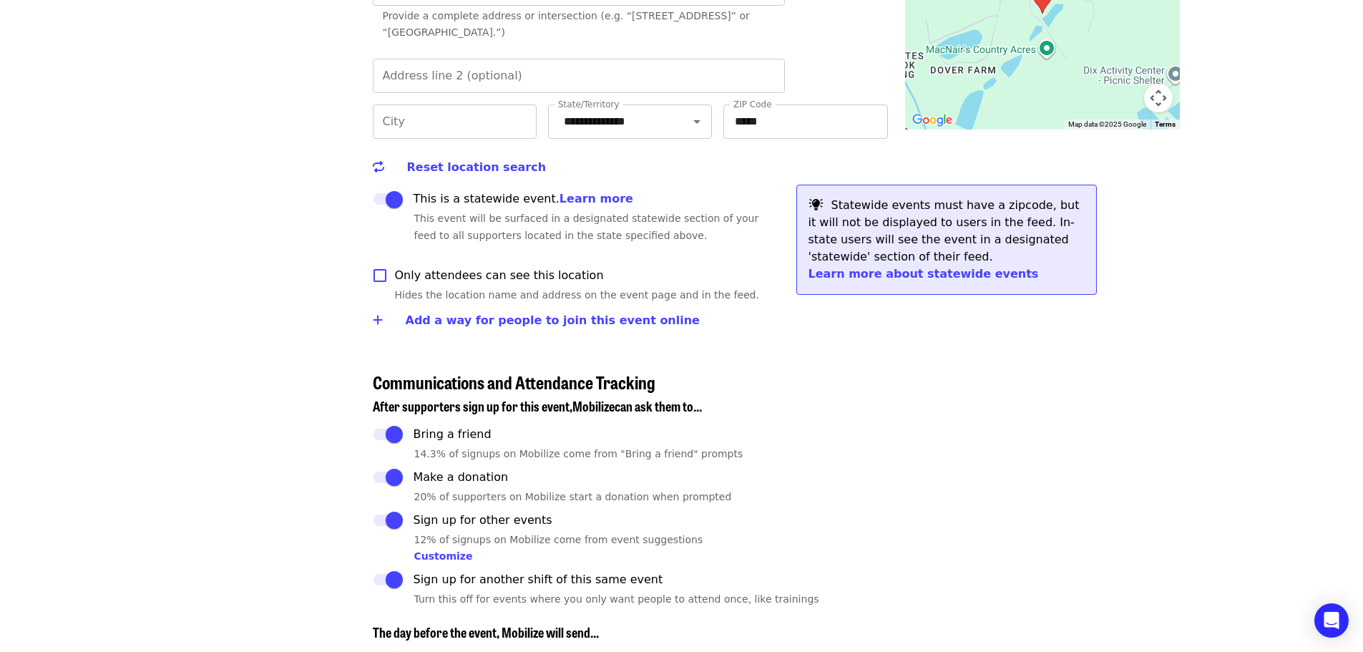
click at [653, 261] on div "This is a statewide event. Learn more This event will be surfaced in a designat…" at bounding box center [579, 223] width 412 height 76
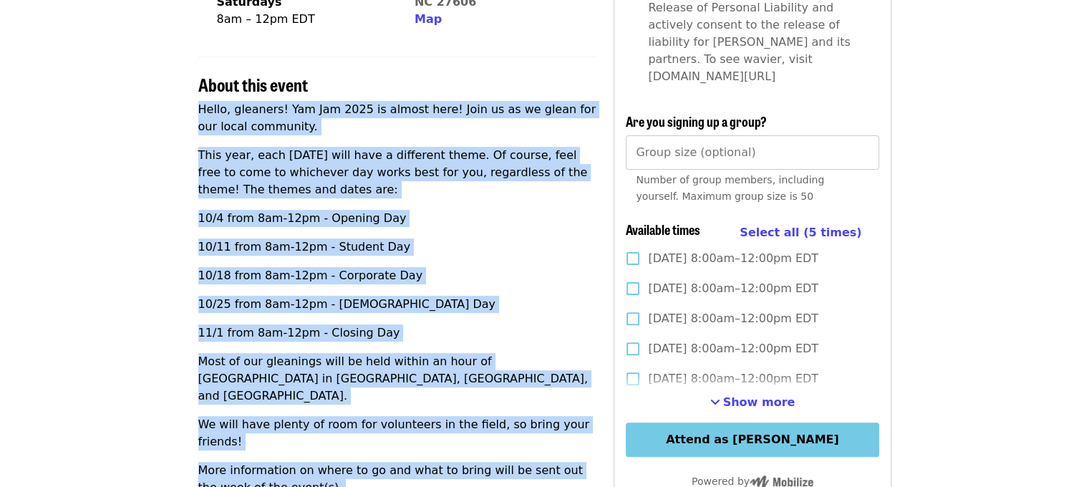
scroll to position [467, 0]
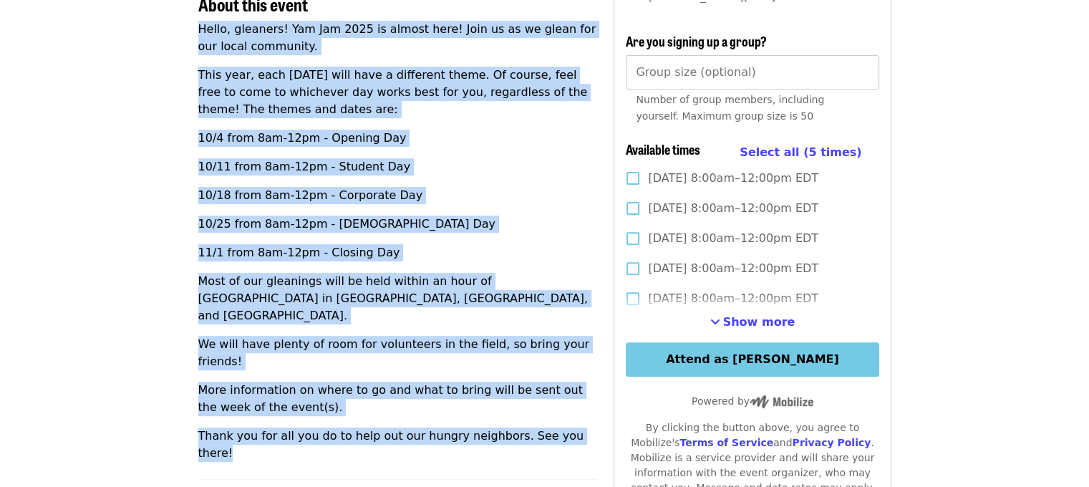
drag, startPoint x: 198, startPoint y: 136, endPoint x: 459, endPoint y: 331, distance: 326.8
click at [583, 391] on div "Hello, gleaners! Yam Jam 2025 is almost here! Join us as we glean for our local…" at bounding box center [397, 241] width 399 height 441
copy div "Hello, gleaners! Yam Jam 2025 is almost here! Join us as we glean for our local…"
click at [545, 110] on p "This year, each [DATE] will have a different theme. Of course, feel free to com…" at bounding box center [397, 93] width 399 height 52
click at [512, 169] on p "10/11 from 8am-12pm - Student Day" at bounding box center [397, 166] width 399 height 17
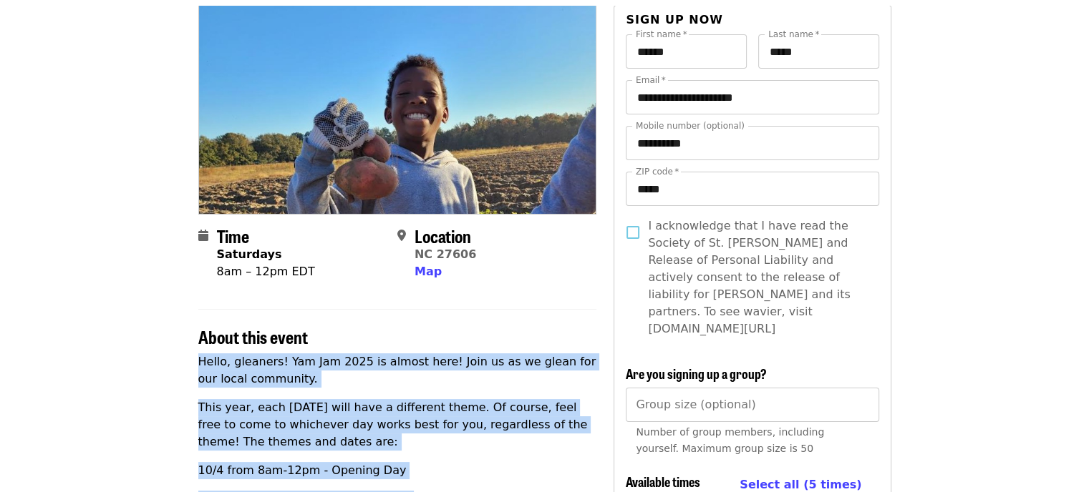
scroll to position [0, 0]
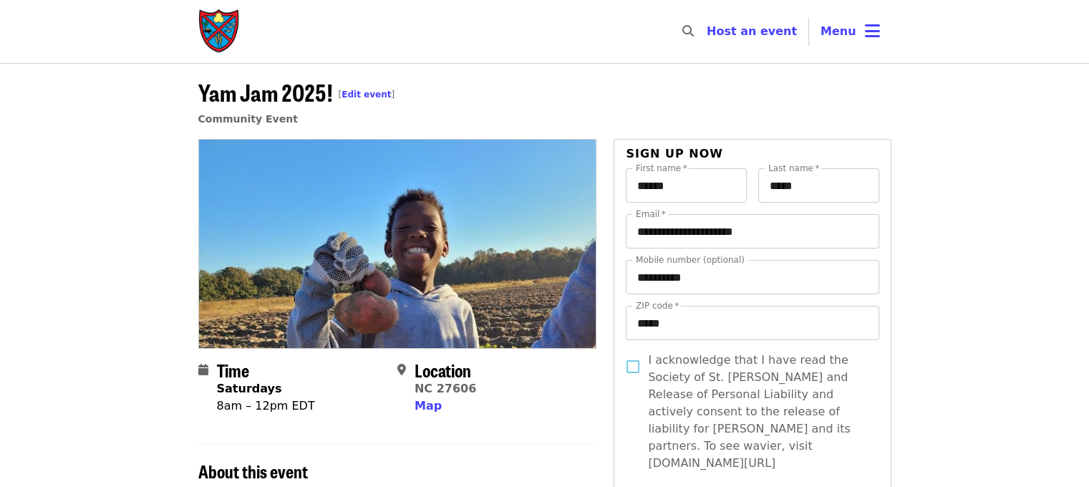
click at [849, 42] on button "Menu" at bounding box center [850, 31] width 82 height 34
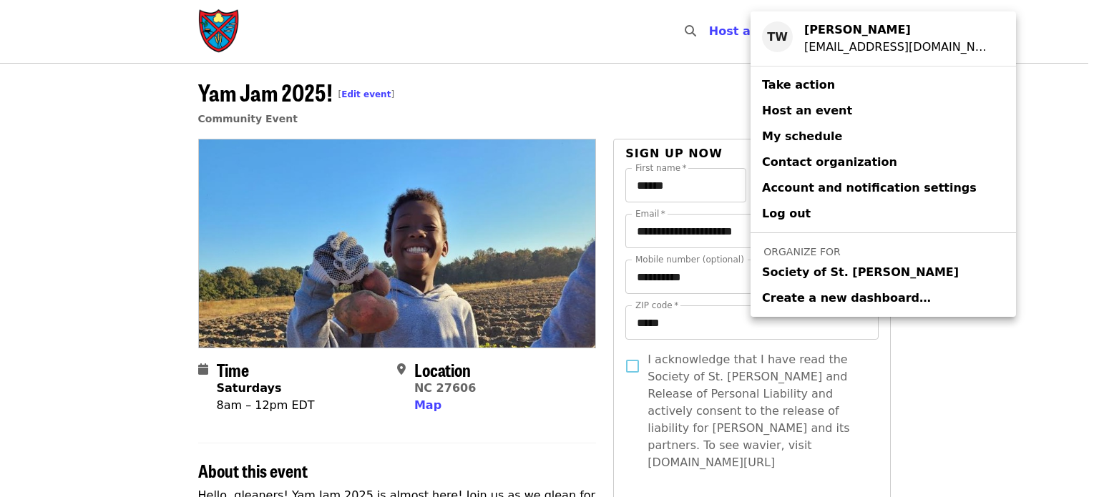
click at [358, 91] on div "Account menu" at bounding box center [549, 248] width 1099 height 497
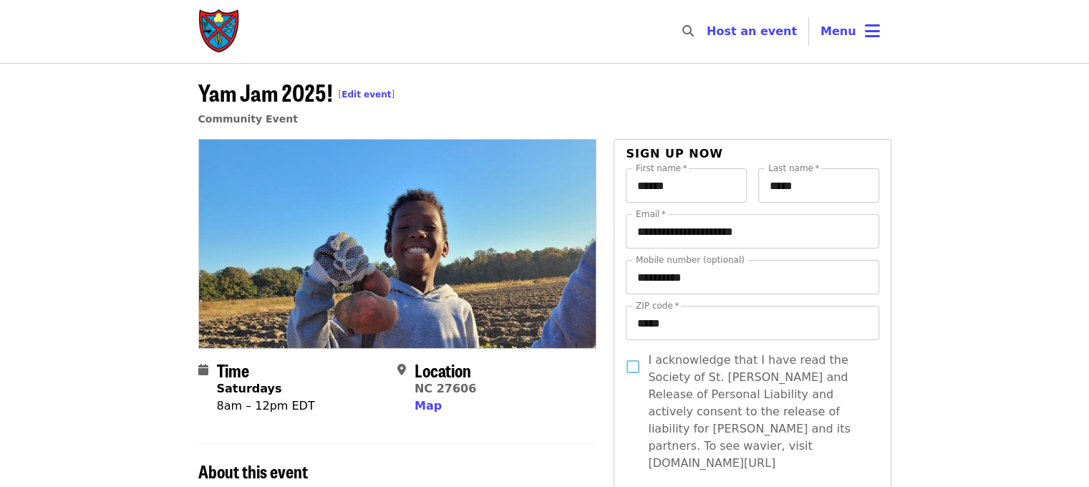
click at [361, 92] on div "TW Taylor Wolfe nc-glean@endhunger.org Take action Host an event My schedule Co…" at bounding box center [544, 243] width 1089 height 487
click at [832, 34] on span "Menu" at bounding box center [838, 31] width 36 height 14
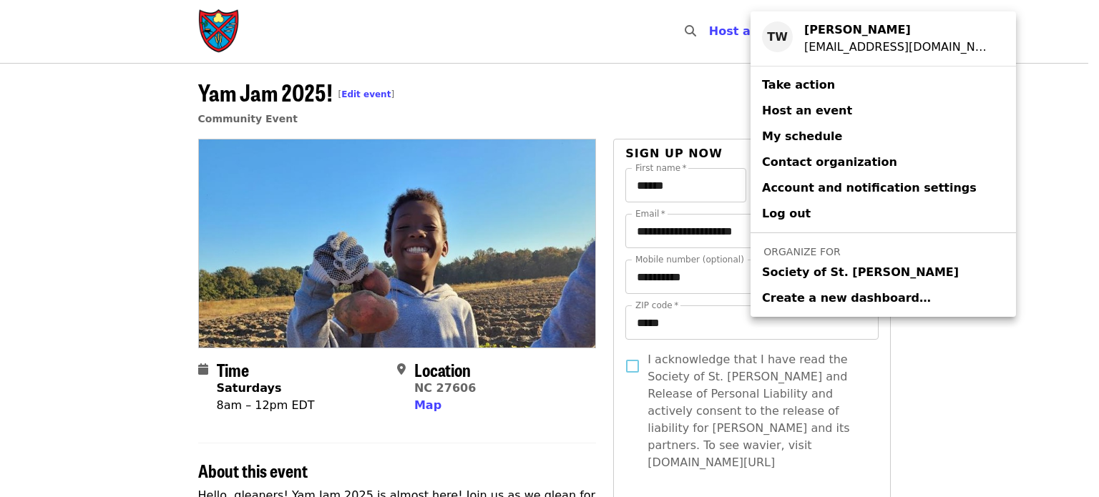
click at [800, 272] on span "Society of St. [PERSON_NAME]" at bounding box center [860, 272] width 197 height 17
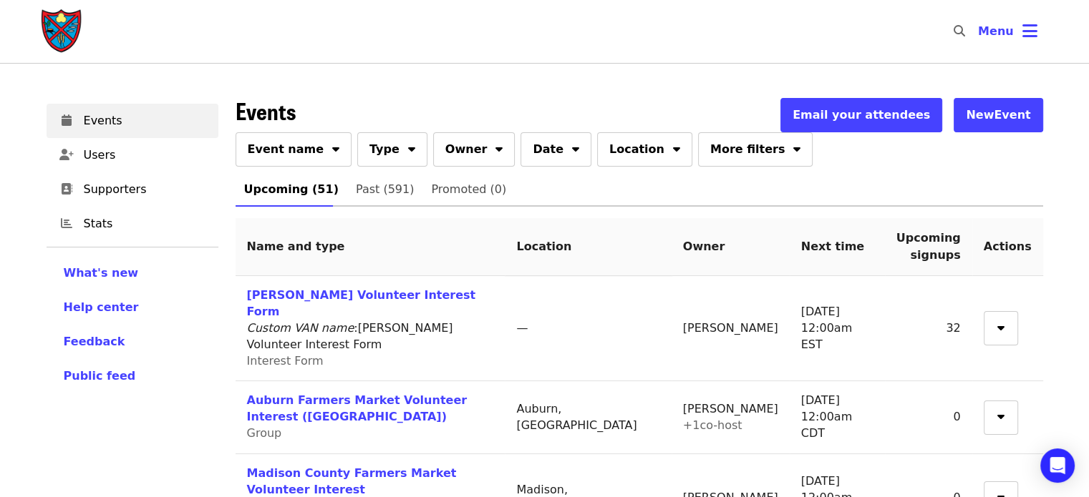
click at [357, 156] on button "Type" at bounding box center [392, 149] width 70 height 34
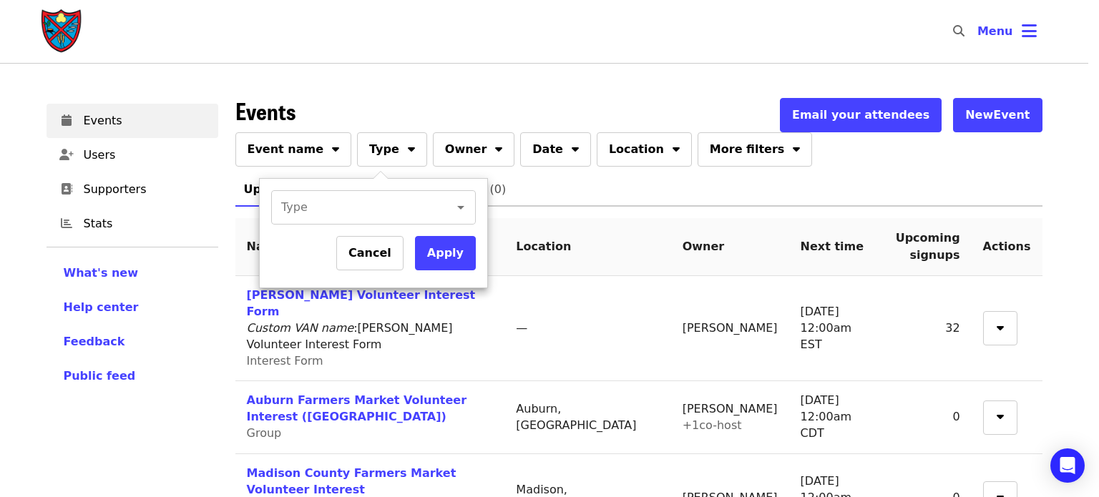
click at [316, 158] on div at bounding box center [549, 248] width 1099 height 497
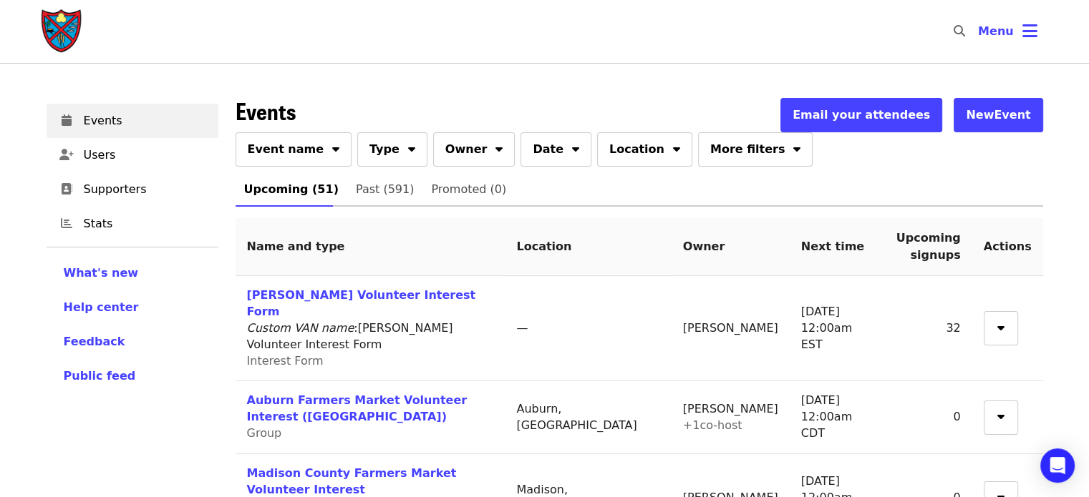
click at [314, 157] on button "Event name" at bounding box center [293, 149] width 117 height 34
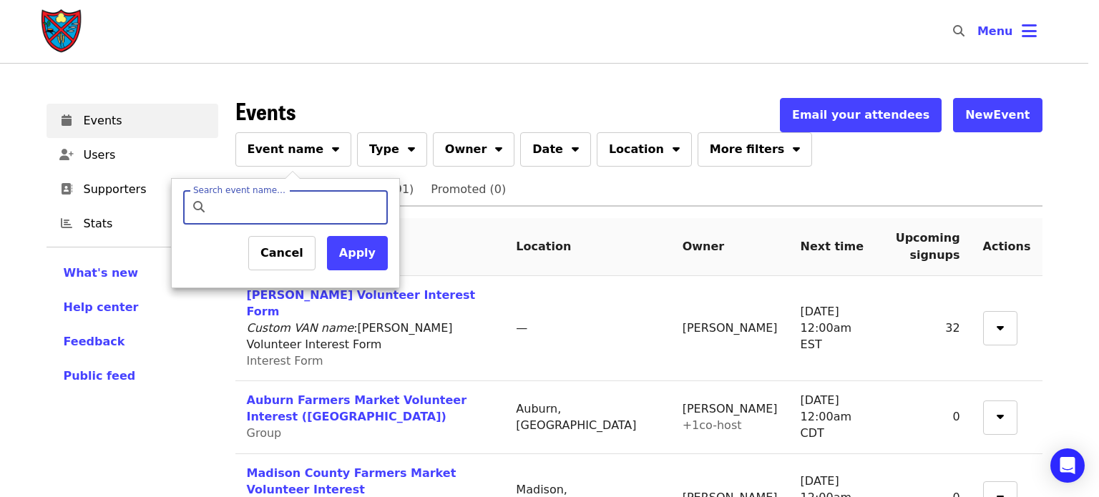
click at [326, 203] on input "Search event name…" at bounding box center [297, 207] width 169 height 34
type input "*******"
click at [359, 260] on button "Apply" at bounding box center [357, 253] width 61 height 34
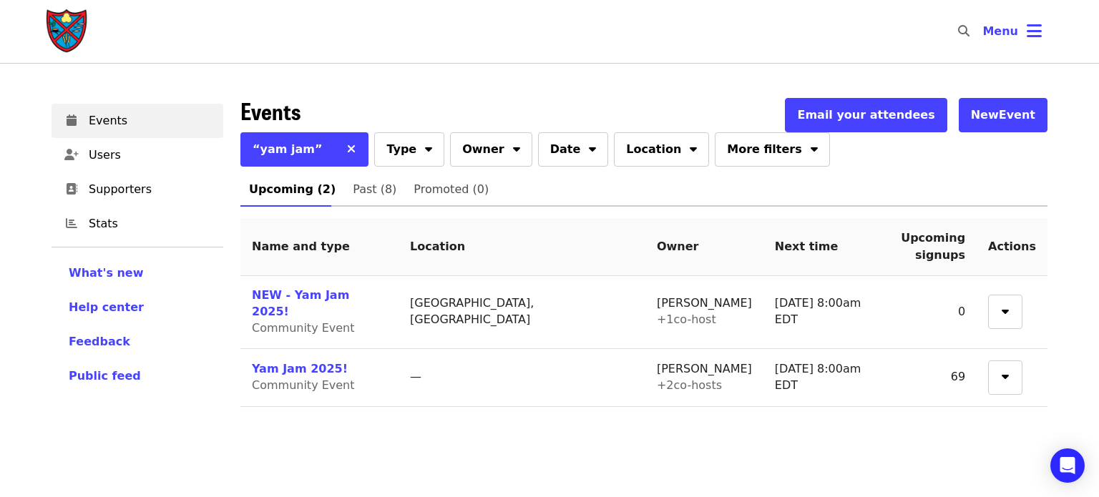
click at [298, 362] on link "Yam Jam 2025!" at bounding box center [300, 369] width 96 height 14
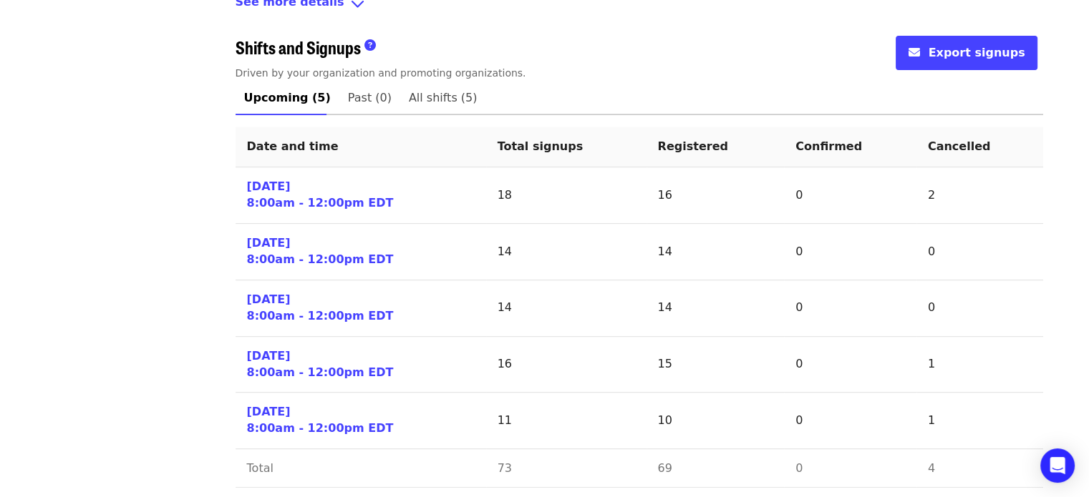
scroll to position [596, 0]
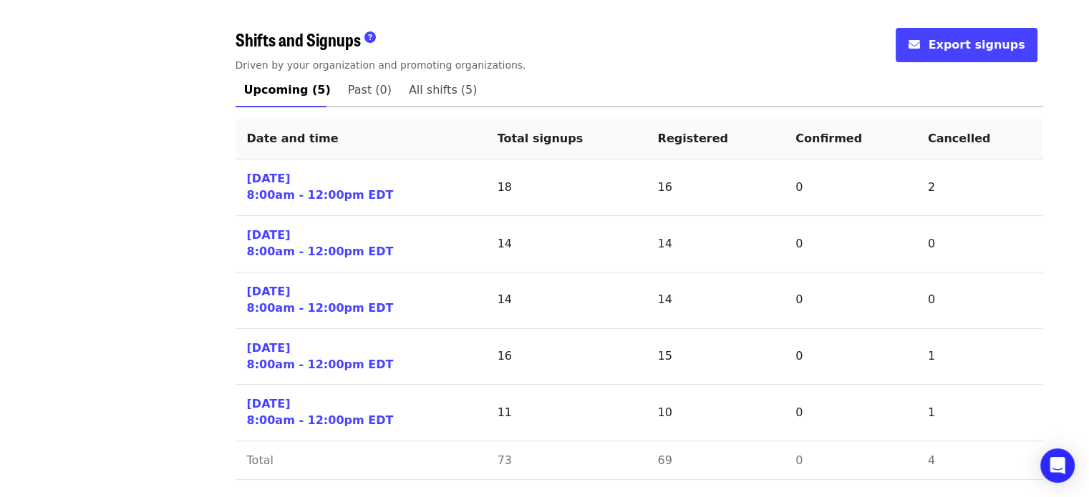
click at [283, 190] on link "[DATE] 8:00am - 12:00pm EDT" at bounding box center [320, 187] width 147 height 33
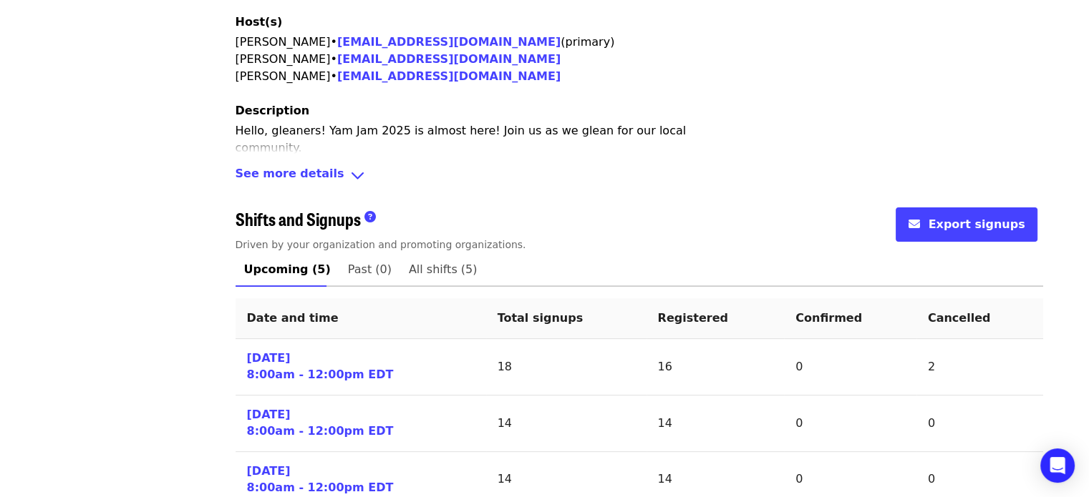
scroll to position [596, 0]
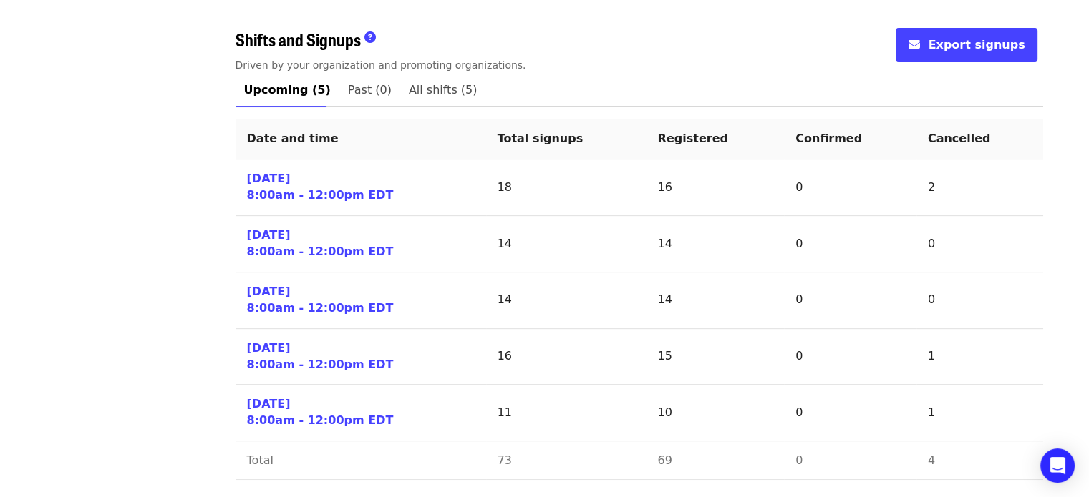
click at [277, 245] on link "Sat 10/11/25 8:00am - 12:00pm EDT" at bounding box center [320, 244] width 147 height 33
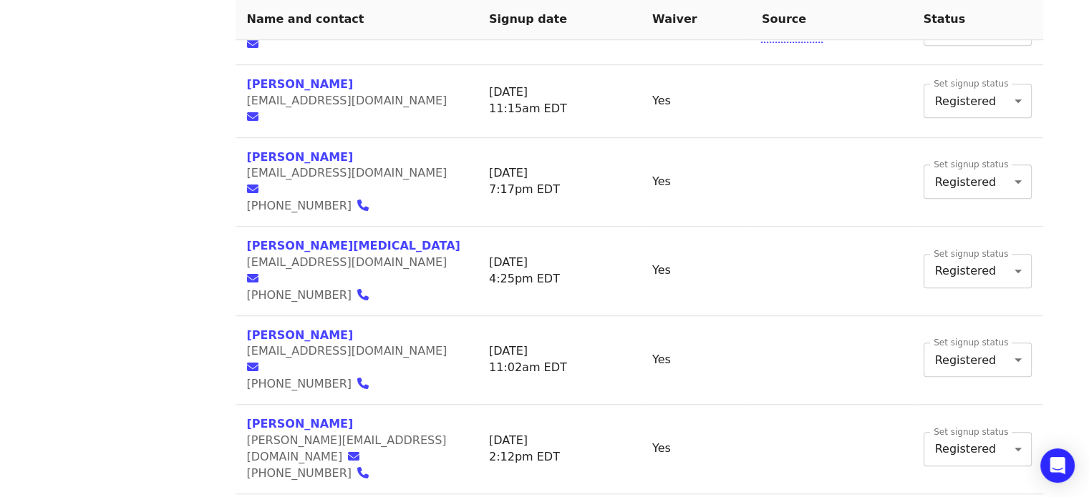
scroll to position [1073, 0]
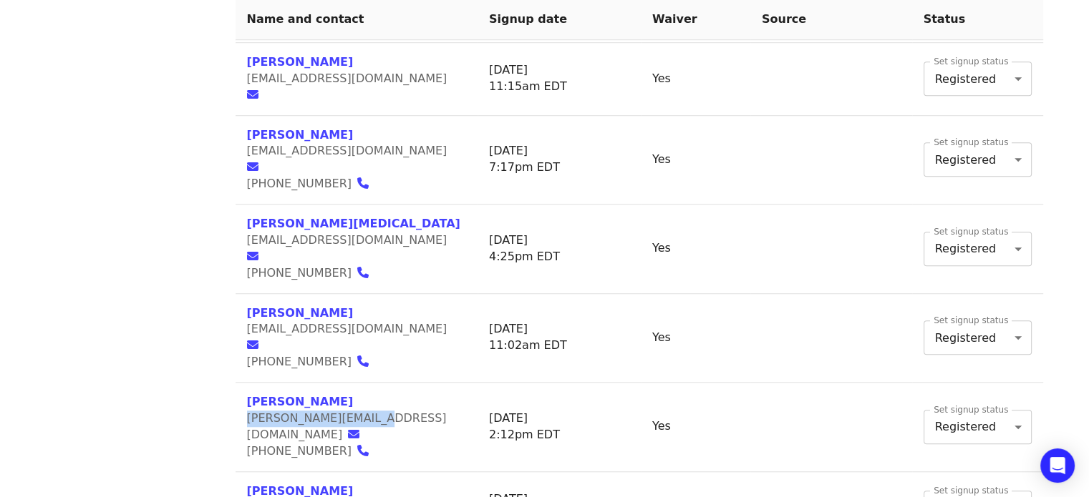
drag, startPoint x: 248, startPoint y: 233, endPoint x: 354, endPoint y: 238, distance: 106.0
click at [354, 412] on span "kelly@wattsstreet.org" at bounding box center [347, 427] width 200 height 30
copy span "kelly@wattsstreet.org"
click at [457, 383] on td "Kelly Sasser kelly@wattsstreet.org 919-475-4335" at bounding box center [356, 427] width 242 height 89
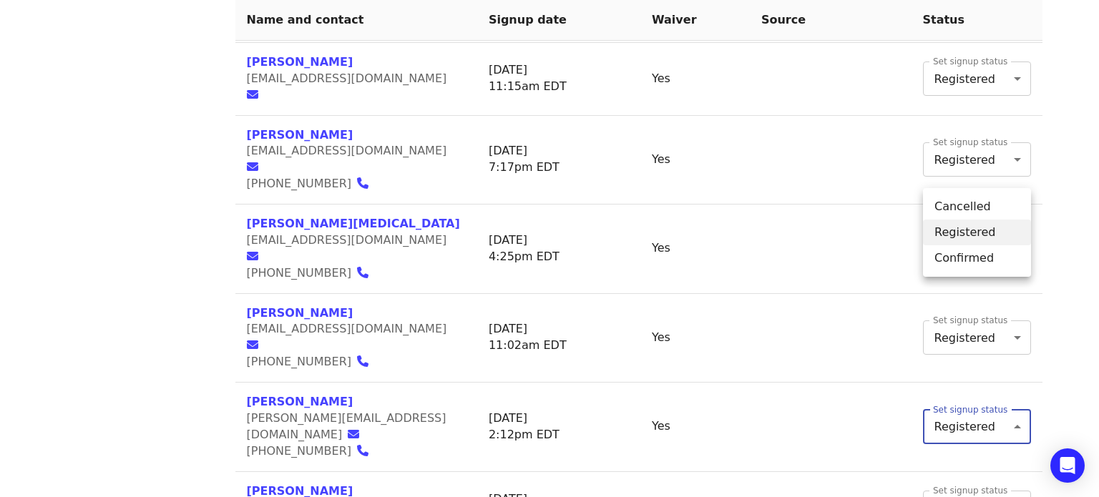
click at [764, 237] on div at bounding box center [549, 248] width 1099 height 497
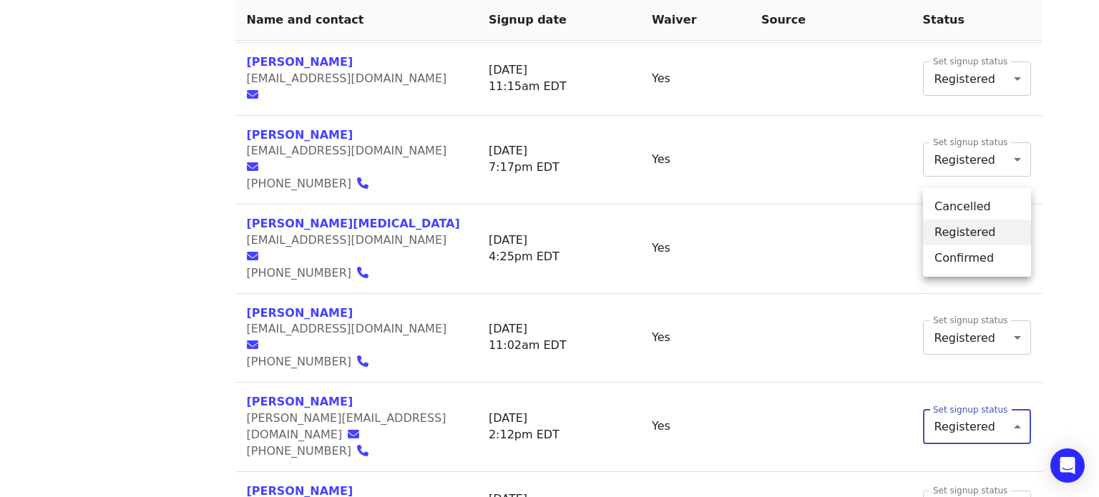
click at [945, 204] on li "Cancelled" at bounding box center [977, 207] width 108 height 26
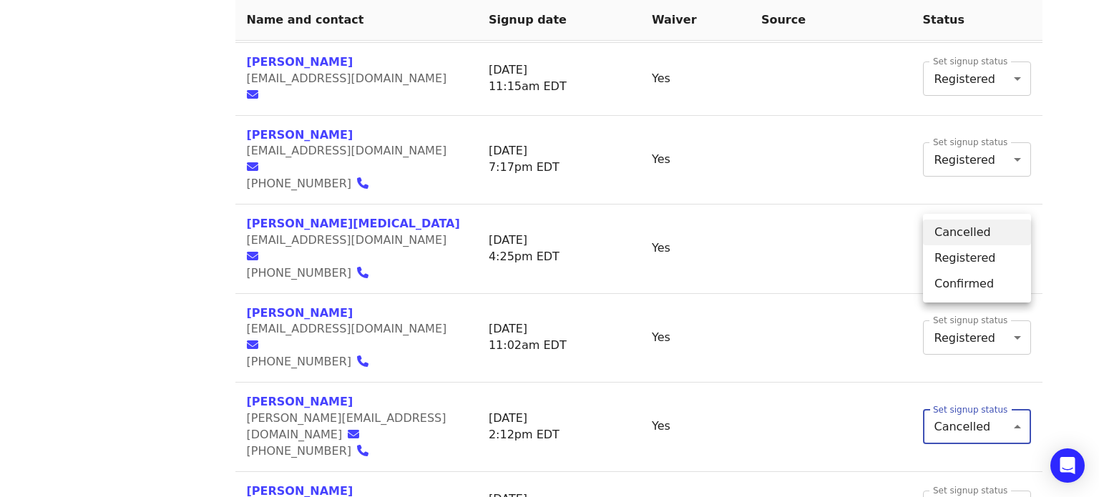
click at [857, 231] on div at bounding box center [549, 248] width 1099 height 497
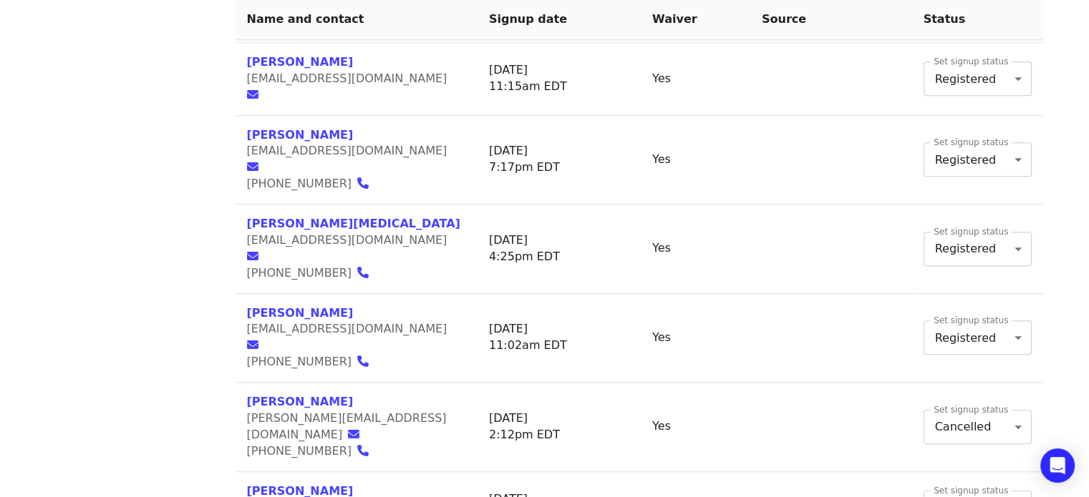
click at [876, 383] on td at bounding box center [831, 427] width 162 height 89
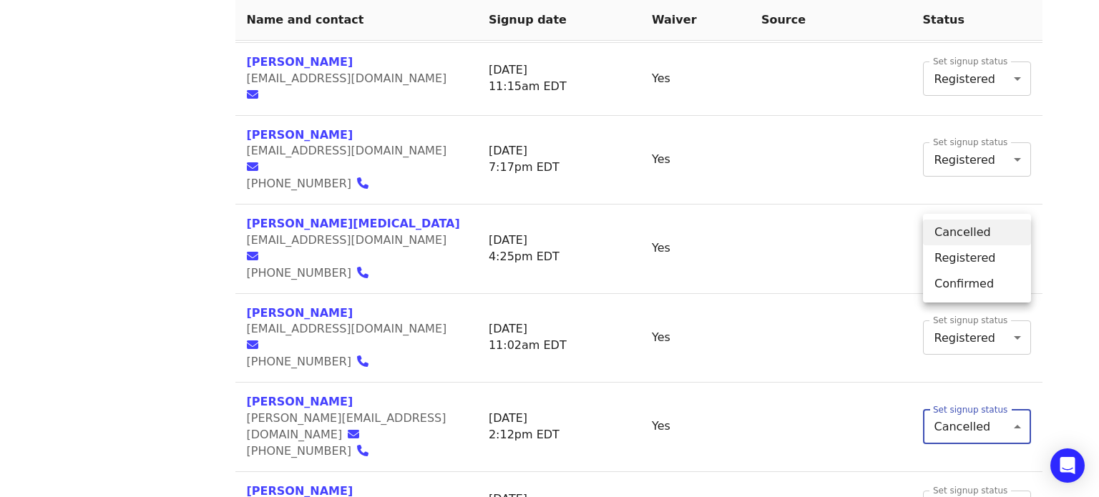
click at [879, 226] on div at bounding box center [549, 248] width 1099 height 497
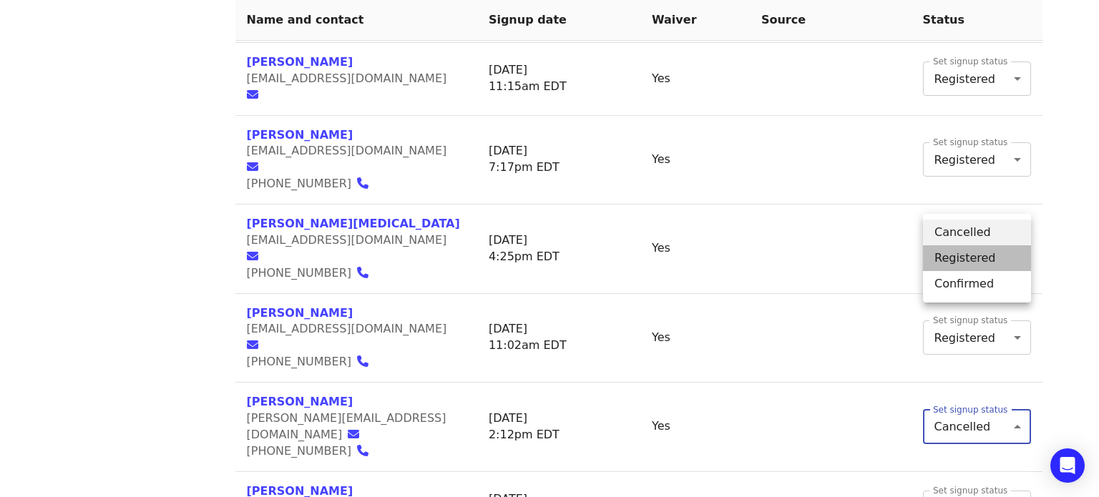
click at [952, 257] on li "Registered" at bounding box center [977, 258] width 108 height 26
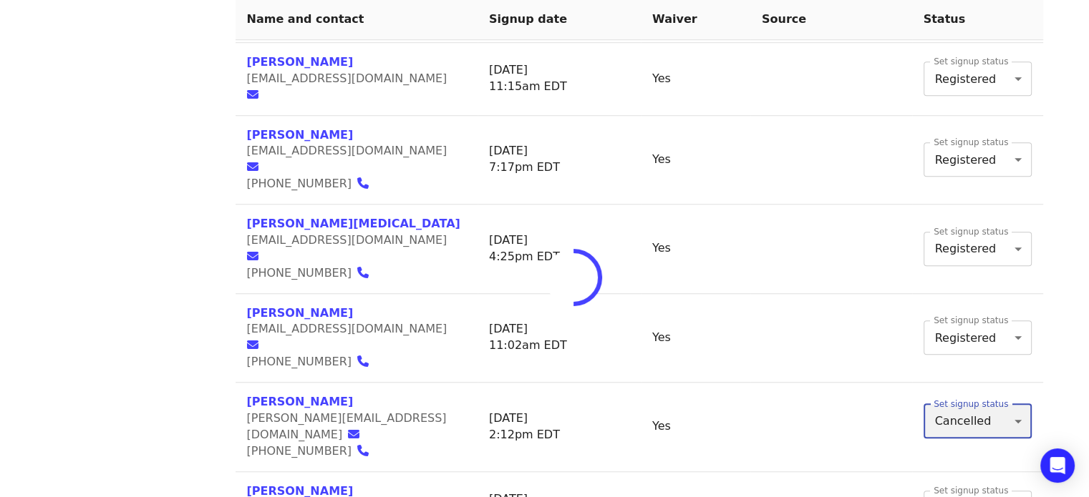
type input "*"
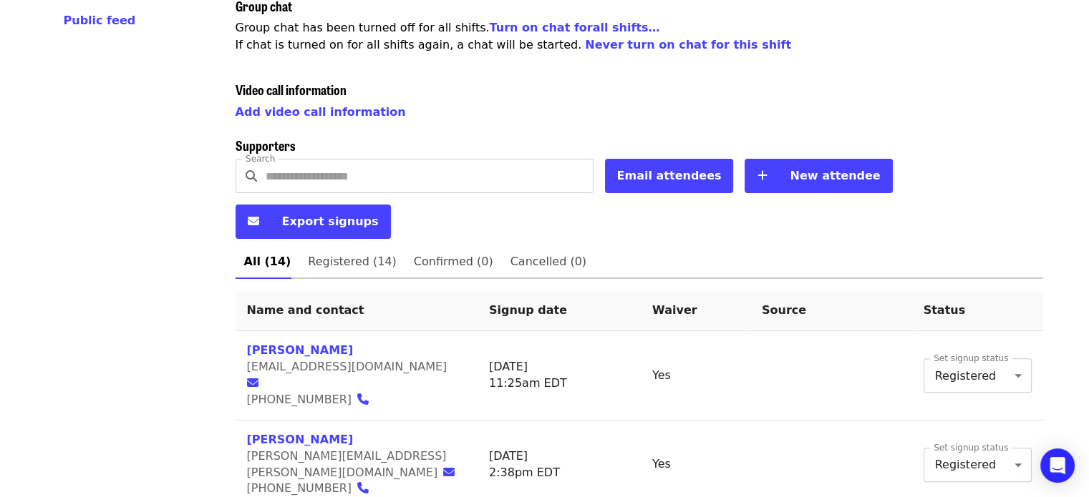
scroll to position [358, 0]
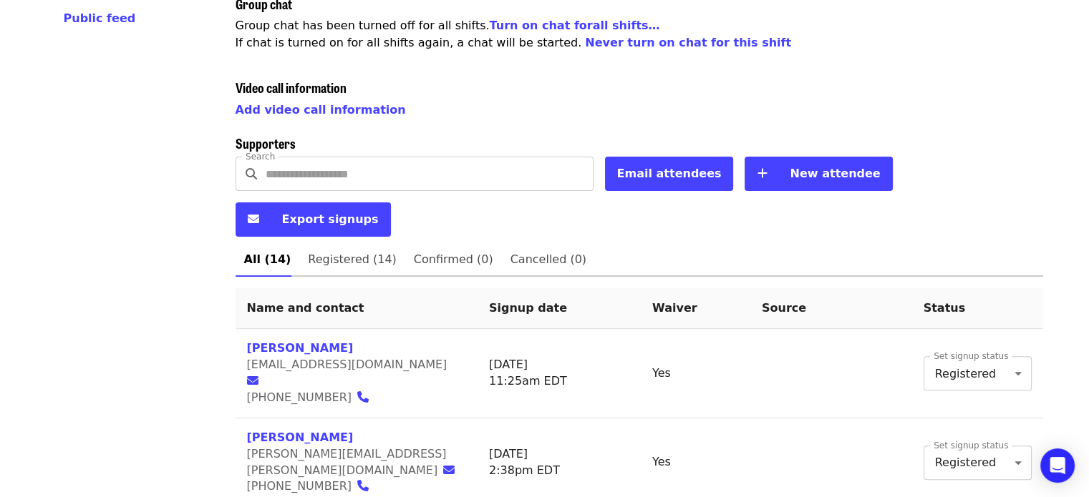
click at [789, 170] on span "New attendee" at bounding box center [834, 174] width 90 height 14
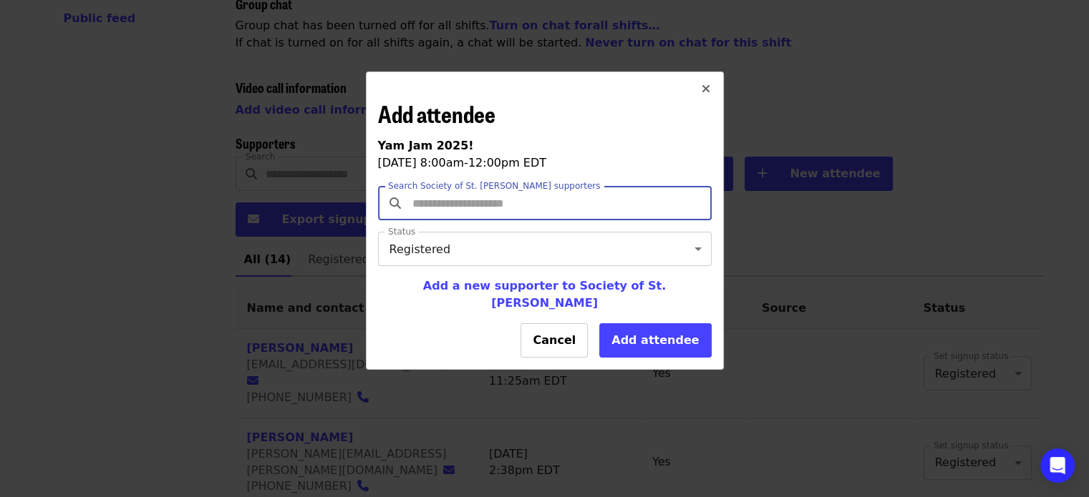
click at [438, 207] on input "Search Society of St. Andrew supporters" at bounding box center [546, 203] width 274 height 27
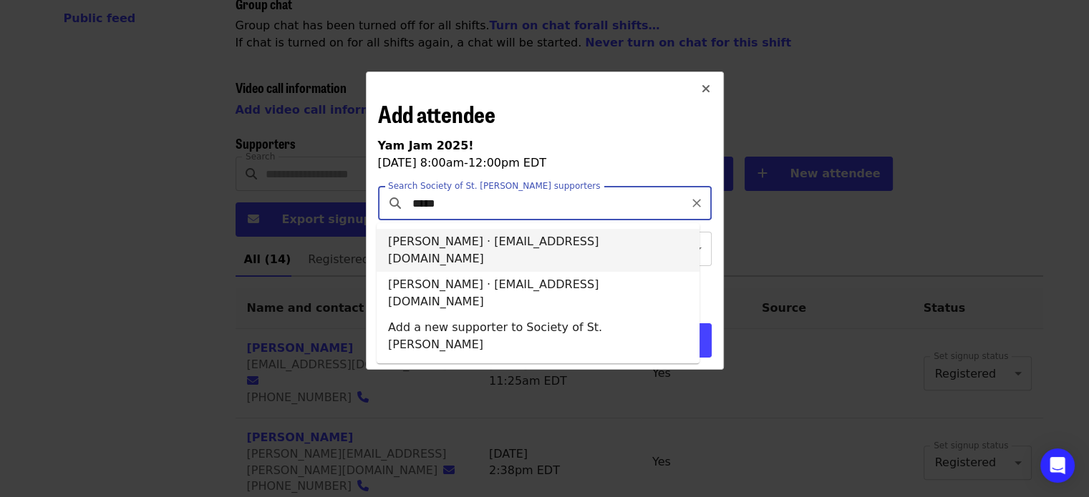
click at [455, 238] on li "Taylor Wolfe · nc-glean@endhunger.org" at bounding box center [537, 250] width 323 height 43
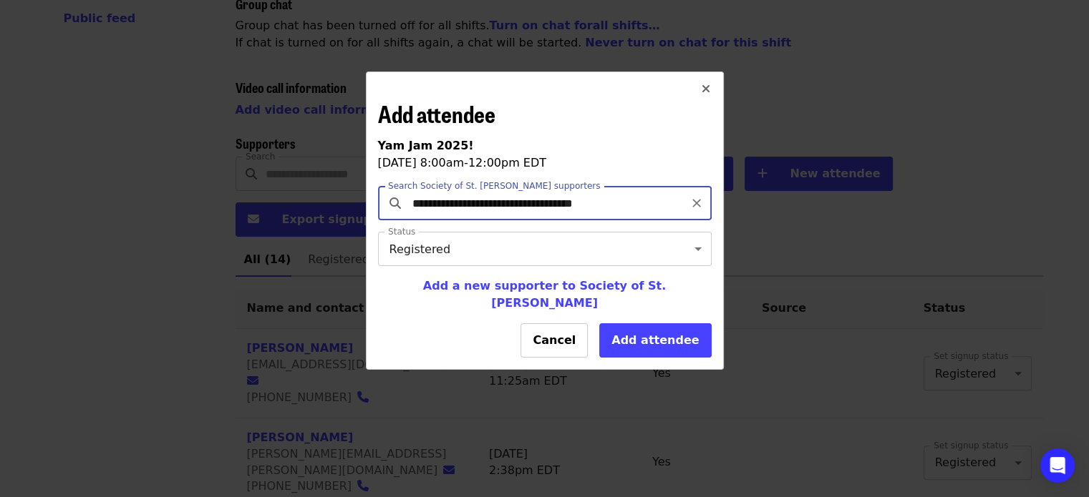
type input "**********"
click at [661, 338] on button "Add attendee" at bounding box center [655, 340] width 112 height 34
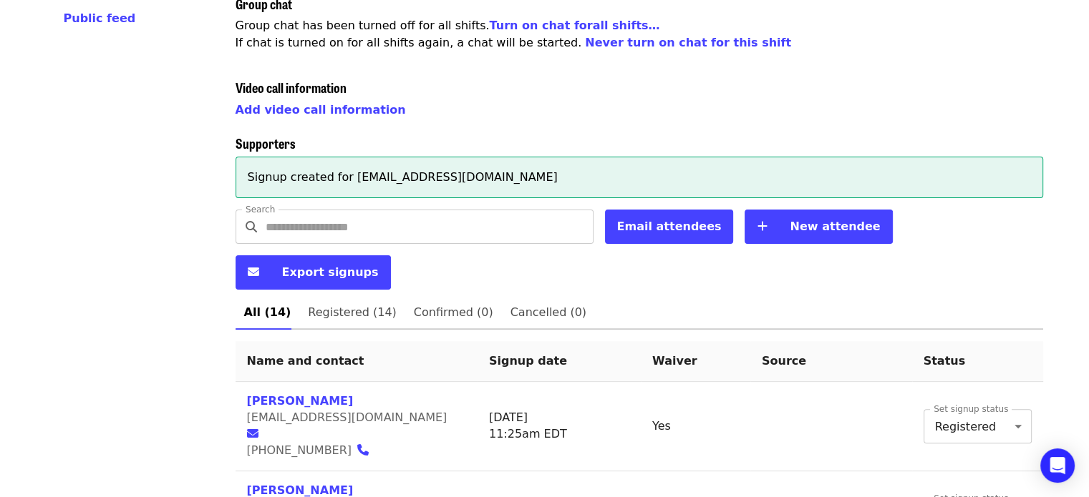
scroll to position [0, 0]
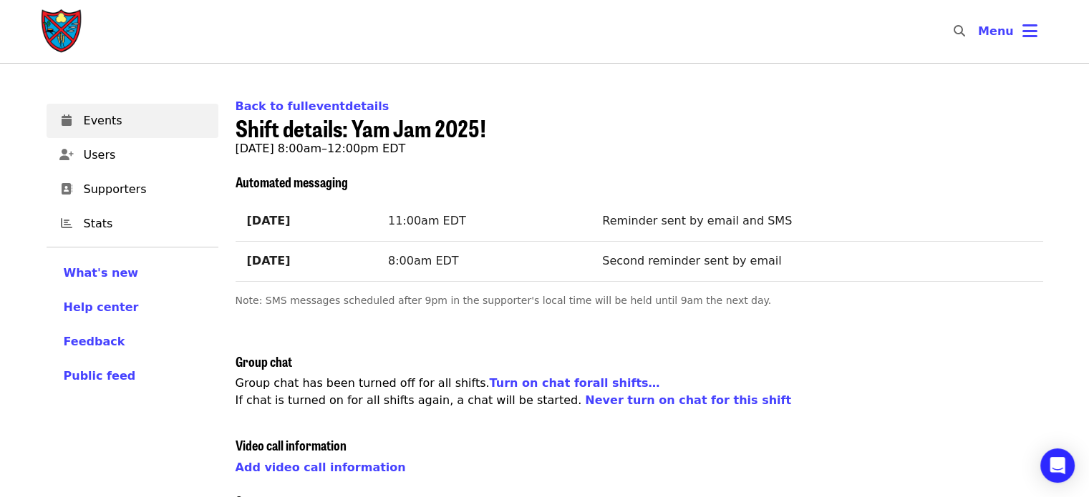
click at [305, 102] on link "Back to full event details" at bounding box center [312, 106] width 154 height 14
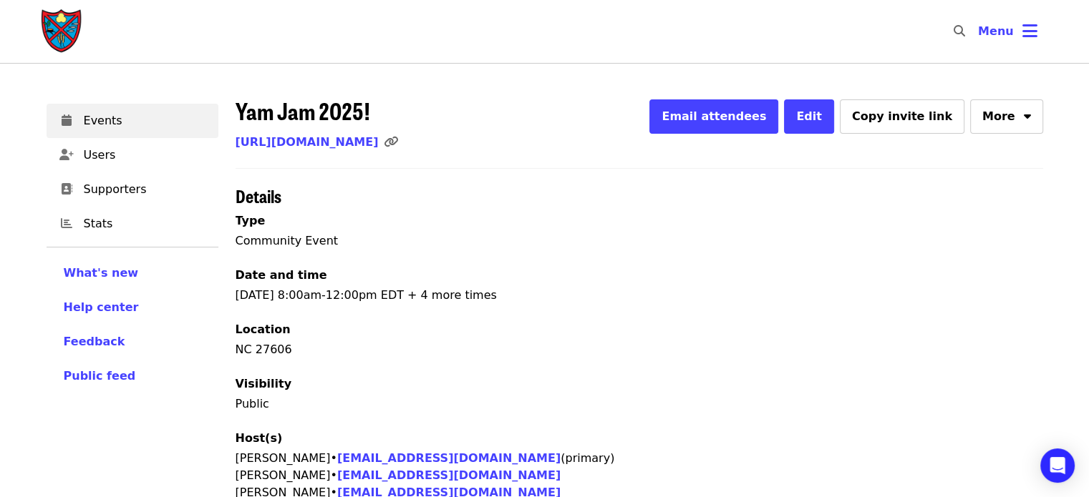
click at [379, 142] on link "[URL][DOMAIN_NAME]" at bounding box center [306, 142] width 143 height 14
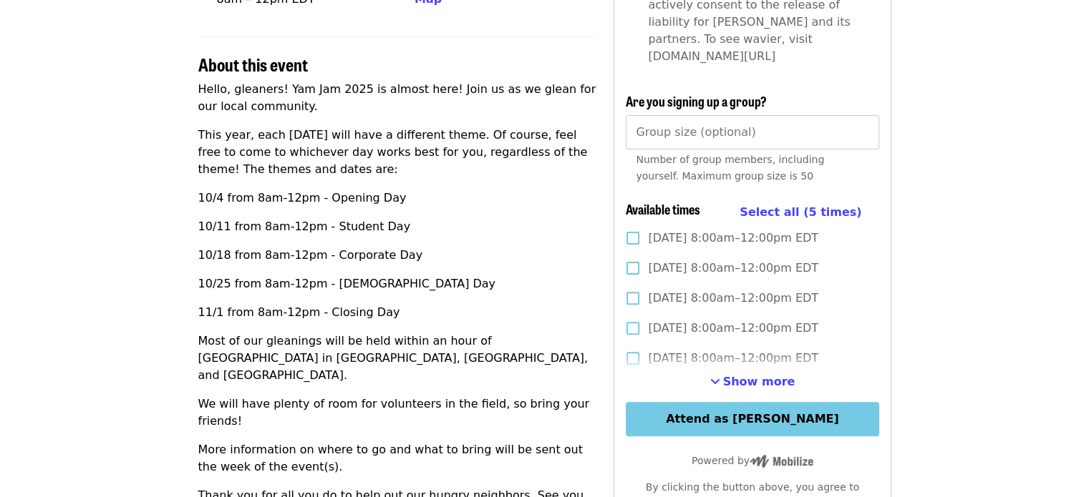
scroll to position [429, 0]
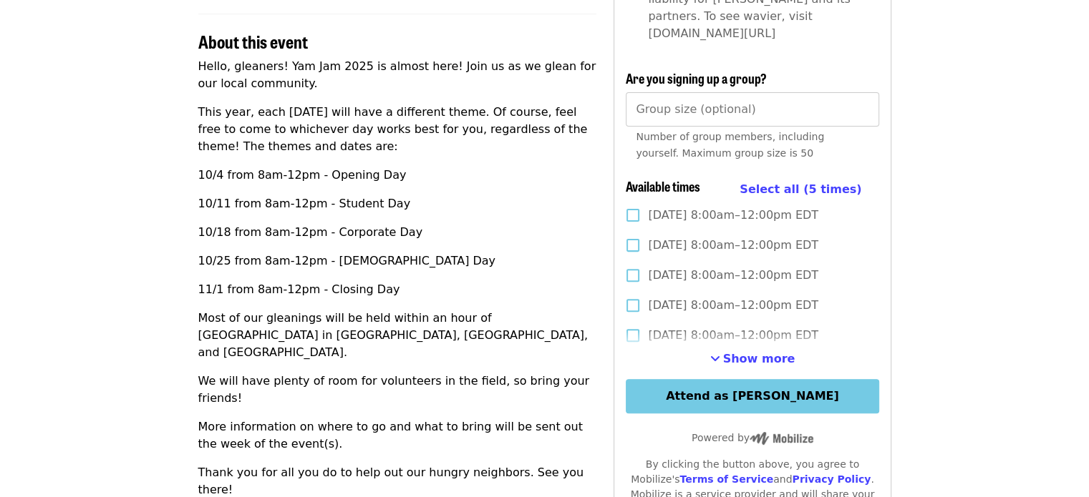
click at [784, 182] on span "Select all (5 times)" at bounding box center [800, 189] width 122 height 14
click at [753, 379] on button "Attend as [PERSON_NAME]" at bounding box center [751, 396] width 253 height 34
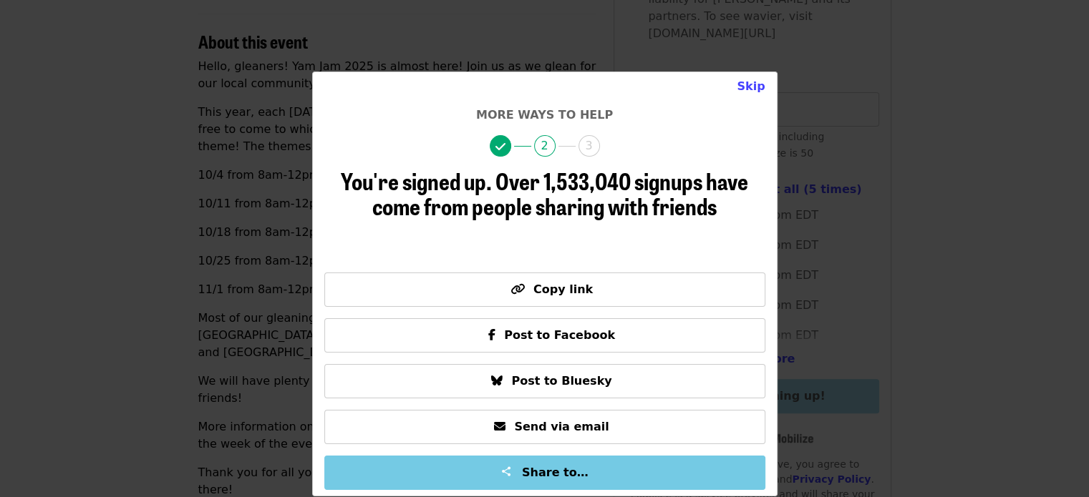
click at [751, 91] on button "Skip" at bounding box center [750, 86] width 51 height 29
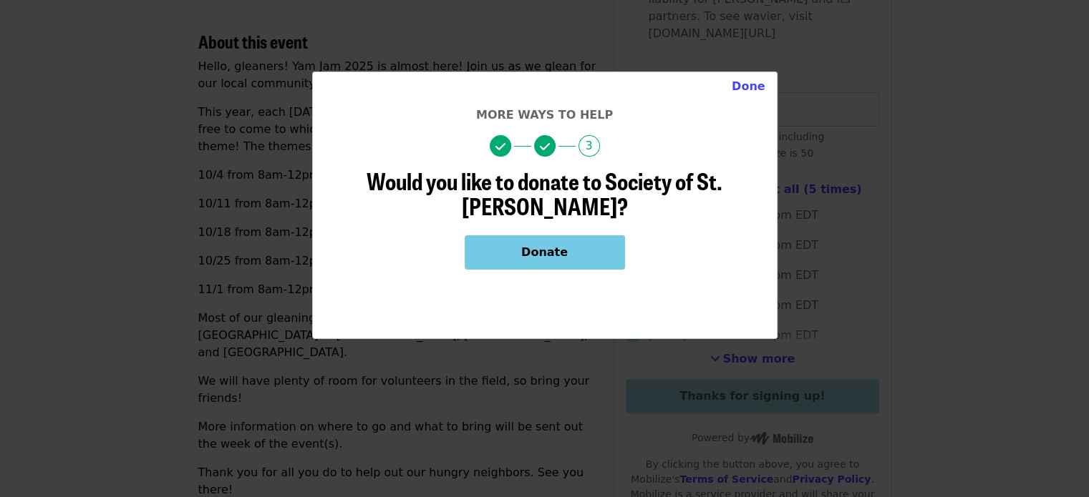
click at [750, 85] on button "Done" at bounding box center [748, 86] width 57 height 29
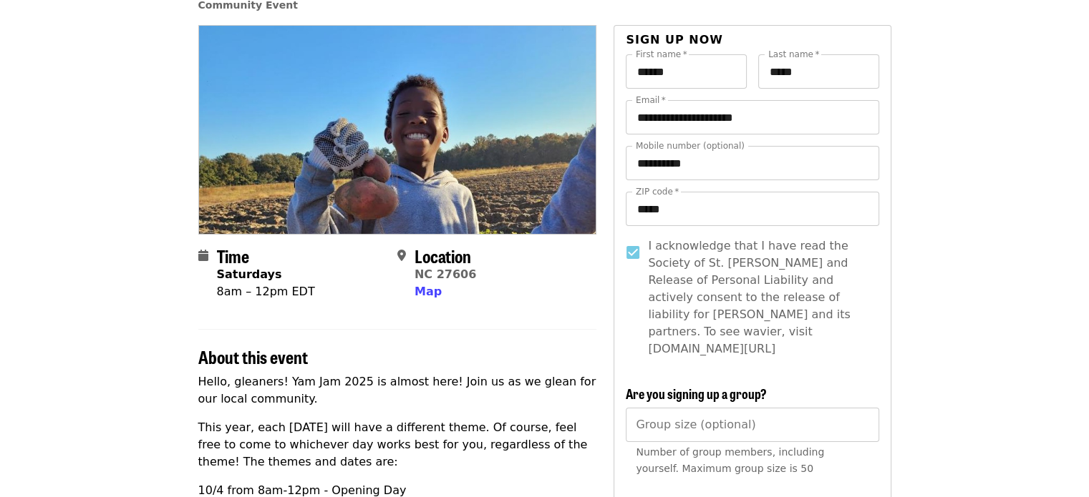
scroll to position [0, 0]
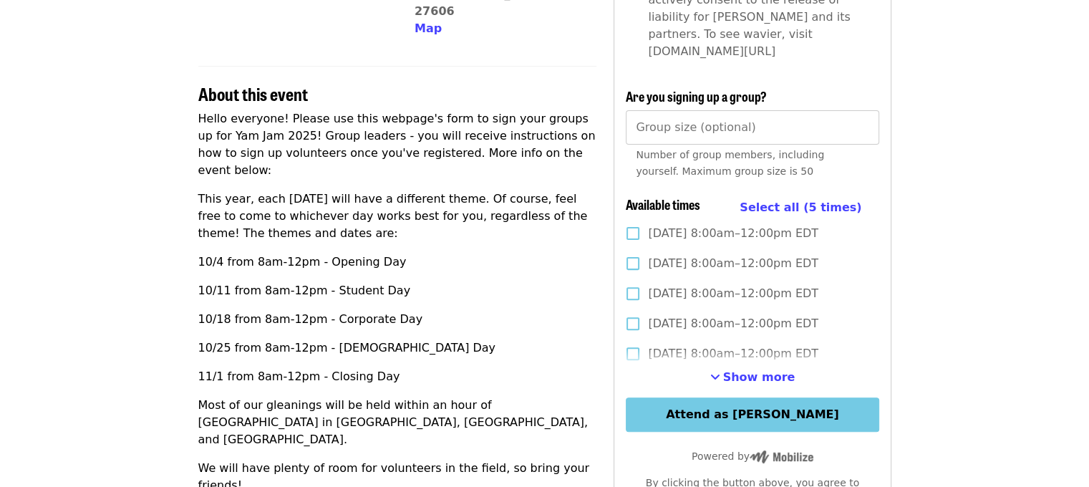
scroll to position [429, 0]
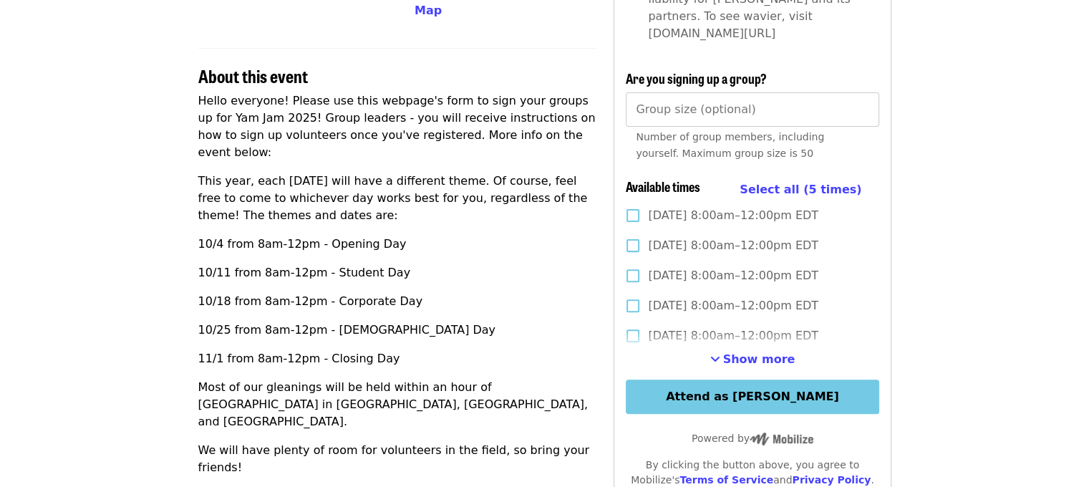
click at [727, 351] on button "Show more" at bounding box center [752, 359] width 85 height 17
click at [473, 315] on div "Hello everyone! Please use this webpage's form to sign your groups up for Yam J…" at bounding box center [397, 329] width 399 height 475
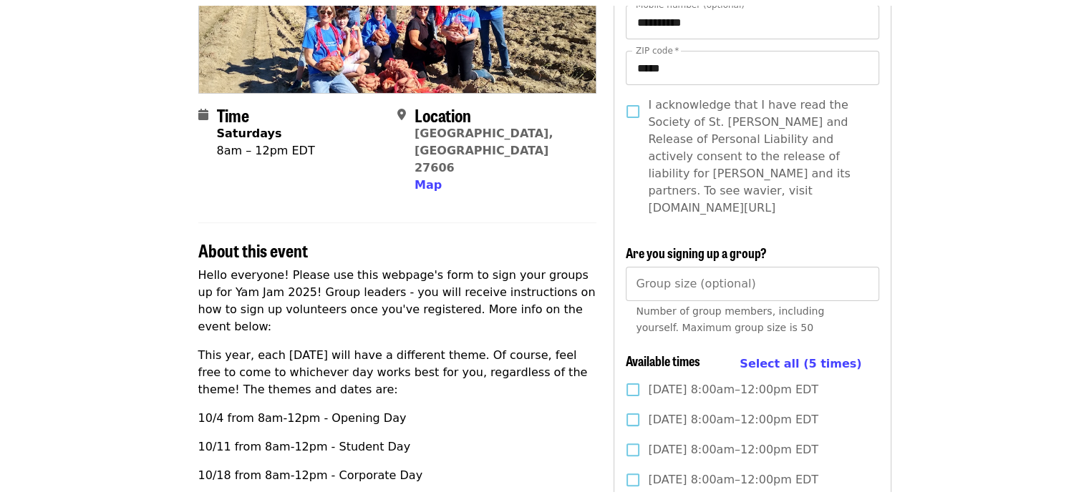
scroll to position [0, 0]
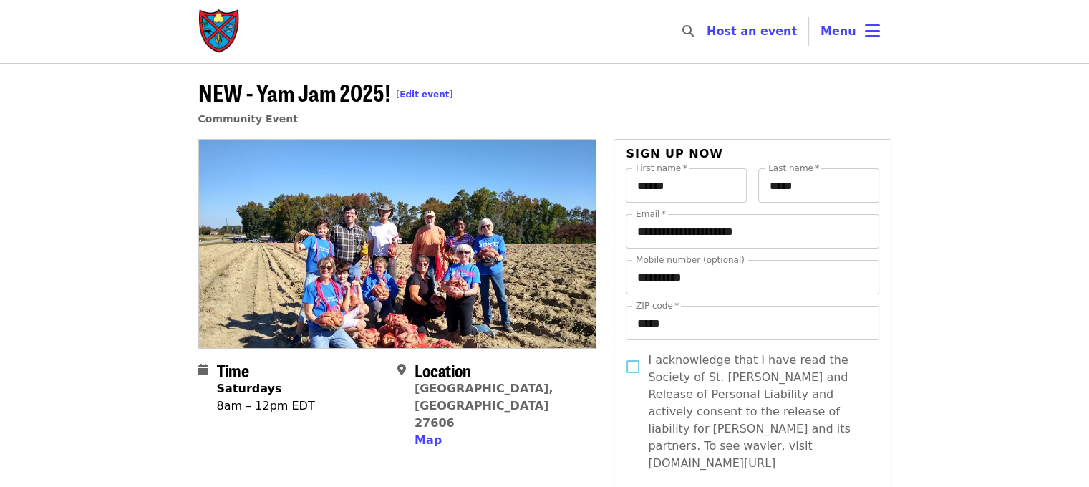
click at [844, 18] on button "Menu" at bounding box center [850, 31] width 82 height 34
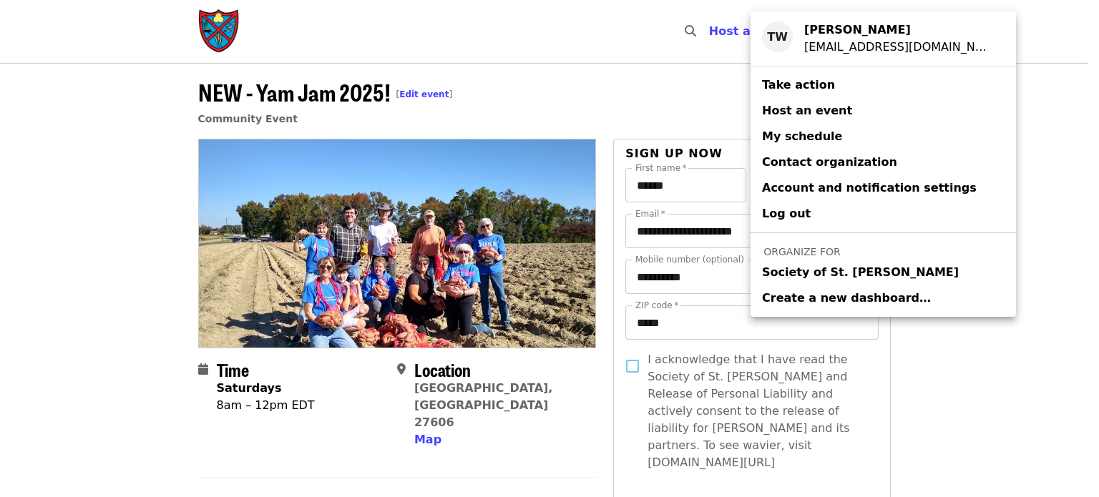
click at [827, 264] on span "Society of St. [PERSON_NAME]" at bounding box center [860, 272] width 197 height 17
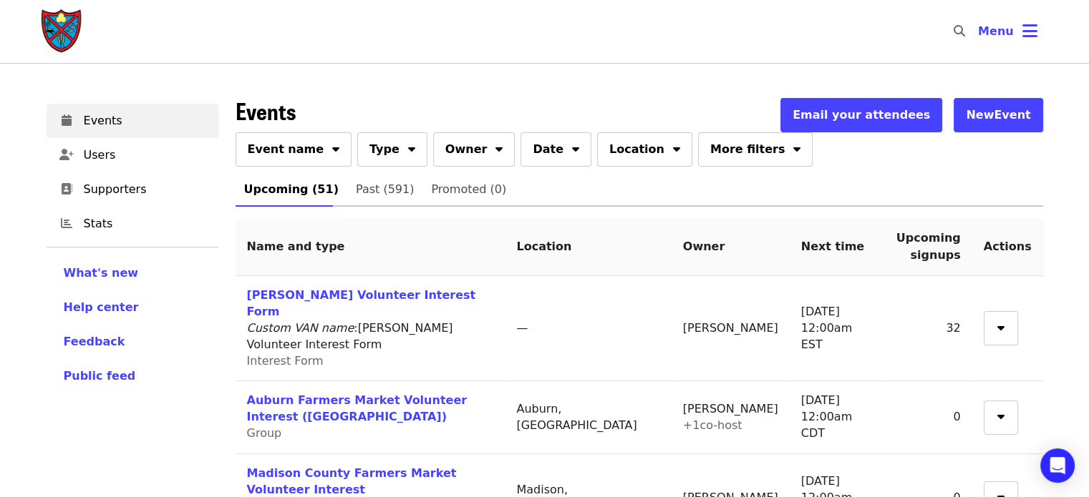
click at [298, 157] on span "Event name" at bounding box center [286, 149] width 77 height 17
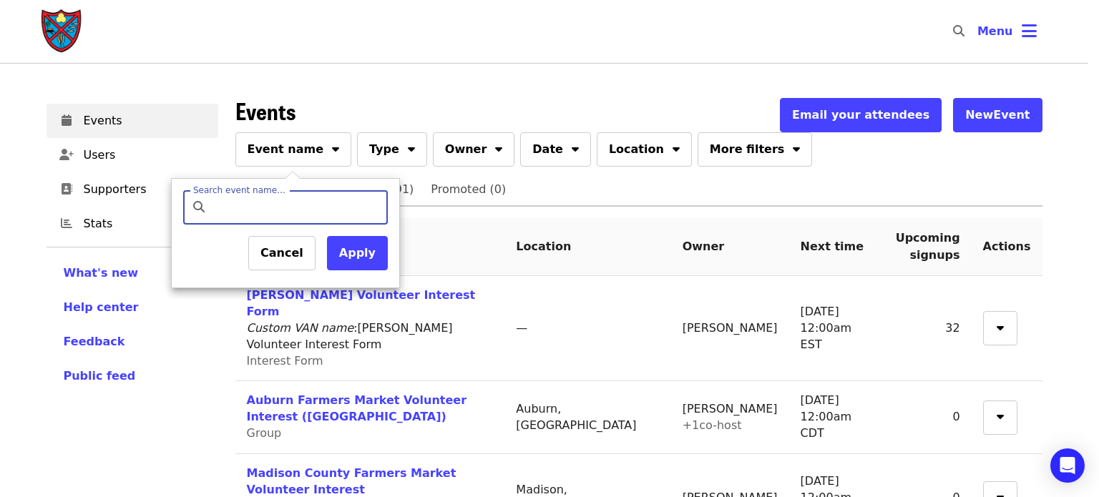
click at [293, 205] on input "Search event name…" at bounding box center [297, 207] width 169 height 34
type input "*******"
click at [358, 261] on button "Apply" at bounding box center [357, 253] width 61 height 34
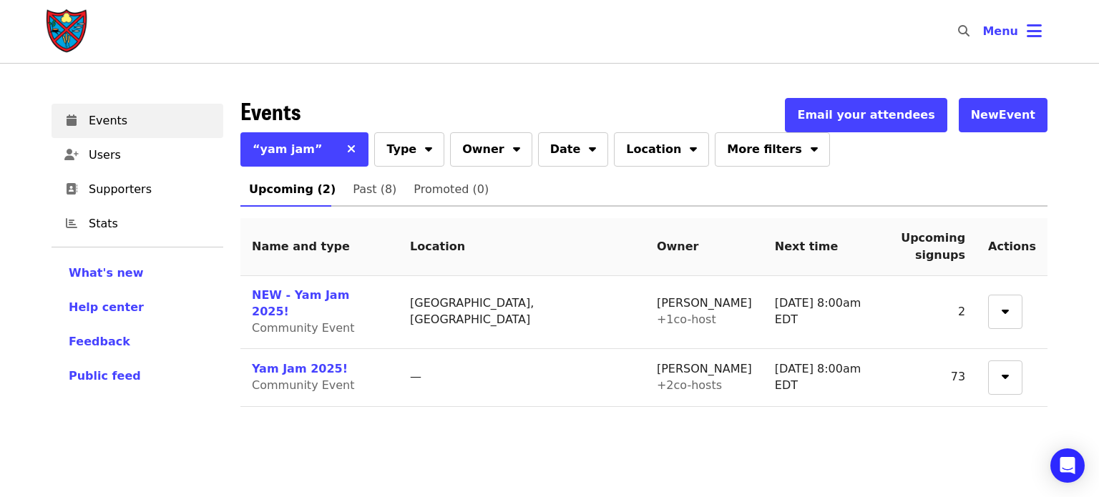
click at [1014, 295] on button "button" at bounding box center [1005, 312] width 34 height 34
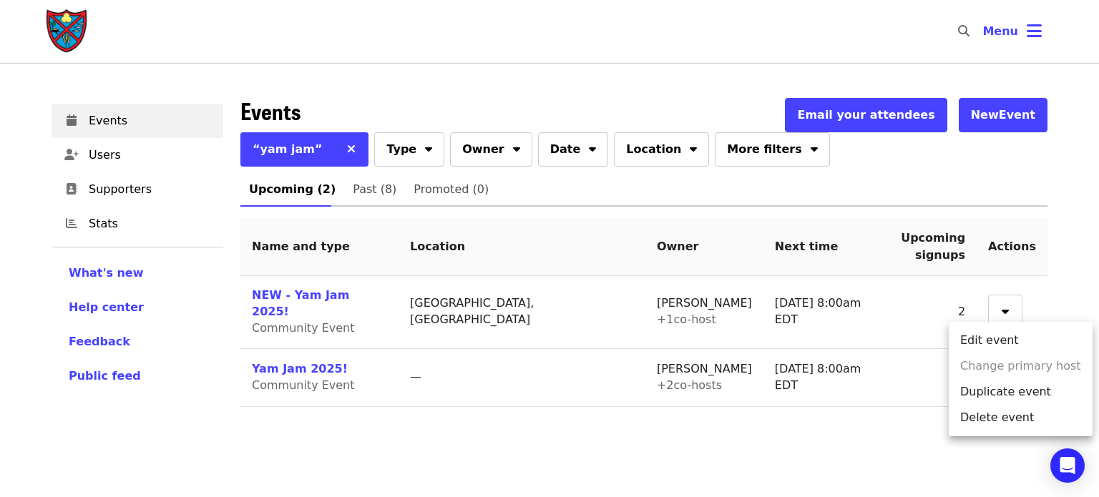
click at [837, 276] on div "Menu" at bounding box center [549, 248] width 1099 height 497
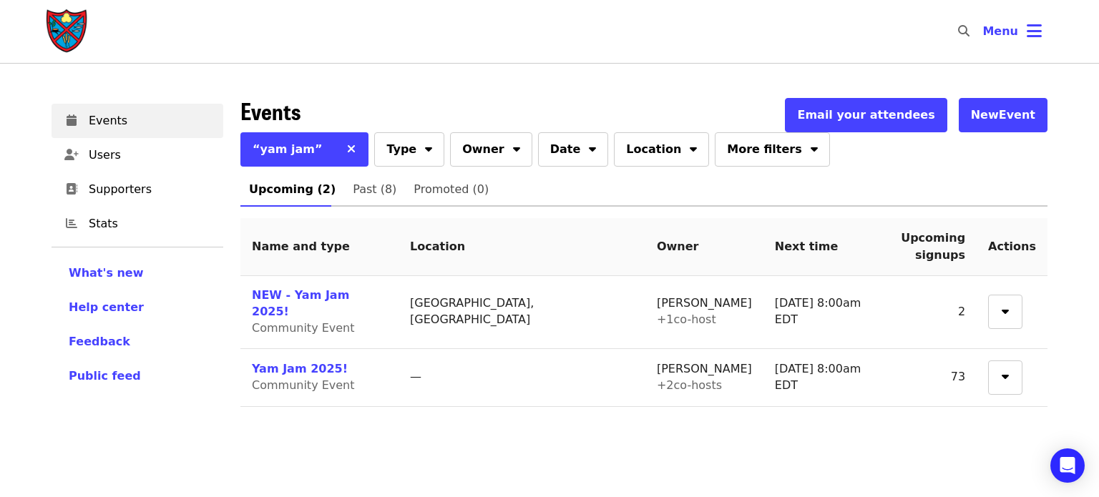
click at [1008, 301] on button "button" at bounding box center [1005, 312] width 34 height 34
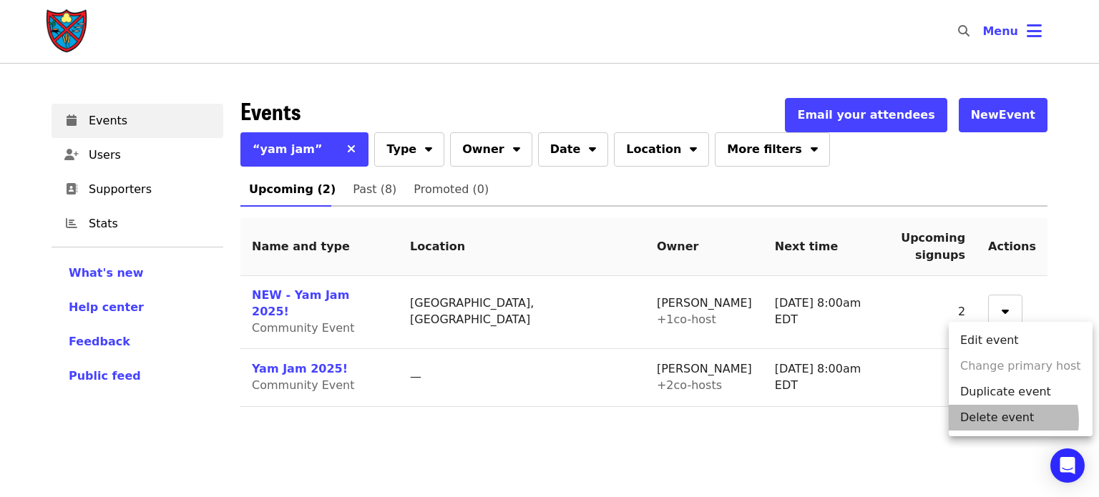
click at [1001, 420] on span "Delete event" at bounding box center [997, 417] width 74 height 17
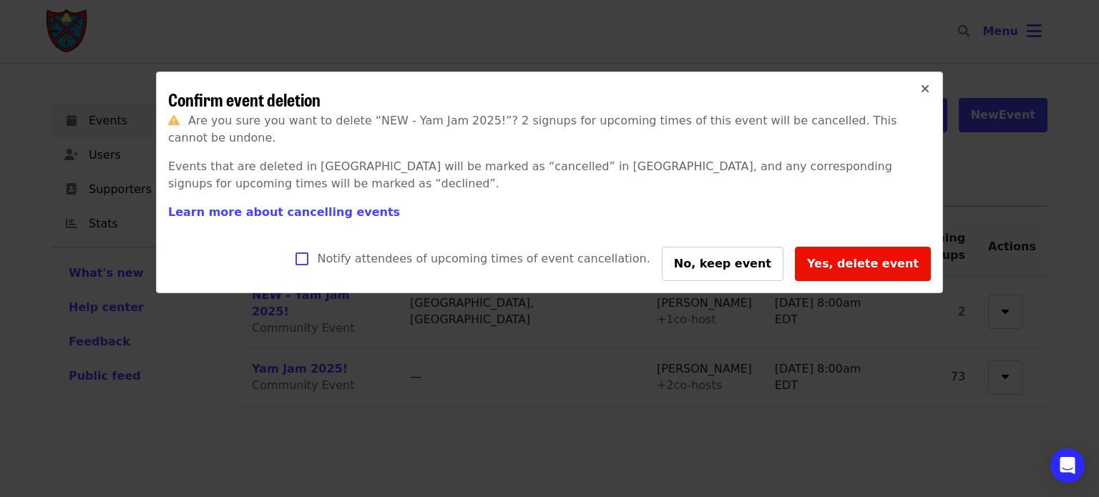
click at [862, 257] on span "Yes, delete event" at bounding box center [863, 264] width 112 height 14
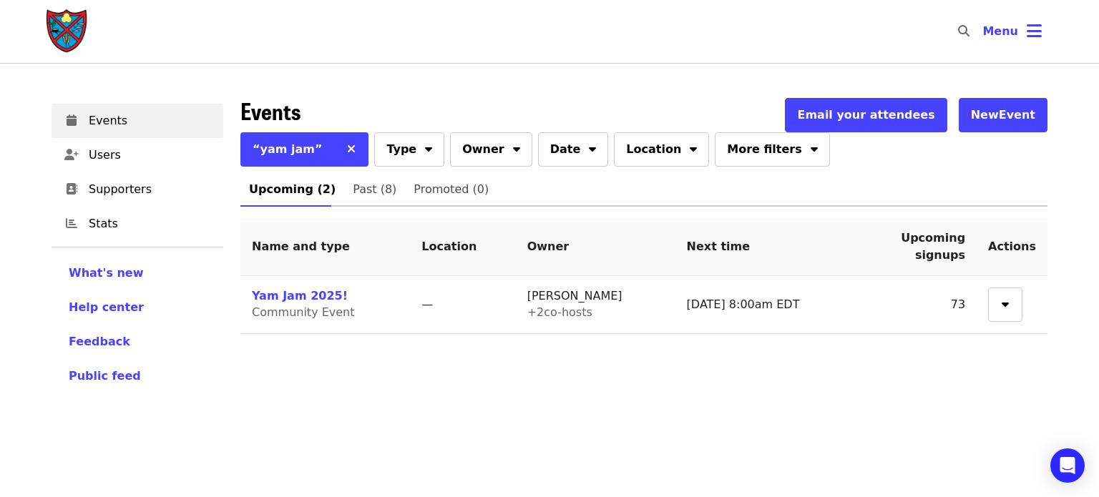
click at [316, 296] on link "Yam Jam 2025!" at bounding box center [300, 296] width 96 height 14
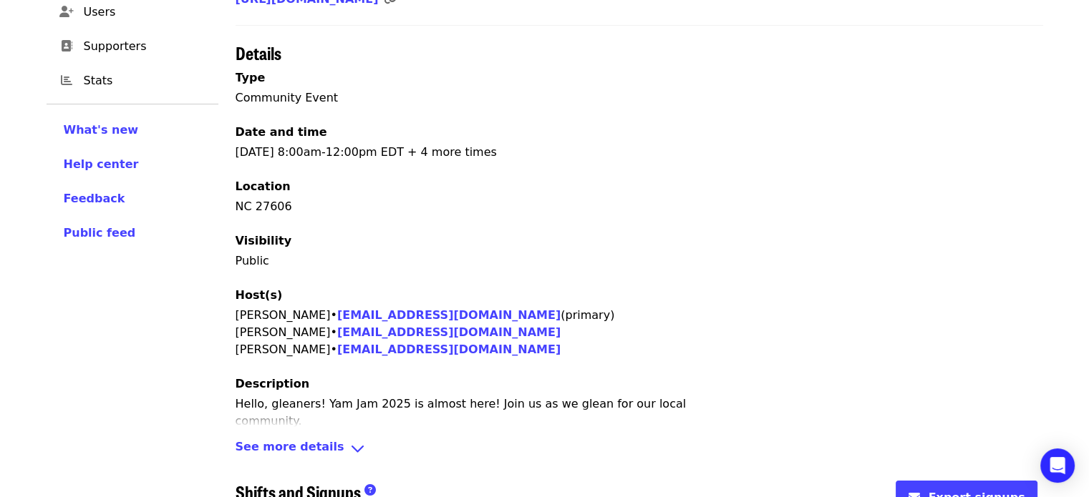
scroll to position [596, 0]
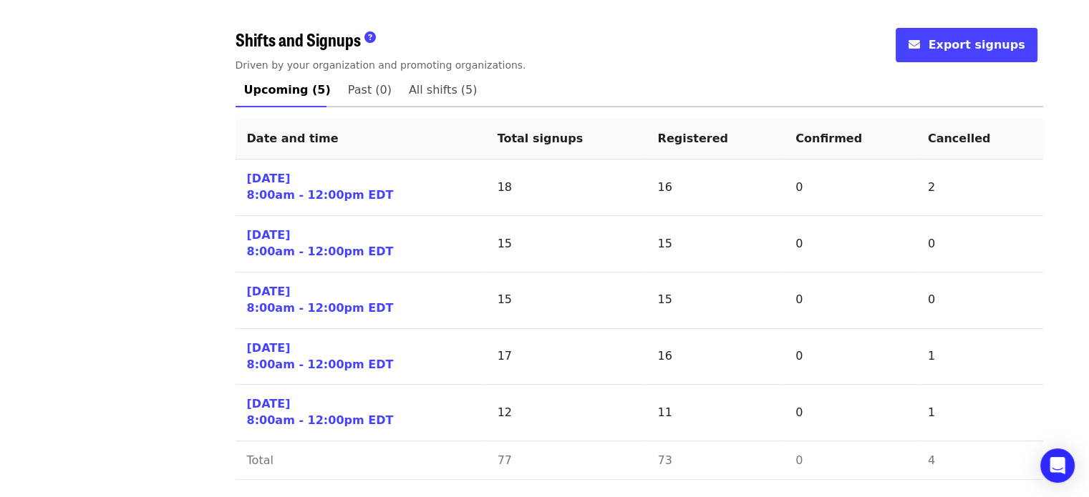
click at [278, 189] on link "[DATE] 8:00am - 12:00pm EDT" at bounding box center [320, 187] width 147 height 33
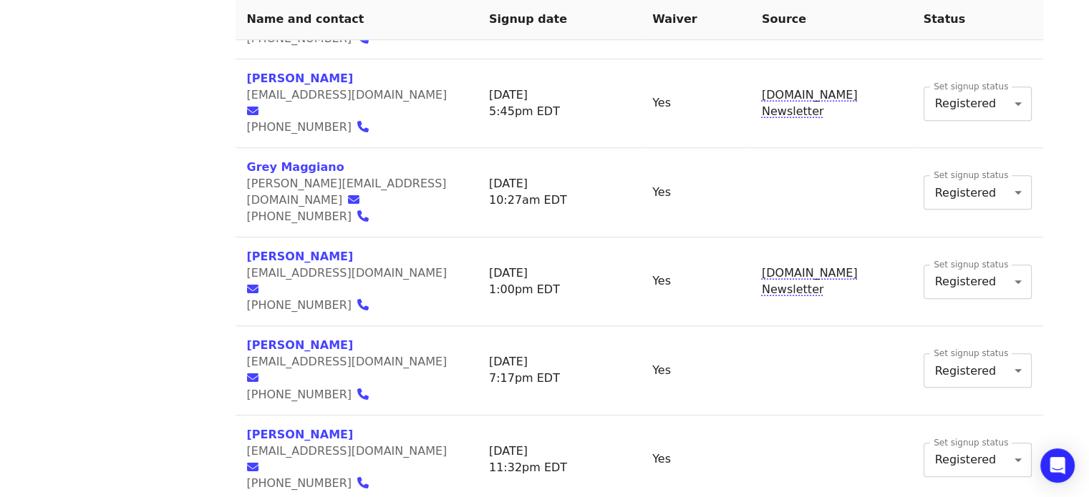
scroll to position [1466, 0]
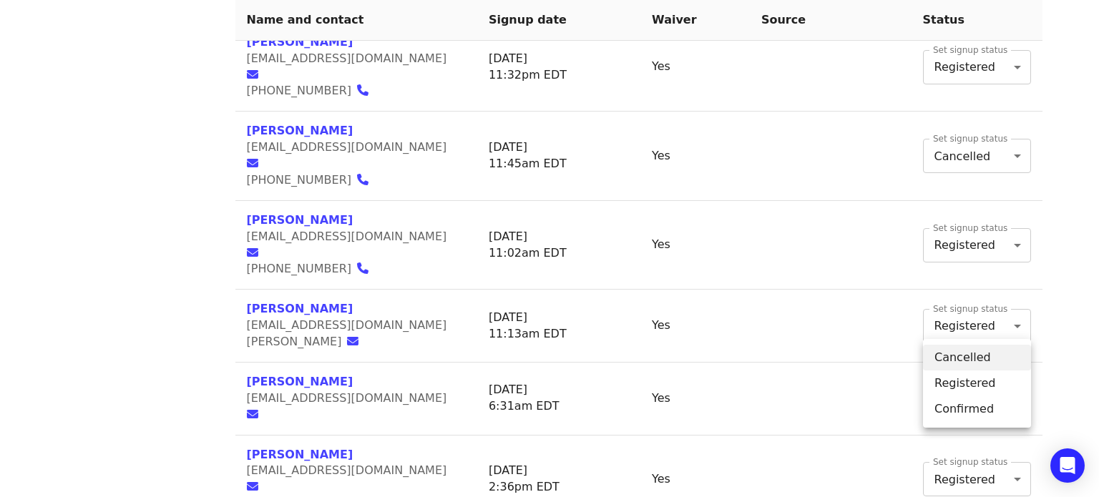
click at [954, 364] on li "Cancelled" at bounding box center [977, 358] width 108 height 26
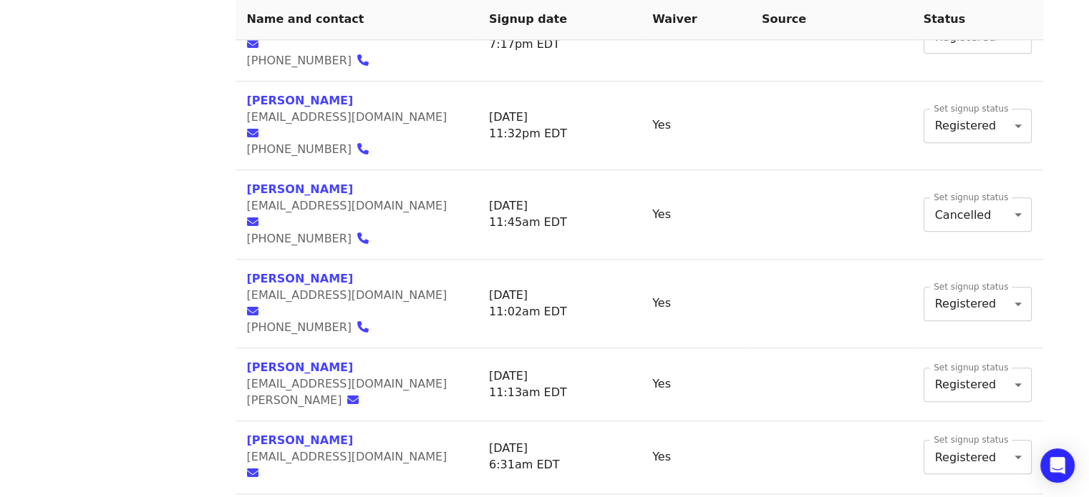
scroll to position [1252, 0]
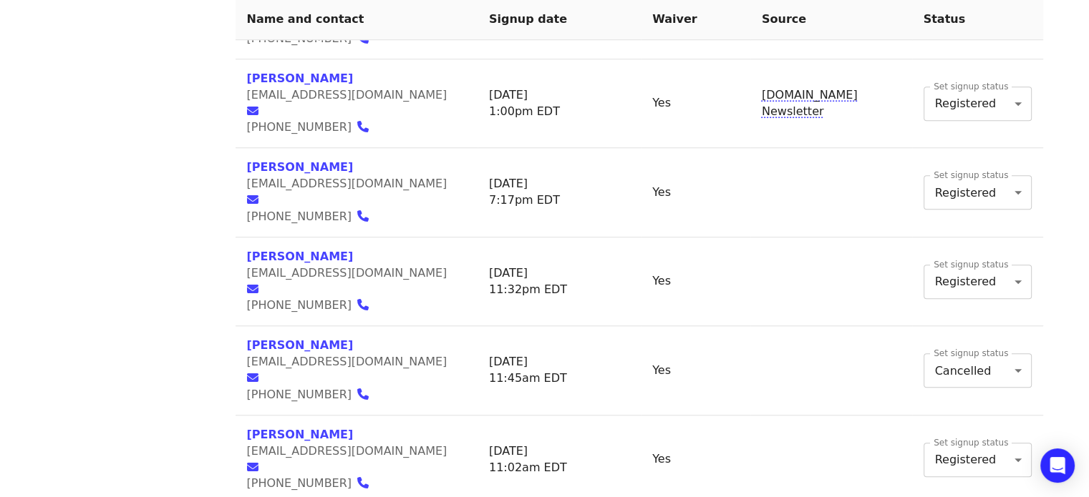
drag, startPoint x: 230, startPoint y: 339, endPoint x: 165, endPoint y: 305, distance: 73.6
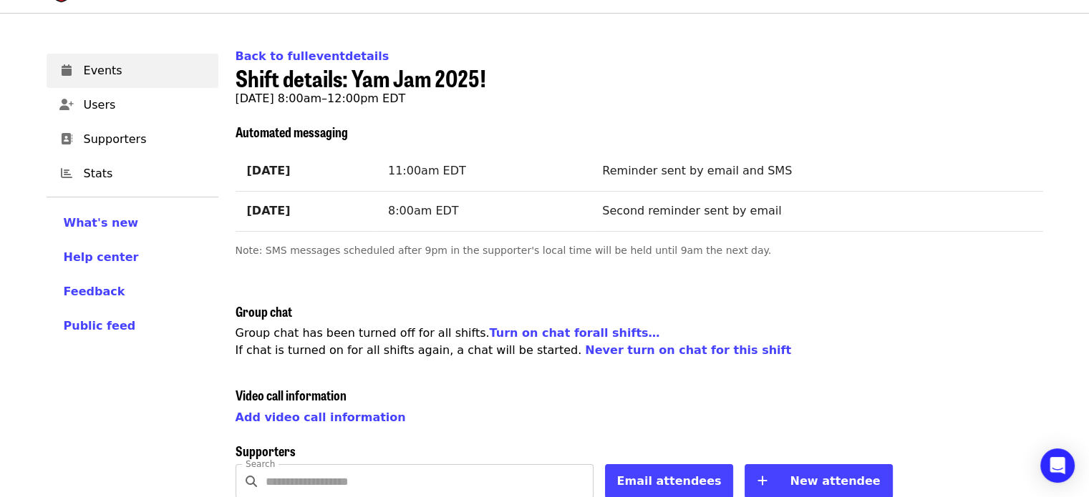
scroll to position [0, 0]
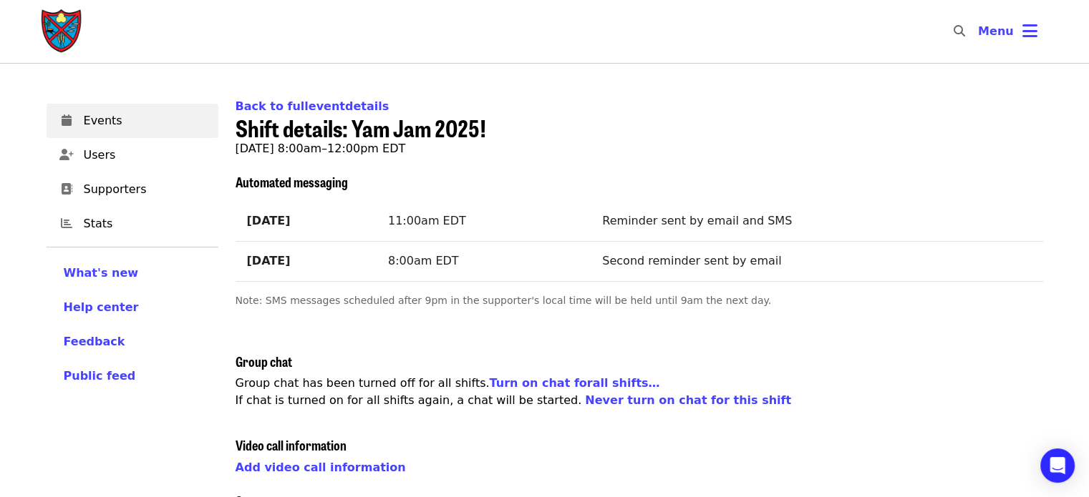
click at [336, 107] on link "Back to full event details" at bounding box center [312, 106] width 154 height 14
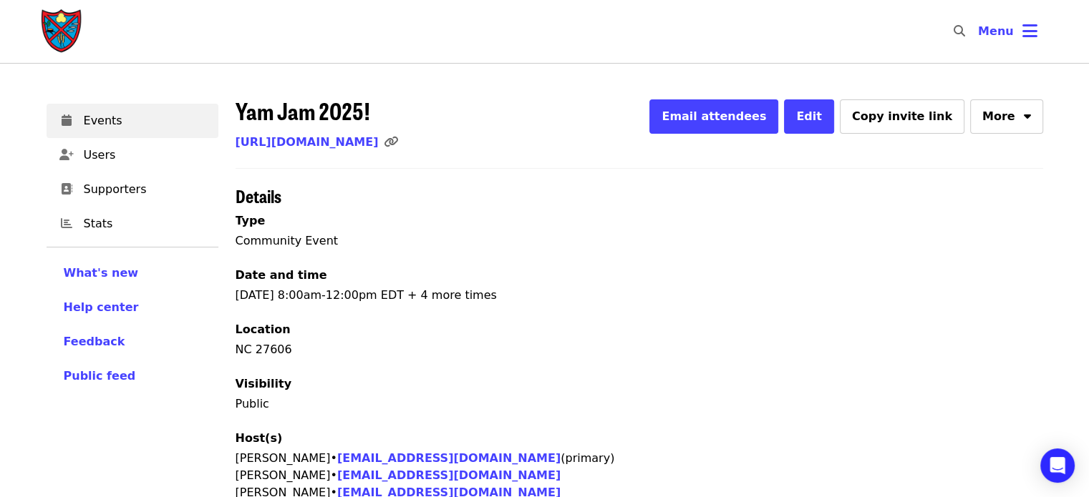
click at [347, 145] on link "[URL][DOMAIN_NAME]" at bounding box center [306, 142] width 143 height 14
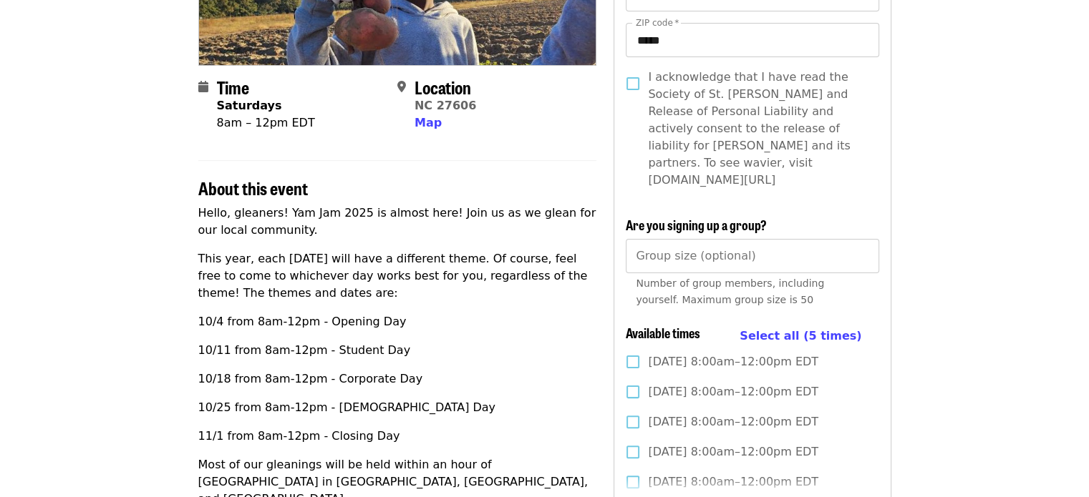
scroll to position [358, 0]
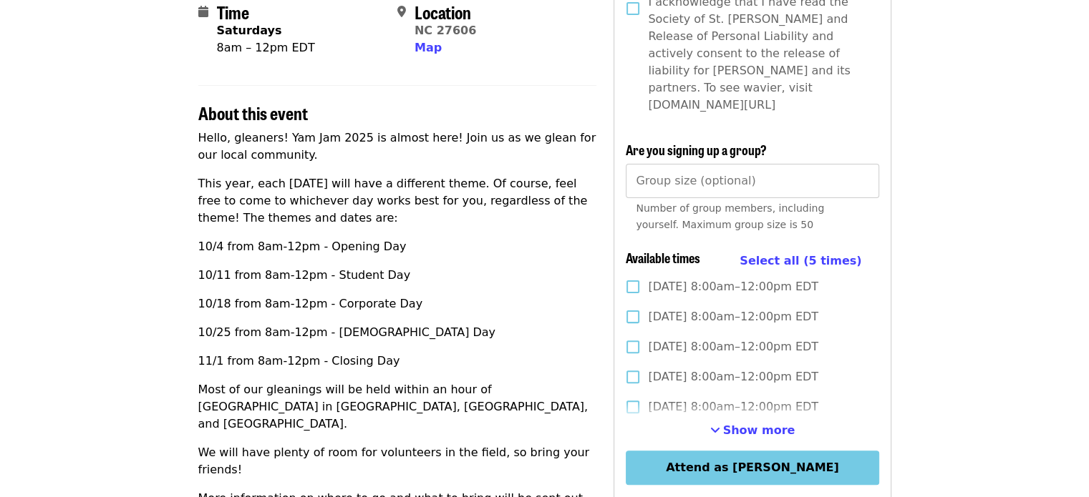
click at [653, 140] on span "Are you signing up a group?" at bounding box center [695, 149] width 141 height 19
click at [579, 162] on p "Hello, gleaners! Yam Jam 2025 is almost here! Join us as we glean for our local…" at bounding box center [397, 147] width 399 height 34
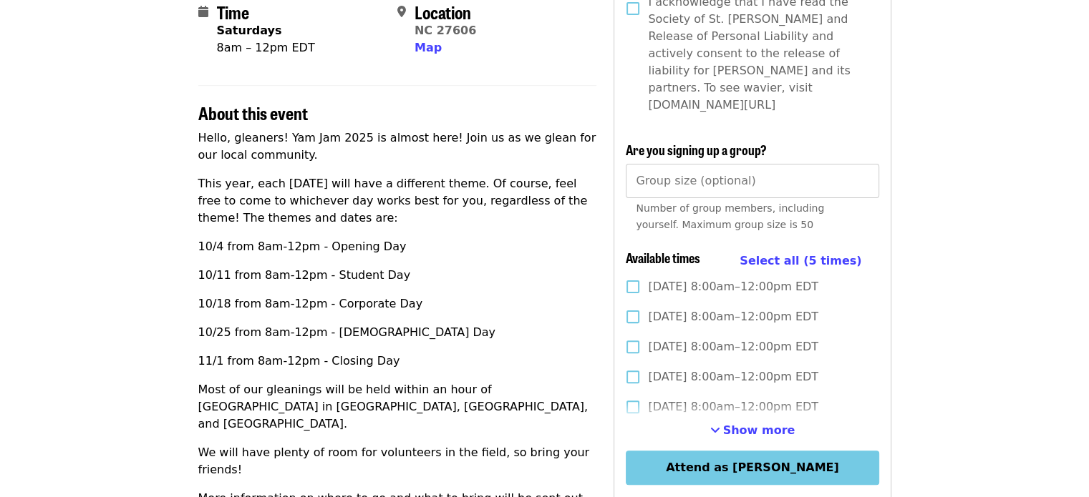
click at [527, 170] on div "Hello, gleaners! Yam Jam 2025 is almost here! Join us as we glean for our local…" at bounding box center [397, 350] width 399 height 441
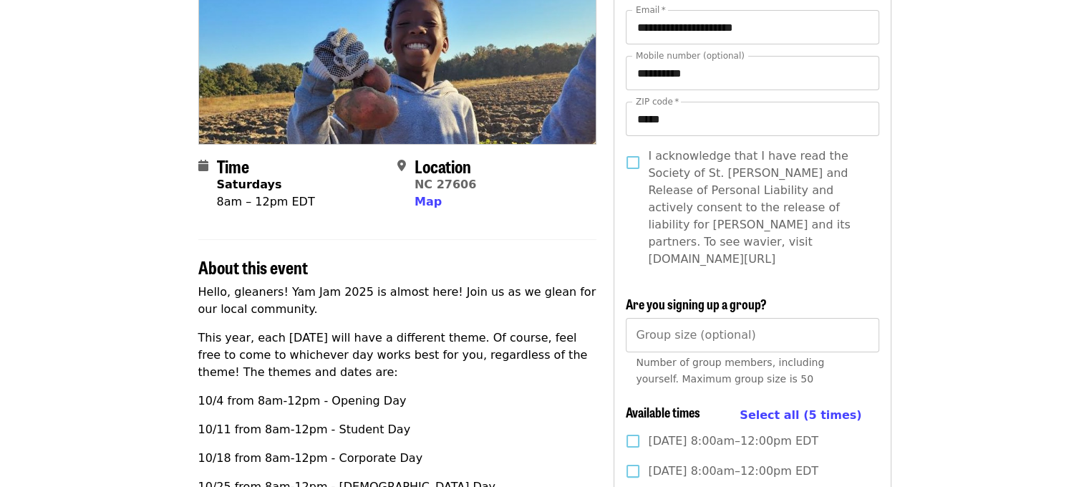
scroll to position [215, 0]
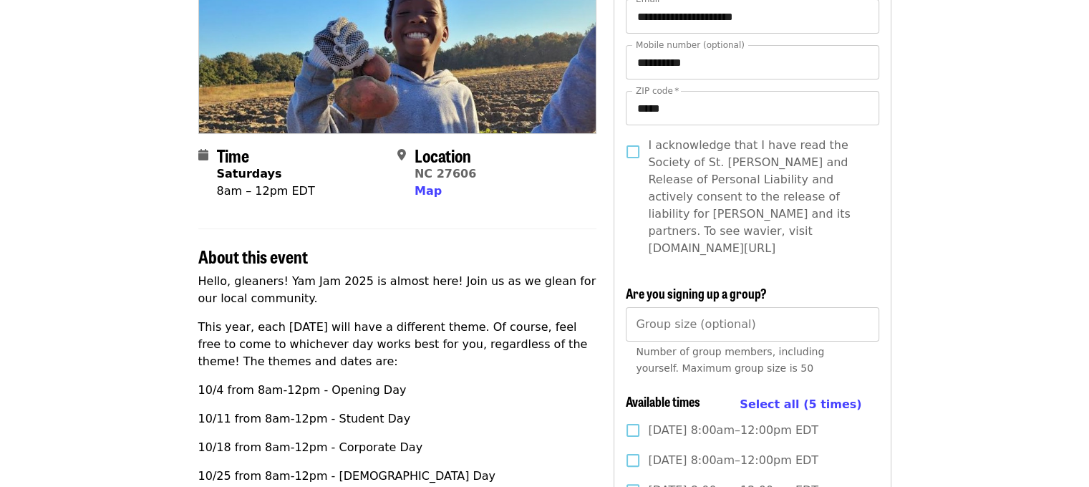
click at [449, 228] on hr at bounding box center [397, 228] width 399 height 1
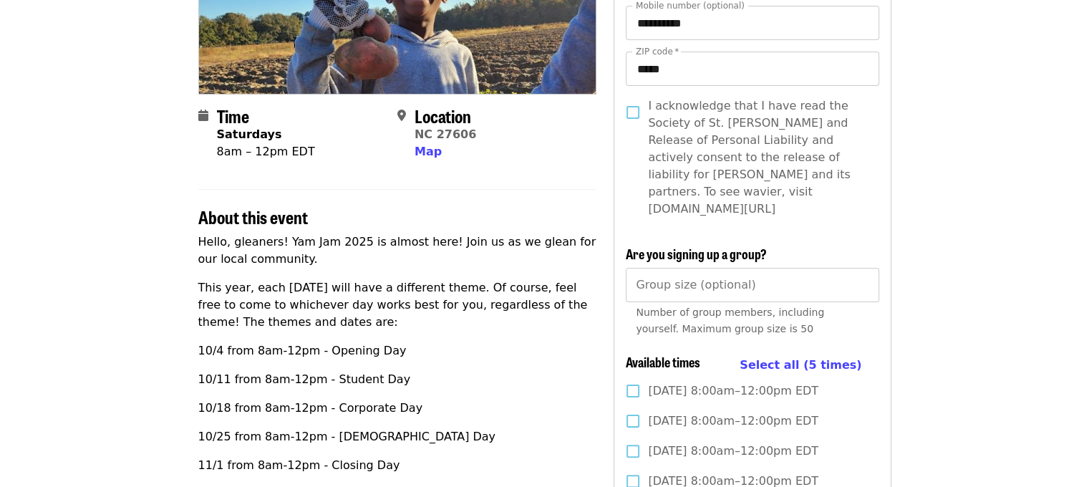
scroll to position [0, 0]
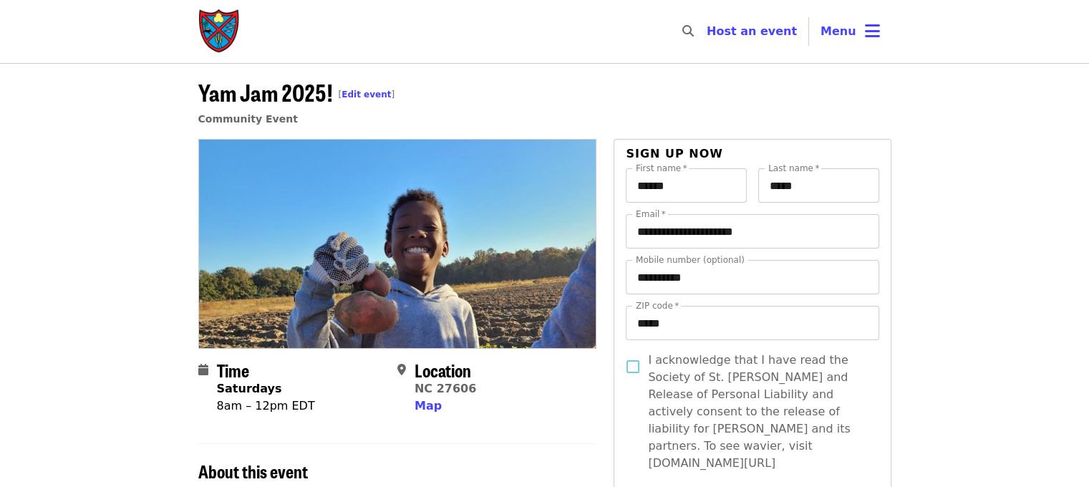
click at [487, 137] on header "Yam Jam 2025! [ Edit event ] Community Event" at bounding box center [544, 107] width 693 height 64
drag, startPoint x: 192, startPoint y: 89, endPoint x: 349, endPoint y: 94, distance: 157.5
click at [349, 94] on div "Yam Jam 2025! [ Edit event ] Community Event" at bounding box center [545, 107] width 716 height 64
click at [147, 94] on header "Yam Jam 2025! [ Edit event ] Community Event" at bounding box center [544, 101] width 1089 height 76
click at [175, 92] on header "Yam Jam 2025! [ Edit event ] Community Event" at bounding box center [544, 101] width 1089 height 76
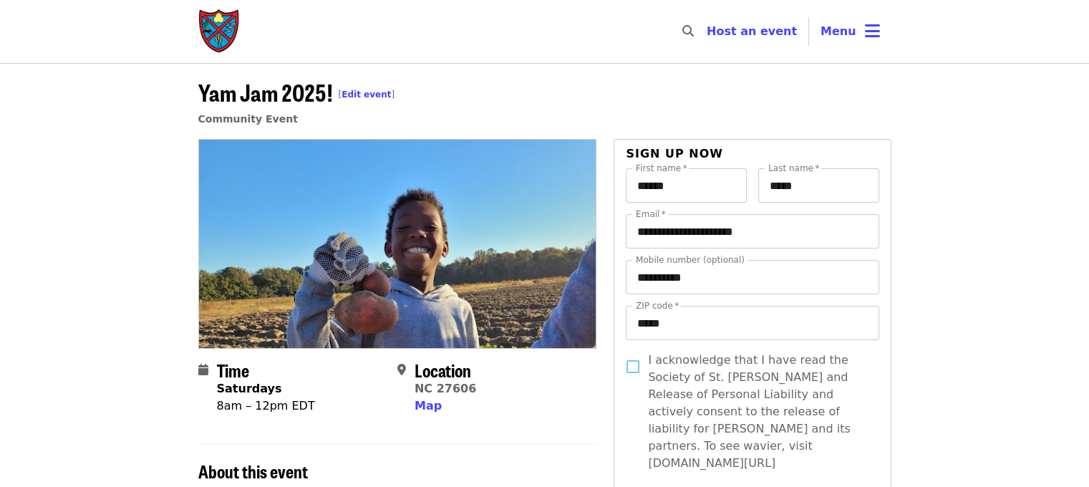
click at [865, 29] on icon "bars icon" at bounding box center [872, 31] width 15 height 21
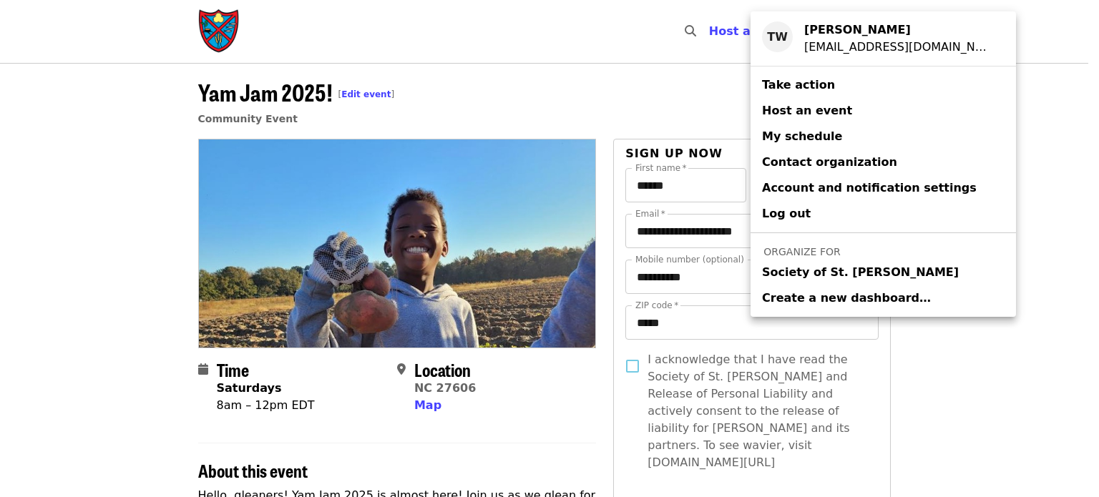
click at [824, 276] on span "Society of St. [PERSON_NAME]" at bounding box center [860, 272] width 197 height 17
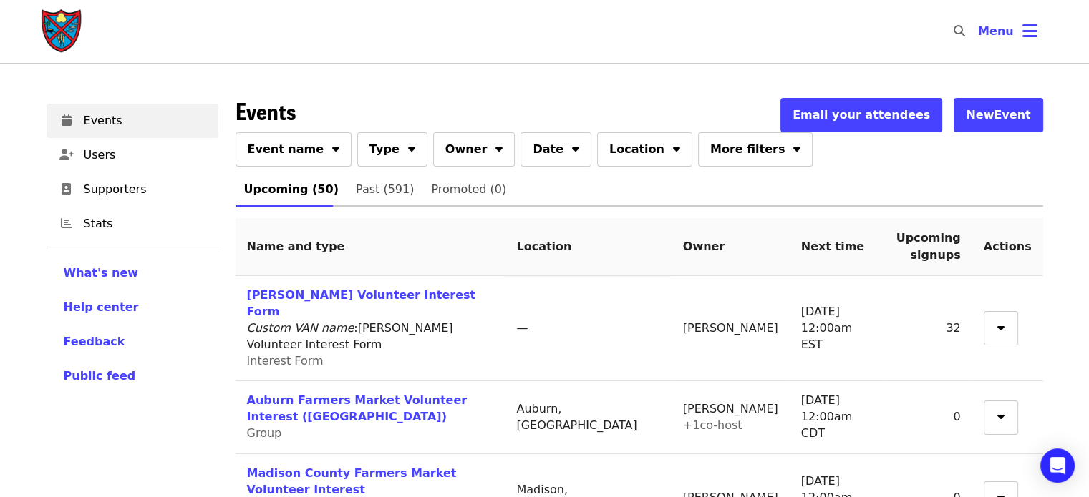
click at [296, 157] on span "Event name" at bounding box center [286, 149] width 77 height 17
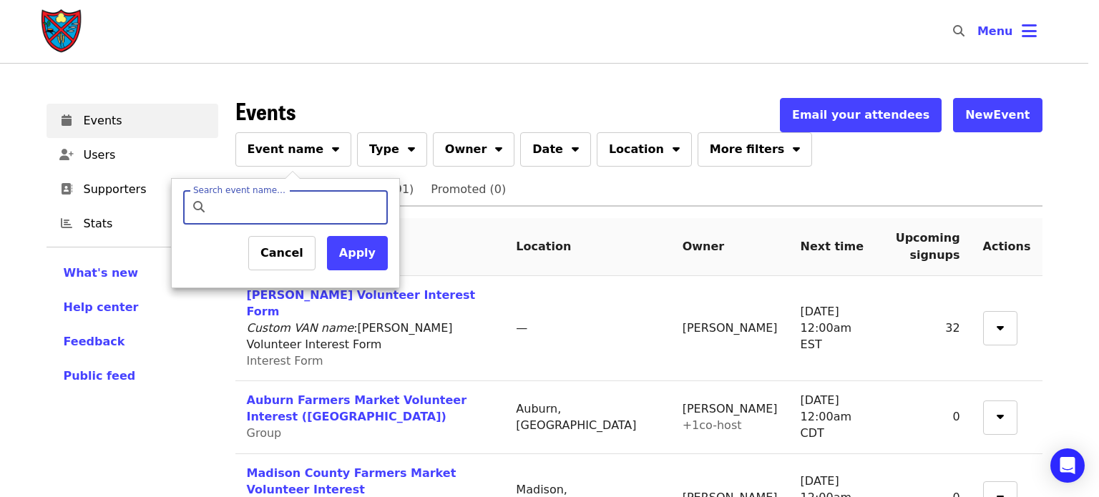
click at [280, 211] on input "Search event name…" at bounding box center [297, 207] width 169 height 34
type input "*******"
click at [361, 253] on button "Apply" at bounding box center [357, 253] width 61 height 34
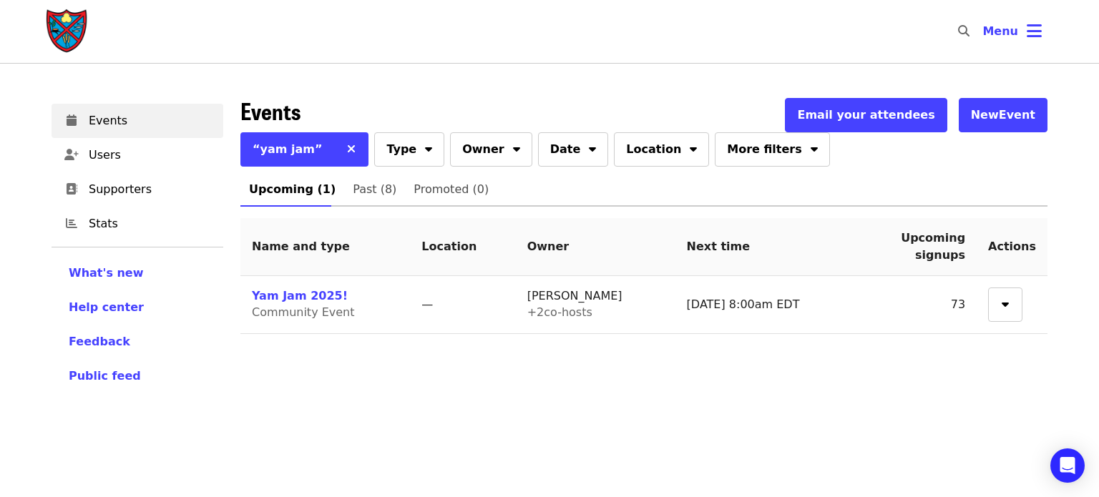
click at [295, 297] on link "Yam Jam 2025!" at bounding box center [300, 296] width 96 height 14
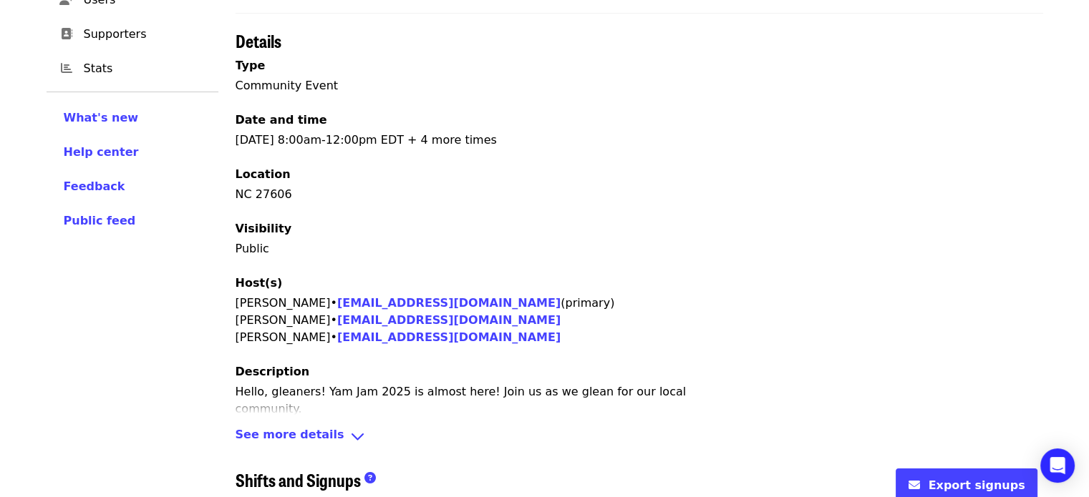
scroll to position [596, 0]
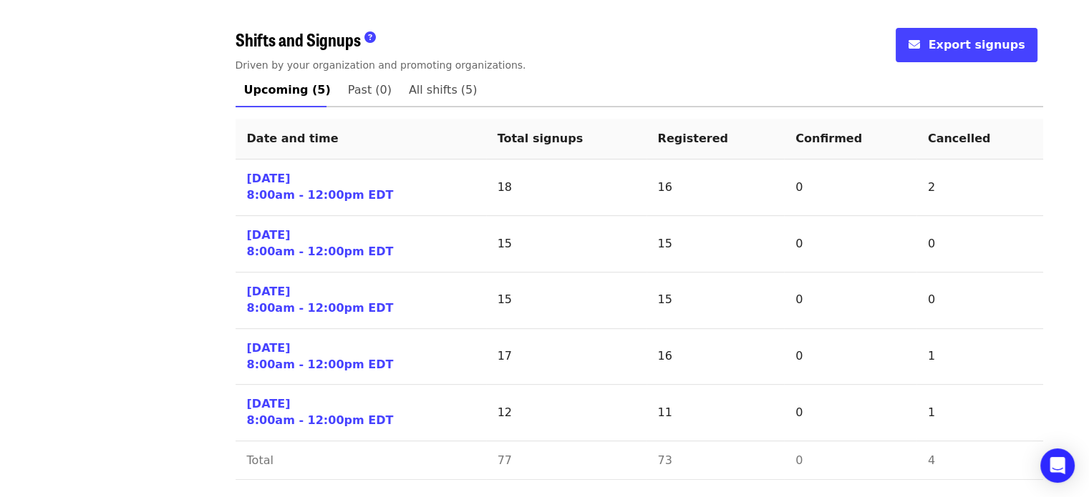
click at [283, 188] on link "[DATE] 8:00am - 12:00pm EDT" at bounding box center [320, 187] width 147 height 33
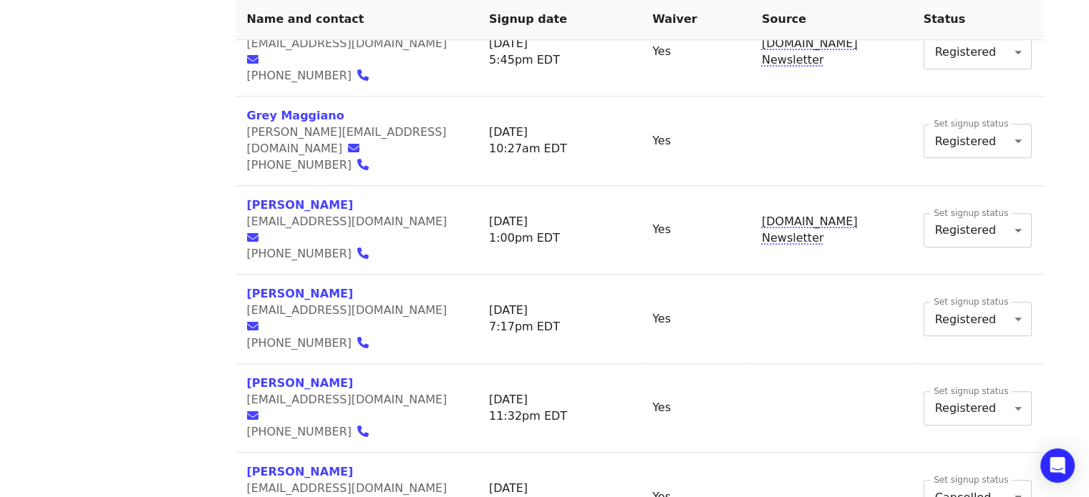
scroll to position [1109, 0]
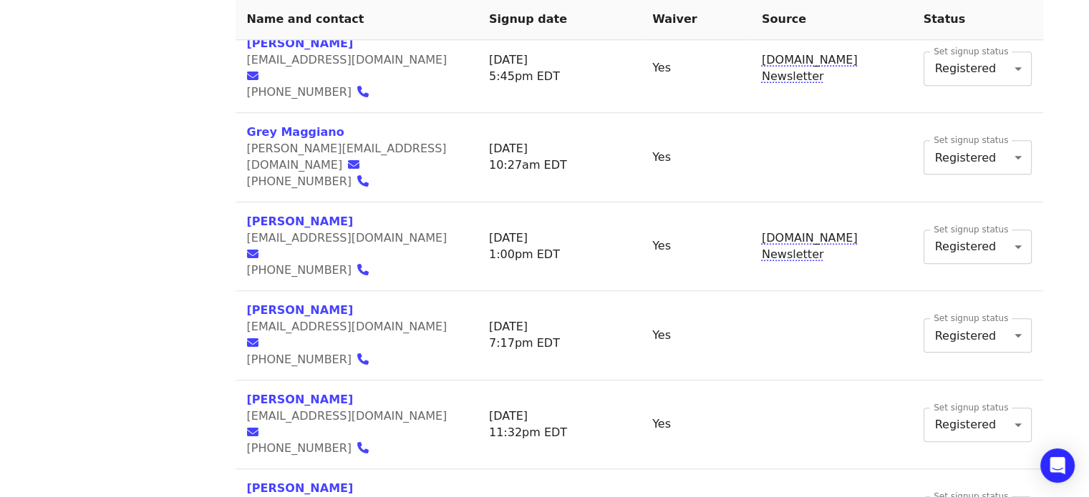
click at [160, 271] on div "Events Users Supporters Stats What's new Help center Feedback Public feed Organ…" at bounding box center [132, 86] width 189 height 2210
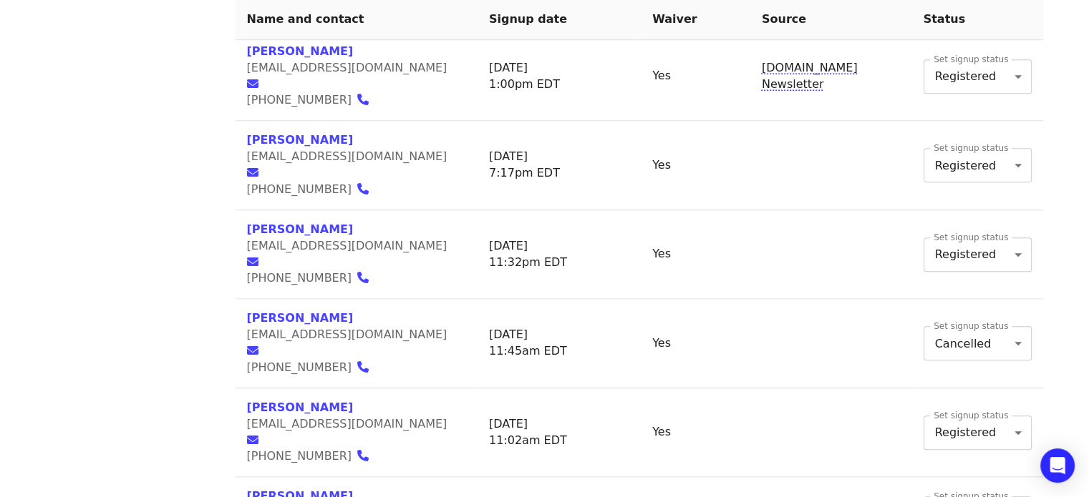
scroll to position [1466, 0]
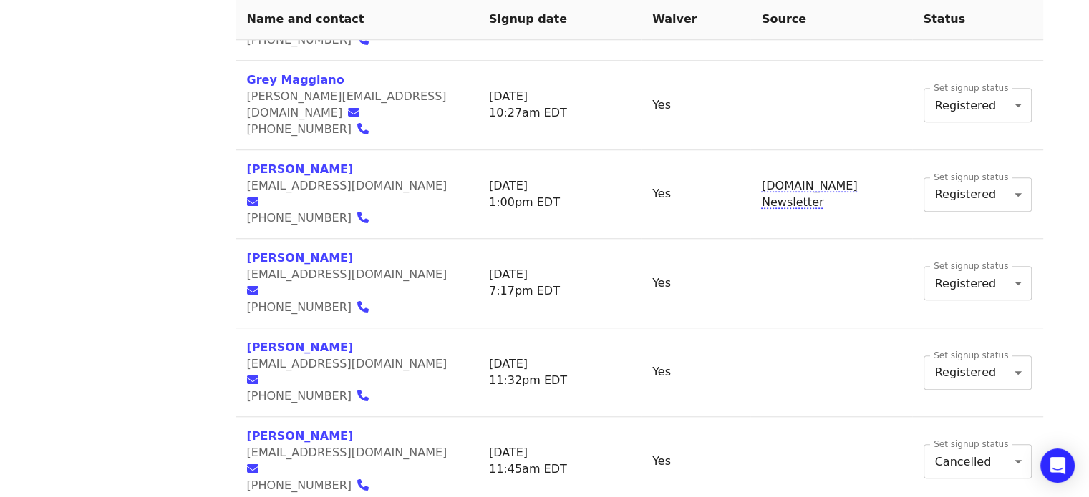
scroll to position [1217, 0]
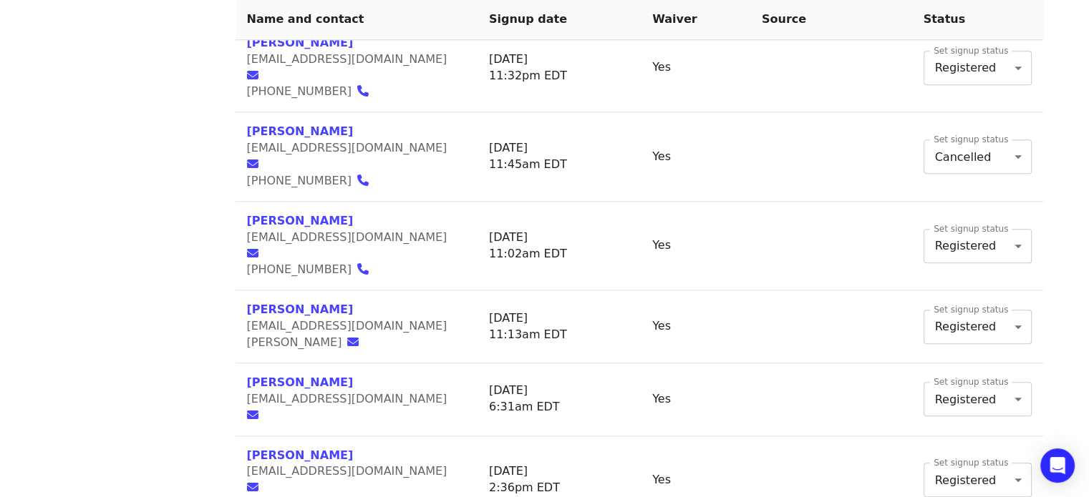
scroll to position [1466, 0]
